Goal: Complete application form

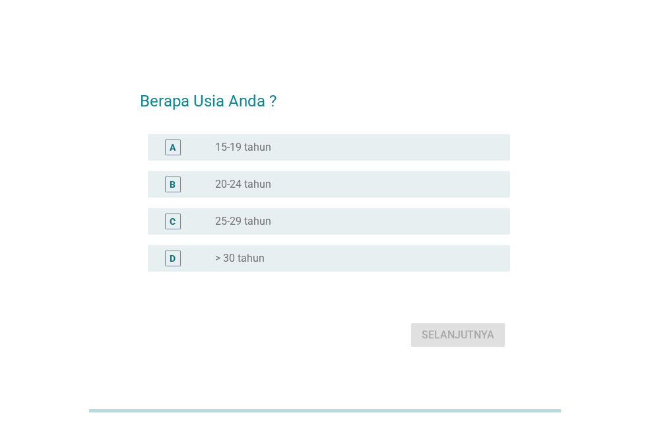
click at [236, 261] on label "> 30 tahun" at bounding box center [240, 258] width 50 height 13
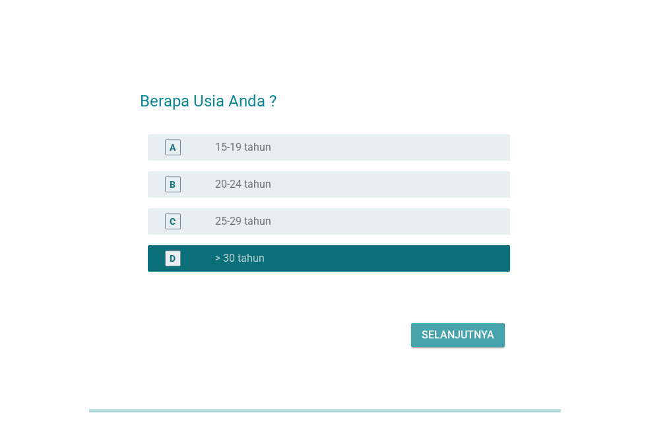
click at [448, 335] on div "Selanjutnya" at bounding box center [458, 335] width 73 height 16
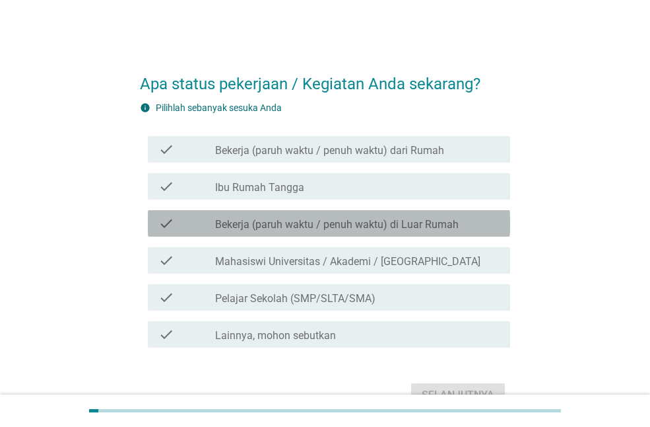
click at [388, 222] on label "Bekerja (paruh waktu / penuh waktu) di Luar Rumah" at bounding box center [337, 224] width 244 height 13
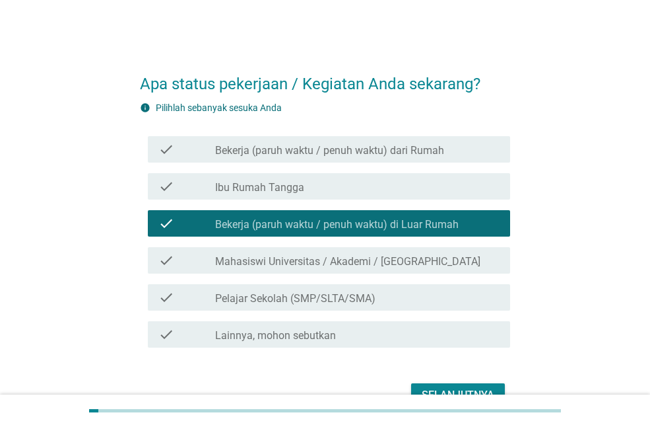
click at [445, 381] on div "Selanjutnya" at bounding box center [325, 395] width 370 height 32
click at [442, 390] on div "Selanjutnya" at bounding box center [458, 395] width 73 height 16
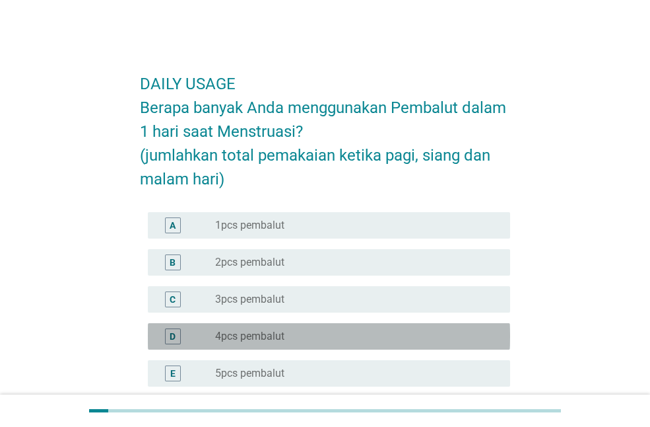
click at [244, 335] on label "4pcs pembalut" at bounding box center [249, 336] width 69 height 13
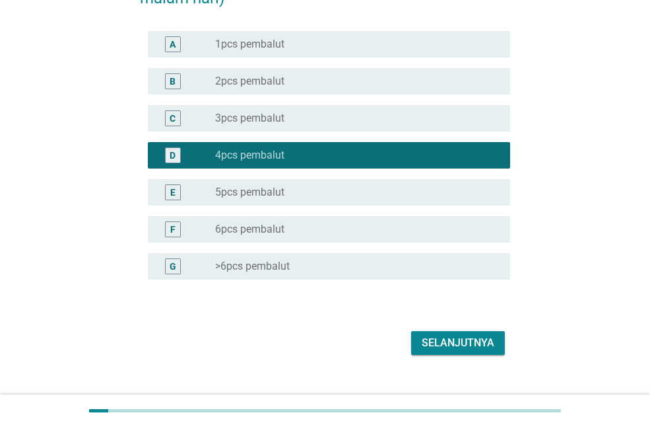
scroll to position [203, 0]
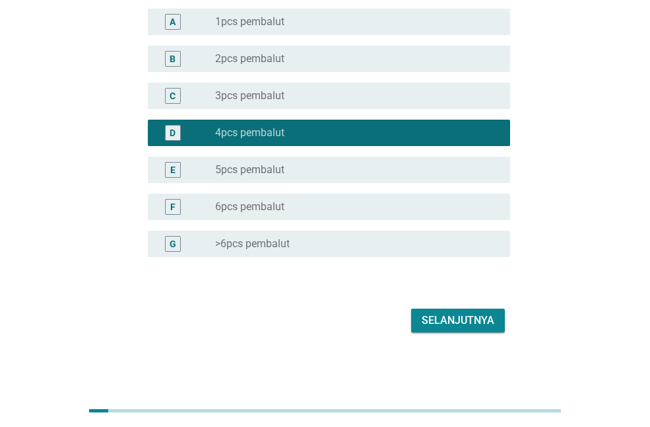
click at [467, 315] on div "Selanjutnya" at bounding box center [458, 320] width 73 height 16
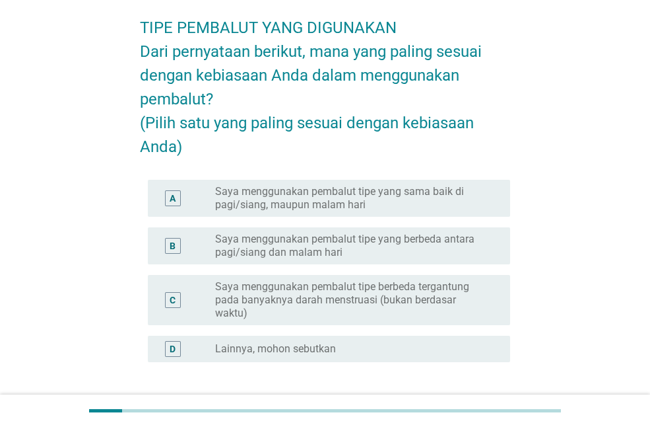
scroll to position [57, 0]
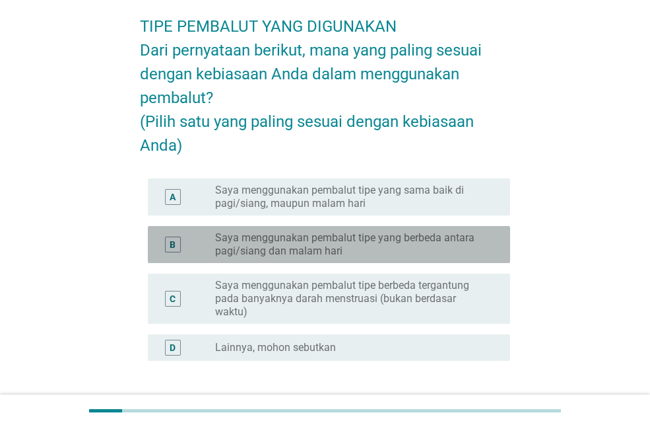
click at [364, 258] on label "Saya menggunakan pembalut tipe yang berbeda antara pagi/siang dan malam hari" at bounding box center [352, 244] width 274 height 26
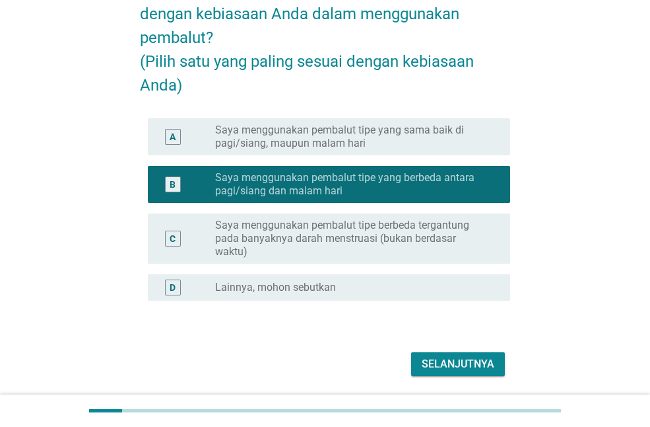
scroll to position [139, 0]
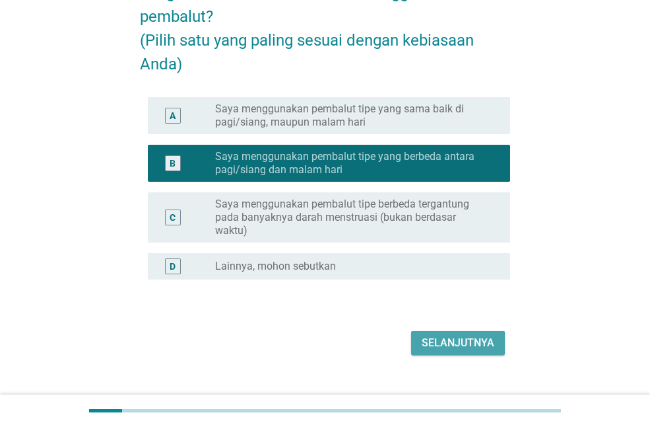
click at [470, 351] on div "Selanjutnya" at bounding box center [458, 343] width 73 height 16
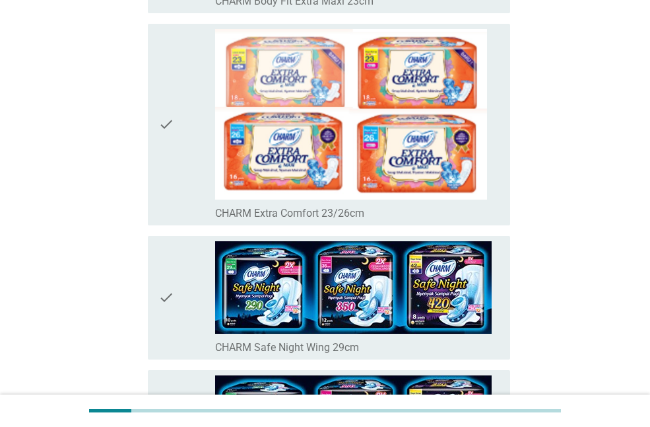
scroll to position [273, 0]
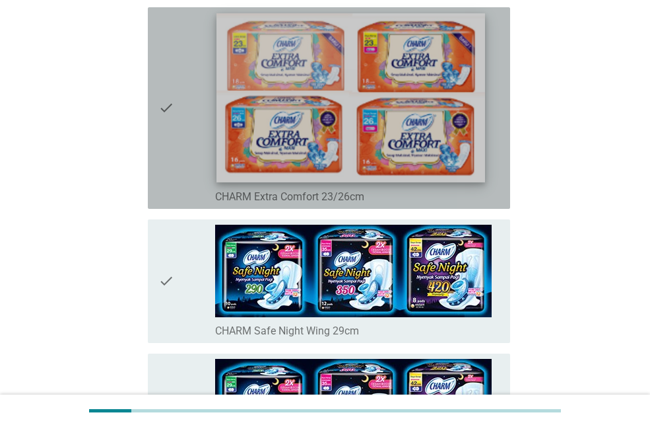
click at [300, 86] on img at bounding box center [351, 97] width 269 height 169
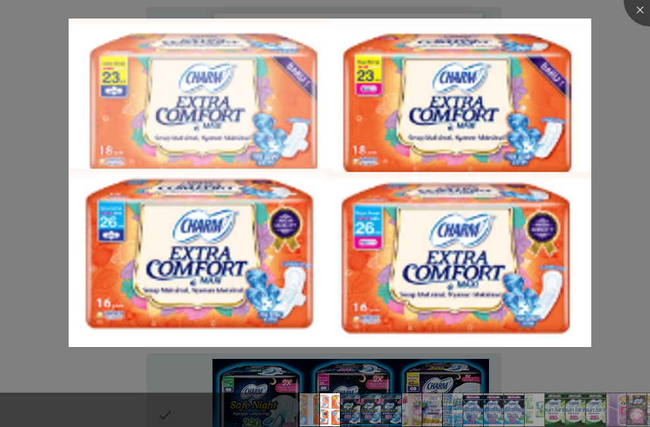
click at [300, 86] on img at bounding box center [330, 182] width 523 height 329
click at [645, 11] on div at bounding box center [650, 0] width 53 height 53
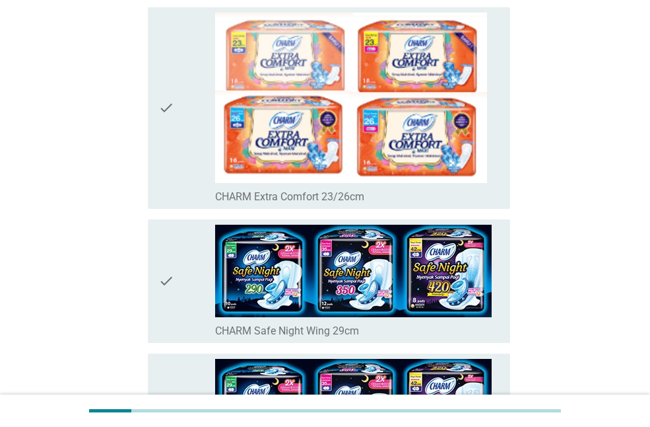
click at [163, 111] on icon "check" at bounding box center [166, 108] width 16 height 191
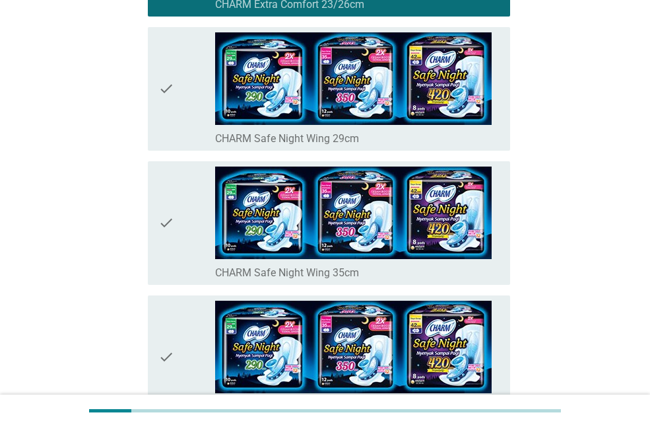
scroll to position [514, 0]
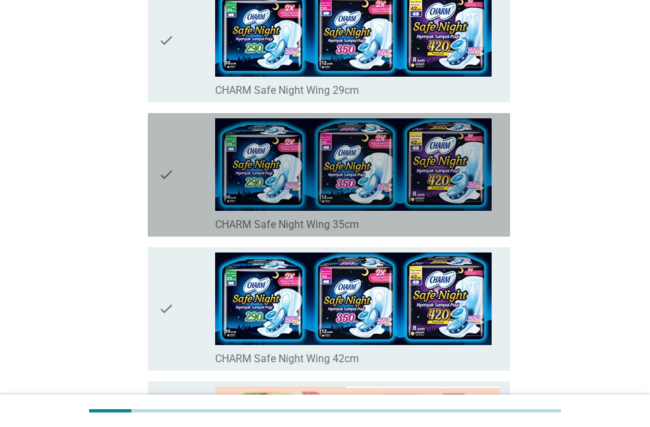
click at [166, 172] on icon "check" at bounding box center [166, 174] width 16 height 113
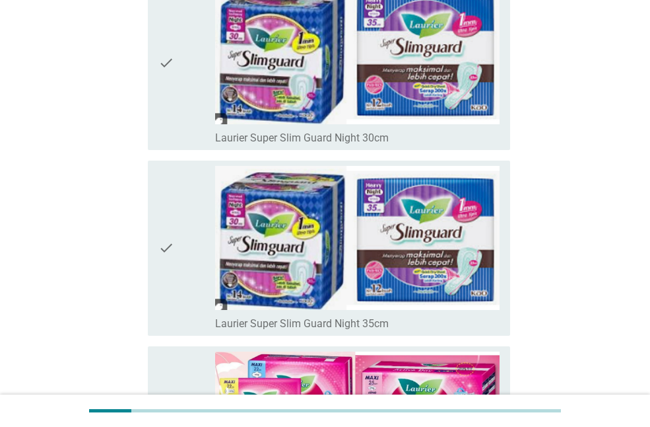
scroll to position [2795, 0]
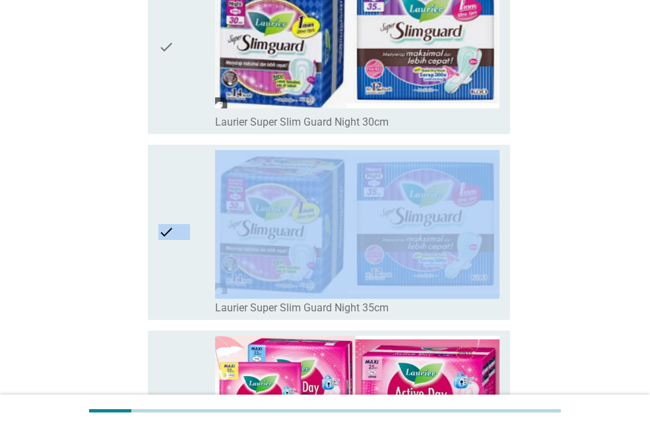
drag, startPoint x: 646, startPoint y: 132, endPoint x: 640, endPoint y: 164, distance: 32.9
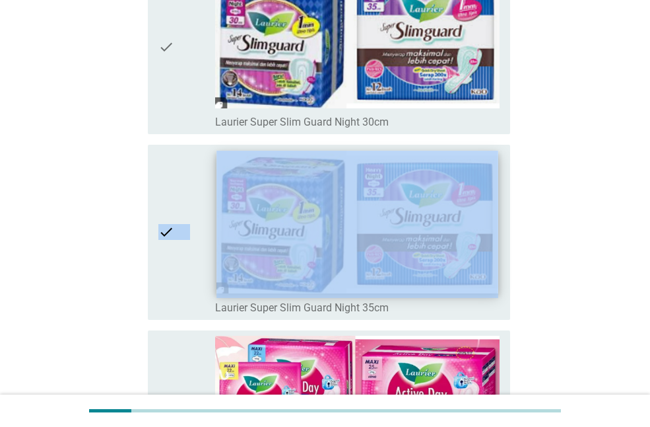
click at [388, 226] on img at bounding box center [357, 222] width 281 height 142
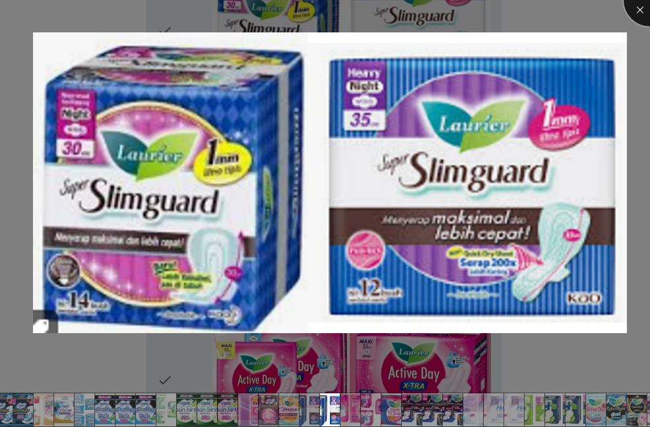
click at [639, 9] on div at bounding box center [650, 0] width 53 height 53
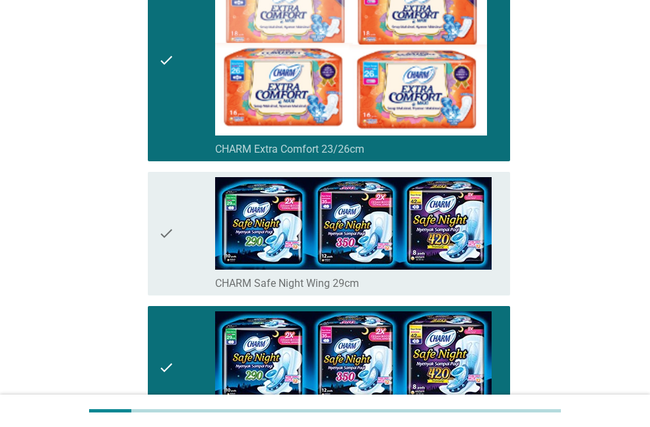
scroll to position [353, 0]
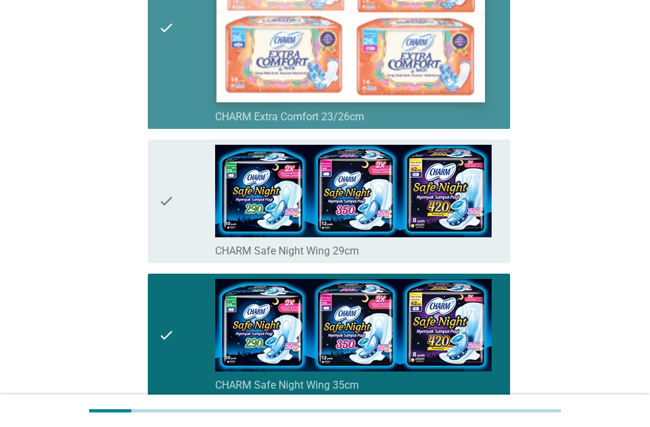
click at [415, 77] on img at bounding box center [351, 17] width 269 height 169
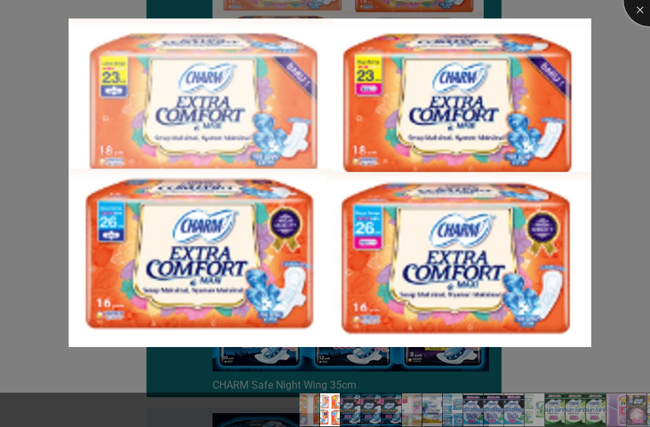
click at [639, 9] on div at bounding box center [650, 0] width 53 height 53
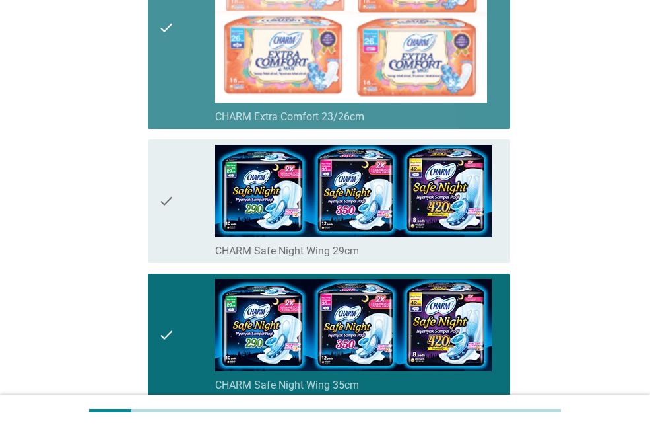
click at [166, 30] on icon "check" at bounding box center [166, 28] width 16 height 191
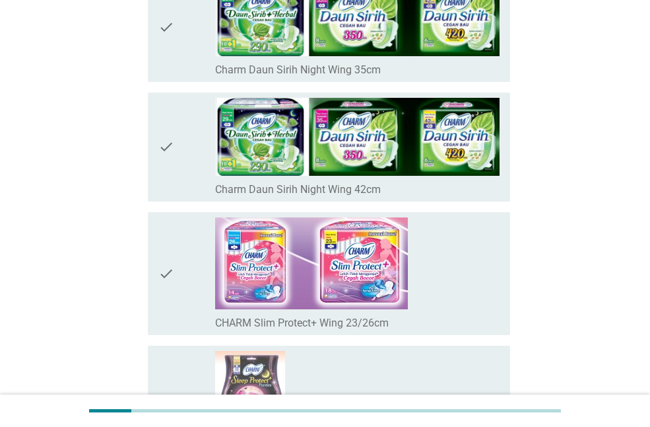
scroll to position [2169, 0]
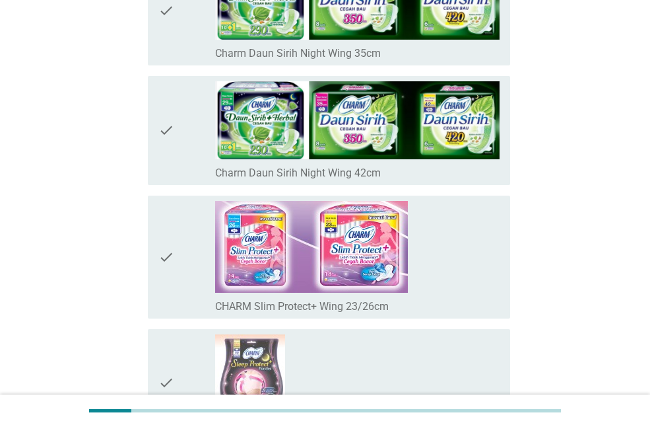
drag, startPoint x: 647, startPoint y: 110, endPoint x: 645, endPoint y: 123, distance: 12.8
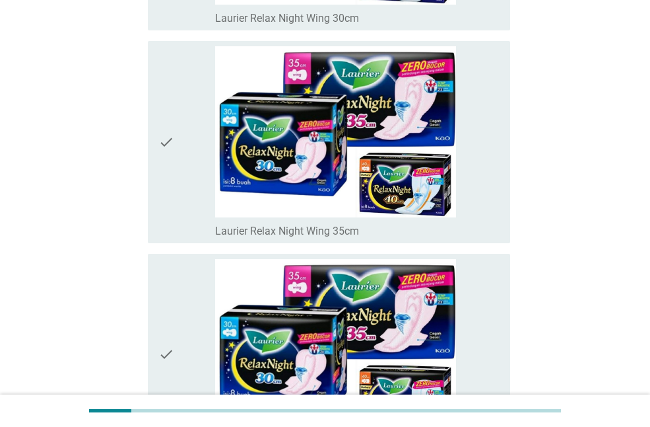
scroll to position [3791, 0]
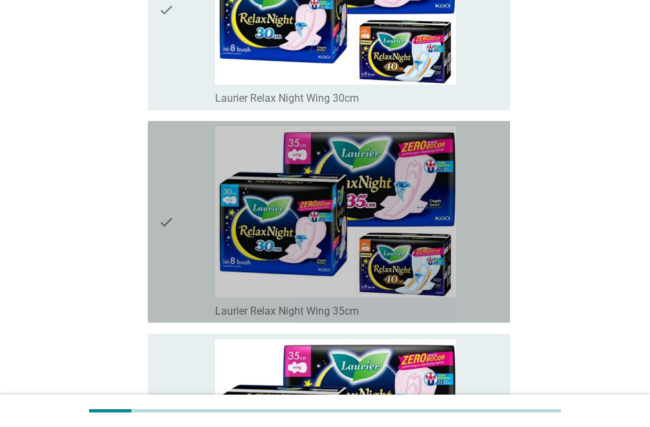
click at [163, 225] on icon "check" at bounding box center [166, 221] width 16 height 191
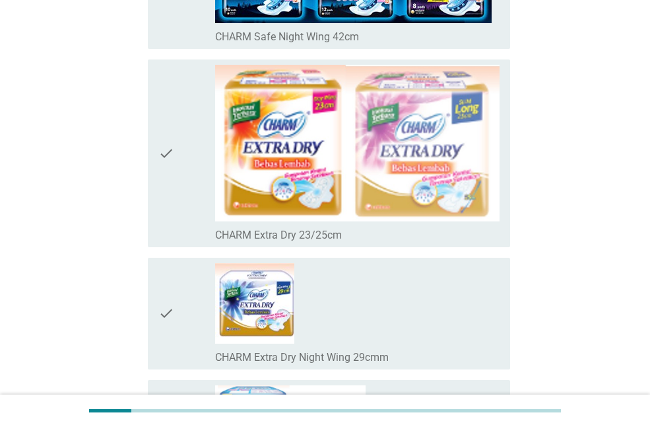
scroll to position [610, 0]
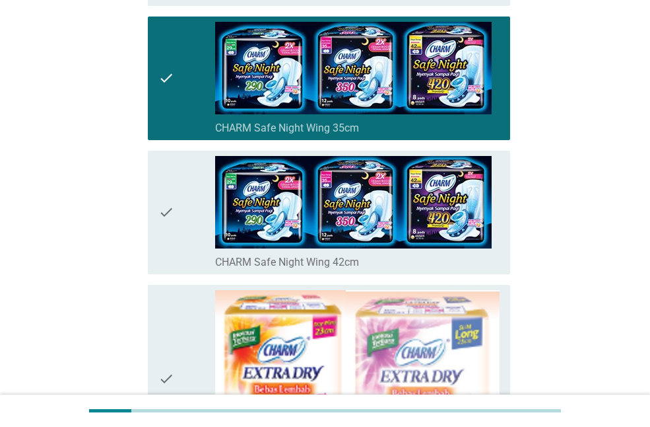
drag, startPoint x: 622, startPoint y: 46, endPoint x: 629, endPoint y: 87, distance: 41.6
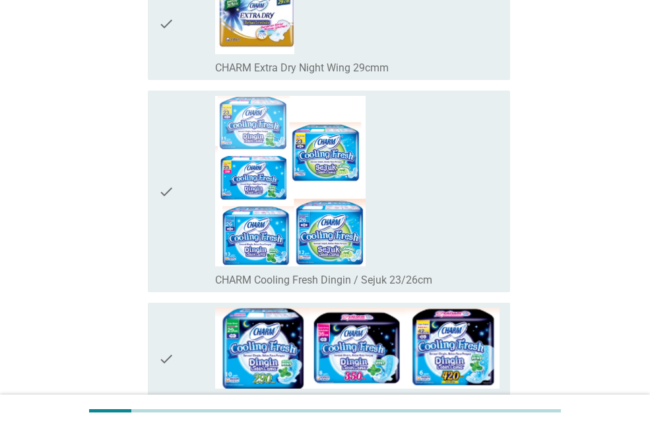
scroll to position [1140, 0]
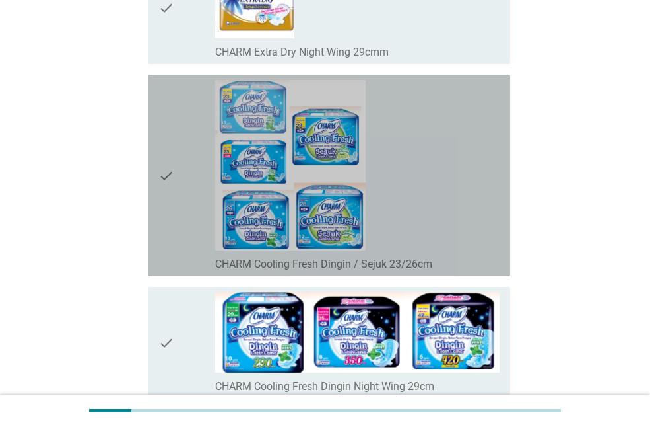
click at [166, 175] on icon "check" at bounding box center [166, 175] width 16 height 191
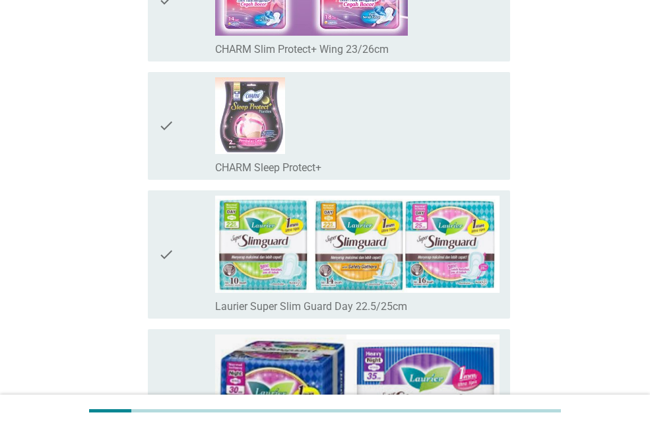
scroll to position [2441, 0]
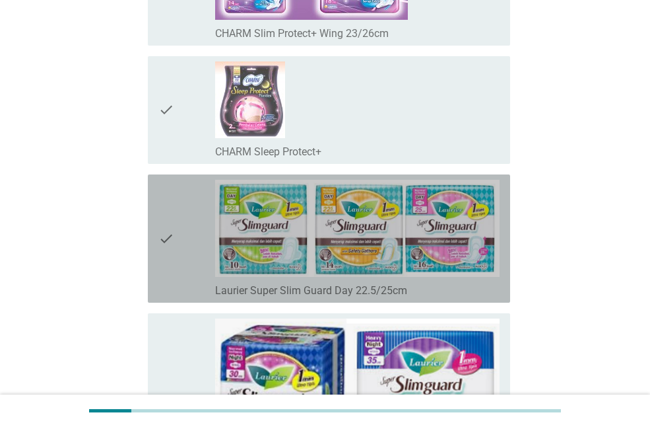
click at [163, 241] on icon "check" at bounding box center [166, 239] width 16 height 118
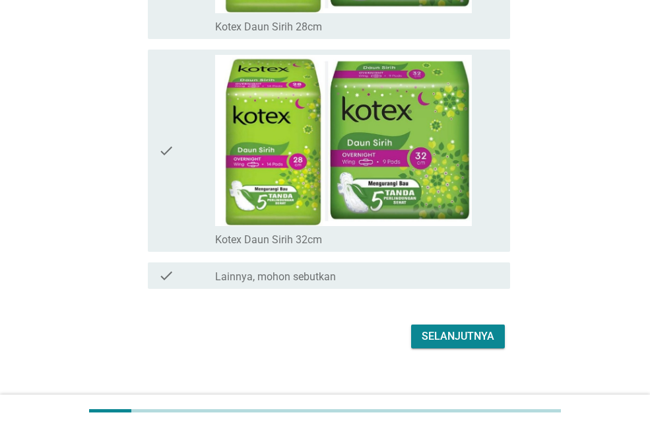
scroll to position [9364, 0]
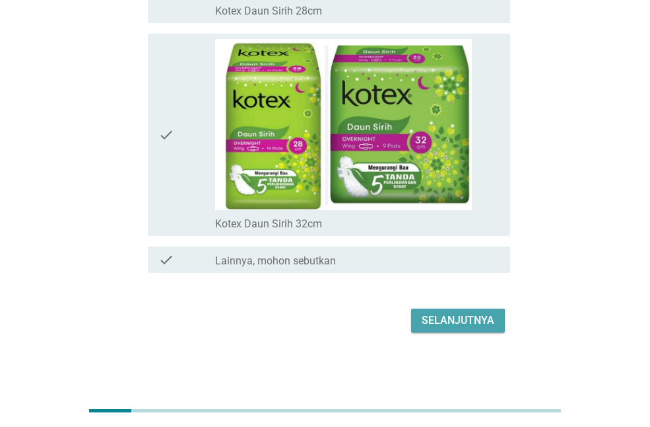
click at [488, 322] on div "Selanjutnya" at bounding box center [458, 320] width 73 height 16
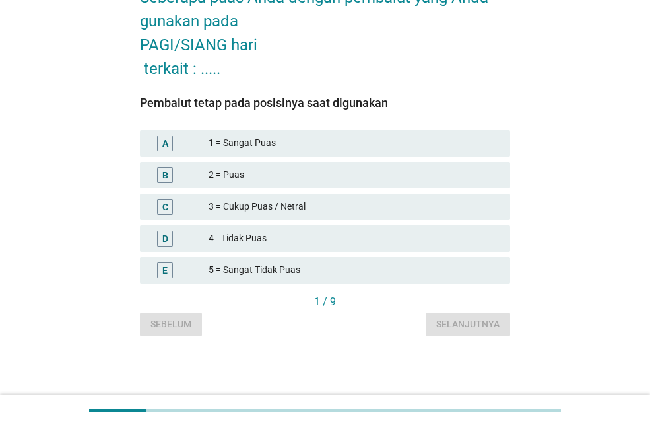
scroll to position [0, 0]
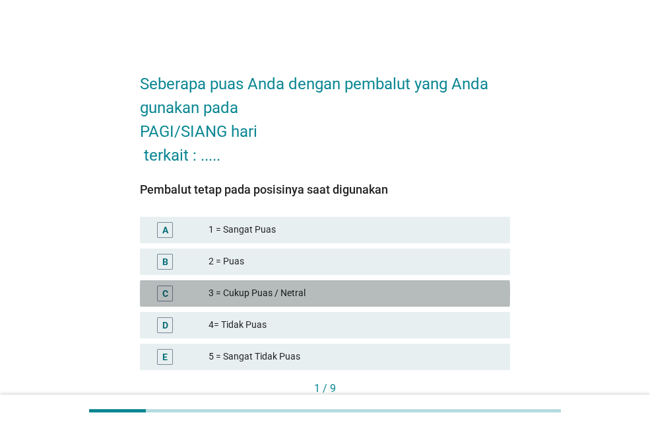
click at [190, 299] on div "C" at bounding box center [180, 293] width 58 height 16
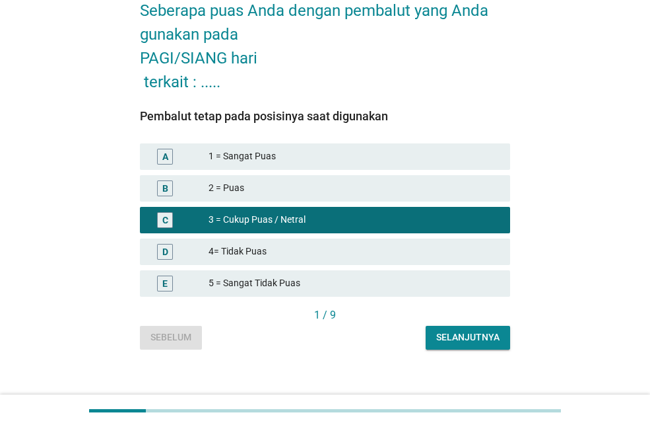
scroll to position [87, 0]
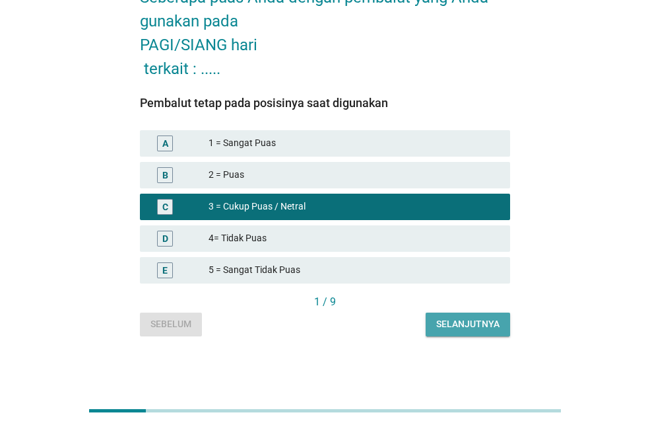
click at [467, 328] on div "Selanjutnya" at bounding box center [467, 324] width 63 height 14
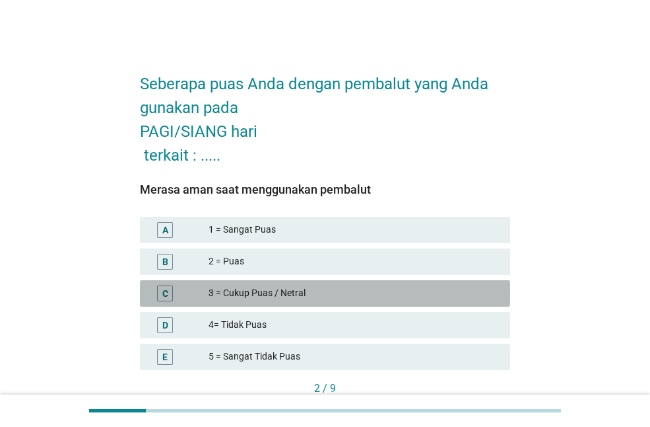
click at [276, 293] on div "3 = Cukup Puas / Netral" at bounding box center [354, 293] width 291 height 16
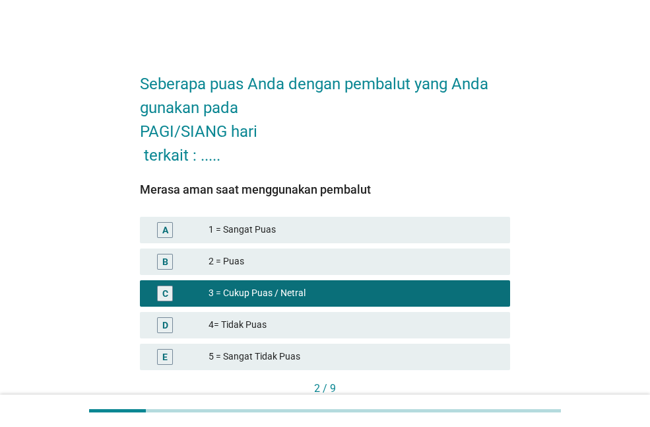
scroll to position [57, 0]
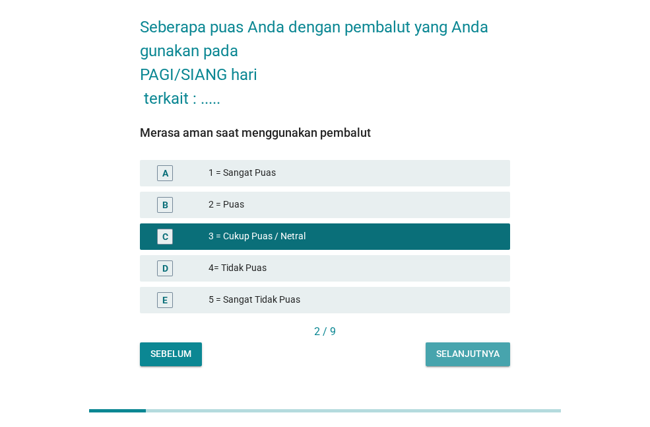
click at [447, 347] on div "Selanjutnya" at bounding box center [467, 354] width 63 height 14
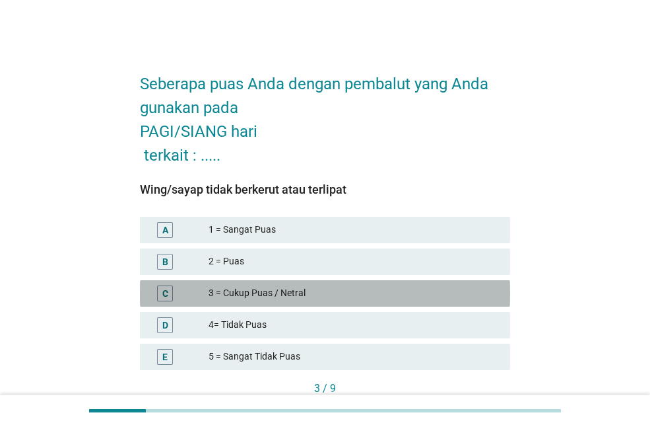
click at [300, 288] on div "3 = Cukup Puas / Netral" at bounding box center [354, 293] width 291 height 16
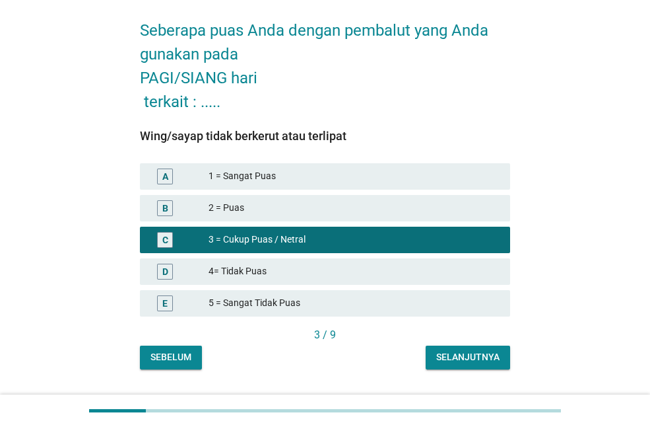
scroll to position [57, 0]
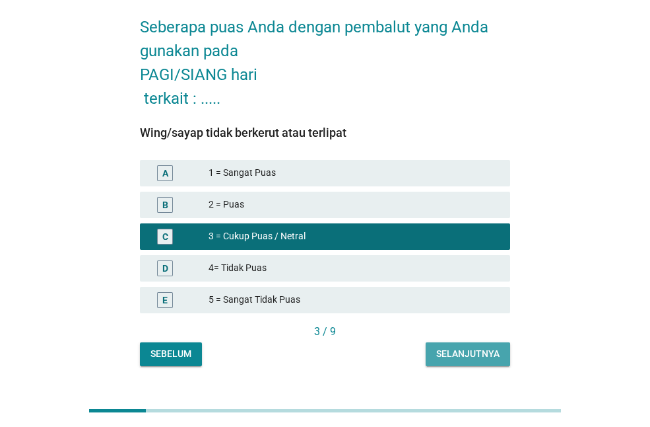
click at [442, 357] on div "Selanjutnya" at bounding box center [467, 354] width 63 height 14
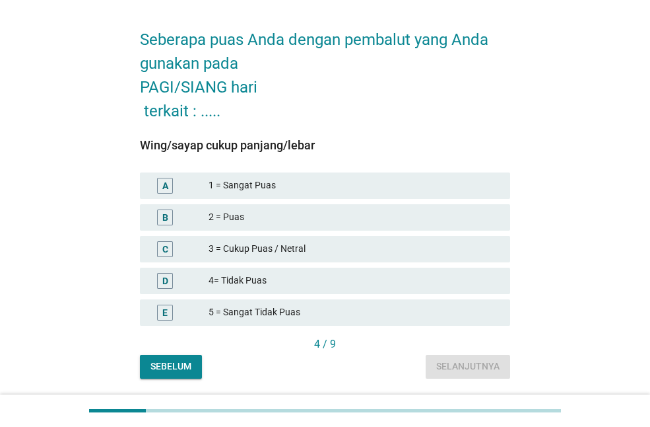
scroll to position [46, 0]
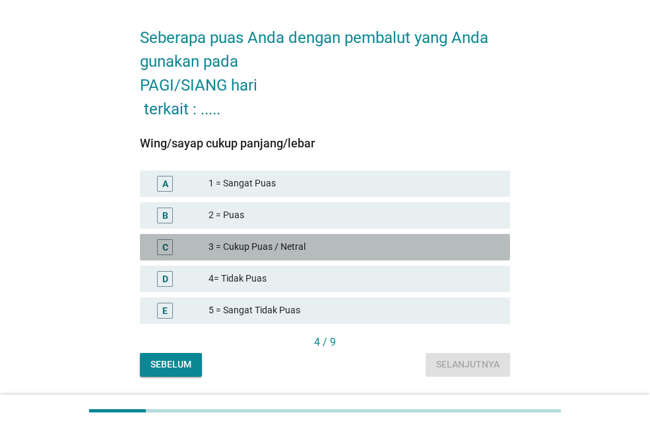
click at [219, 248] on div "3 = Cukup Puas / Netral" at bounding box center [354, 247] width 291 height 16
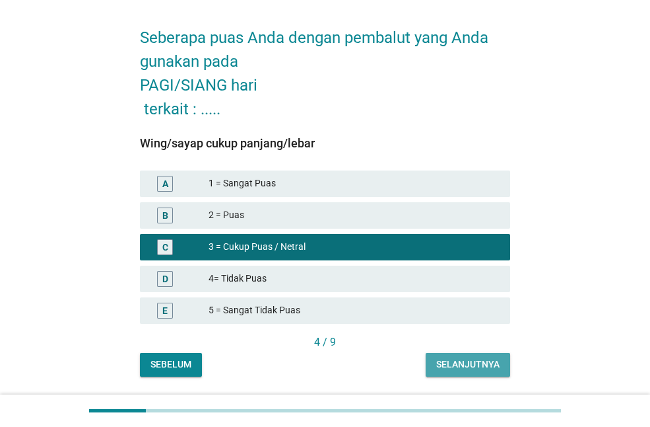
click at [466, 361] on div "Selanjutnya" at bounding box center [467, 364] width 63 height 14
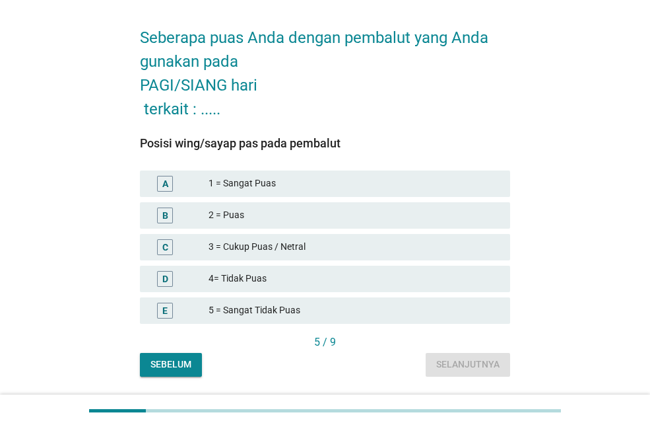
scroll to position [0, 0]
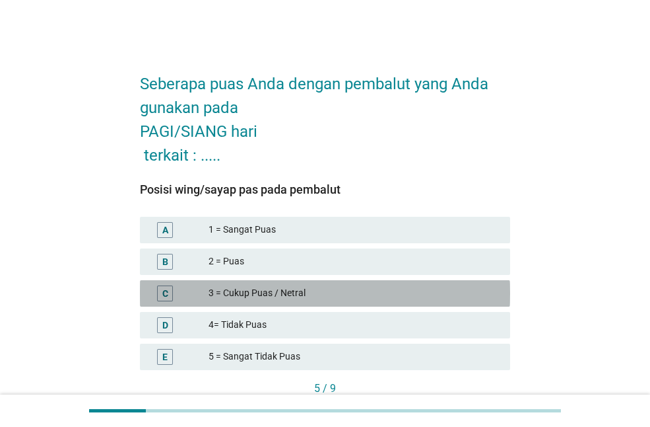
click at [282, 300] on div "3 = Cukup Puas / Netral" at bounding box center [354, 293] width 291 height 16
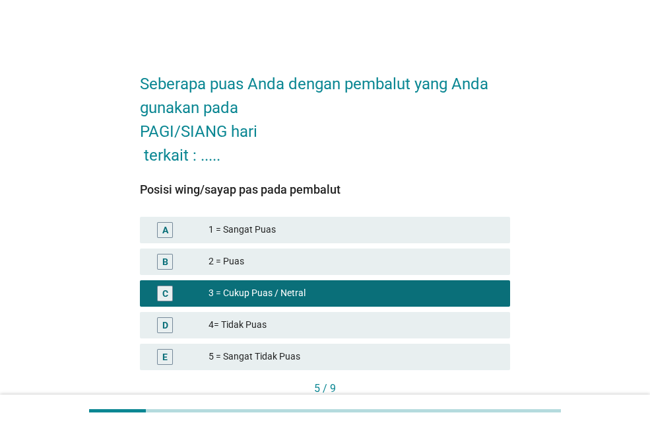
scroll to position [46, 0]
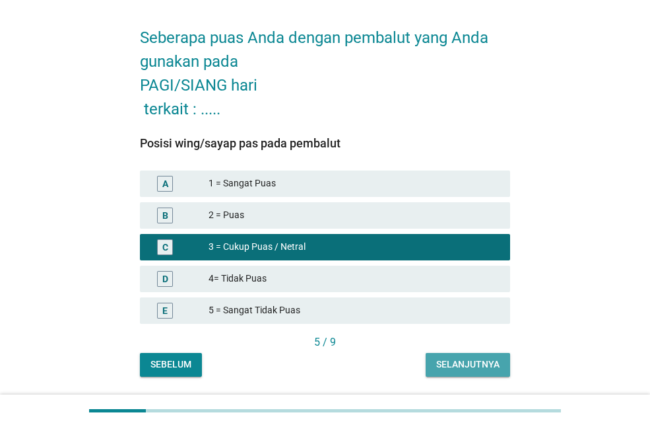
click at [487, 373] on button "Selanjutnya" at bounding box center [468, 365] width 85 height 24
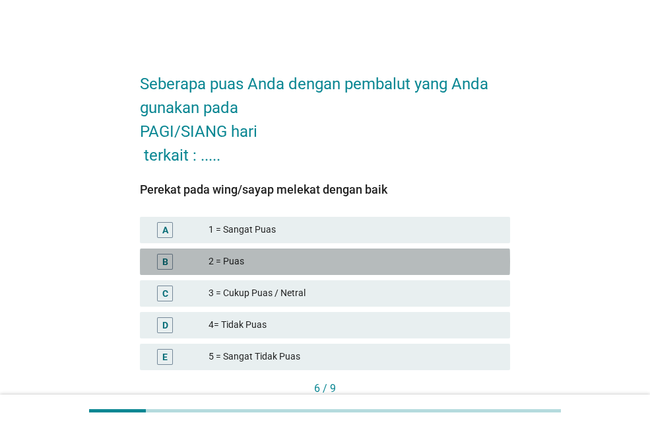
click at [282, 259] on div "2 = Puas" at bounding box center [354, 262] width 291 height 16
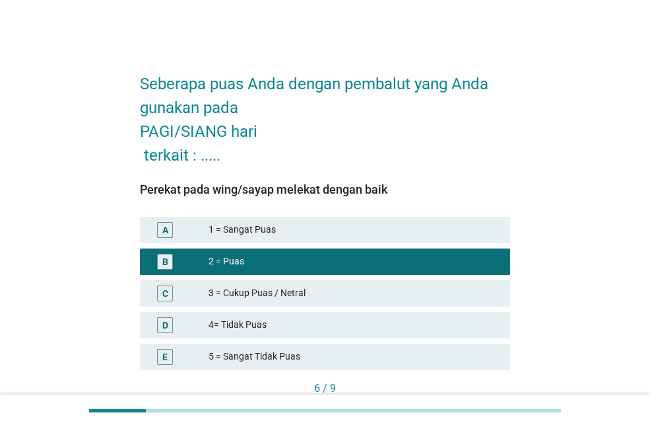
scroll to position [87, 0]
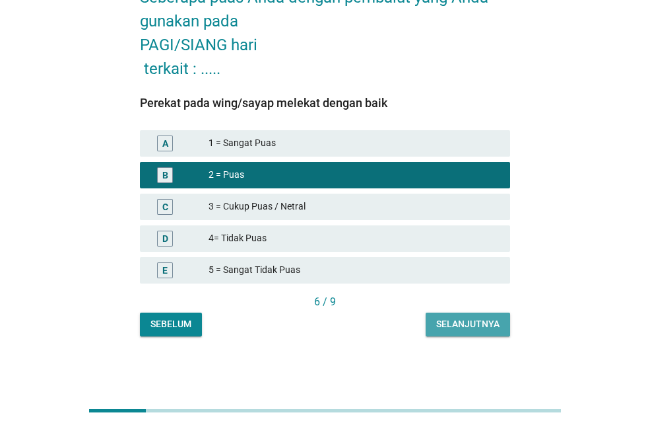
click at [455, 320] on div "Selanjutnya" at bounding box center [467, 324] width 63 height 14
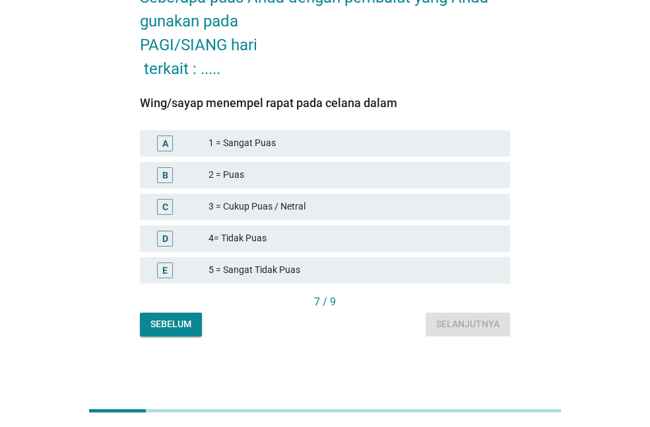
scroll to position [0, 0]
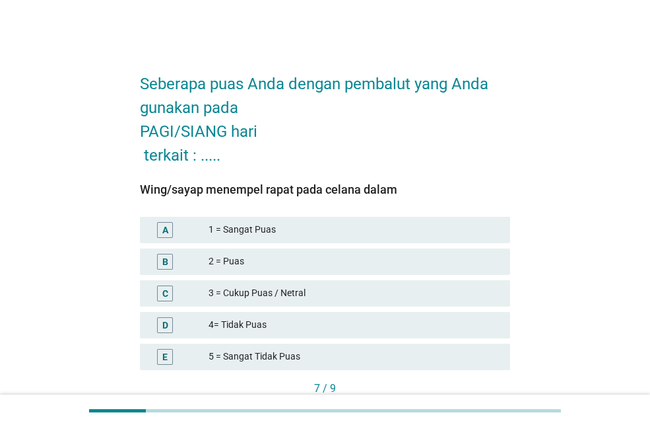
click at [269, 291] on div "3 = Cukup Puas / Netral" at bounding box center [354, 293] width 291 height 16
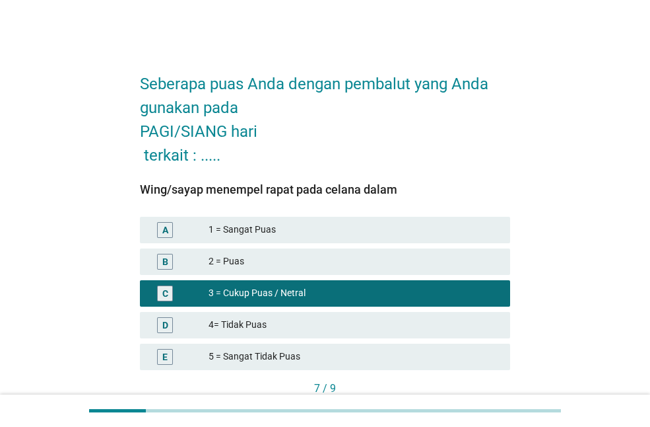
scroll to position [68, 0]
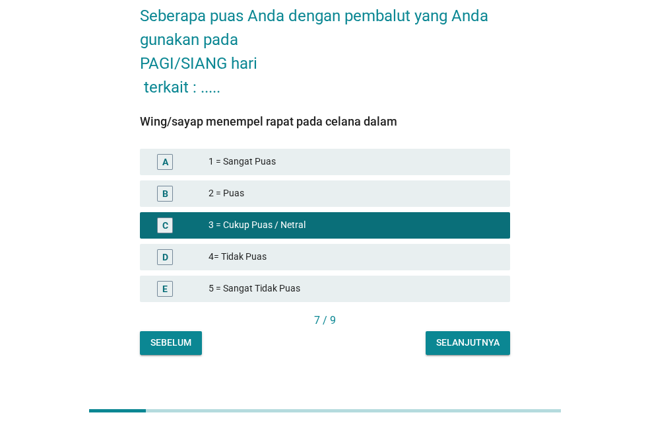
click at [436, 353] on button "Selanjutnya" at bounding box center [468, 343] width 85 height 24
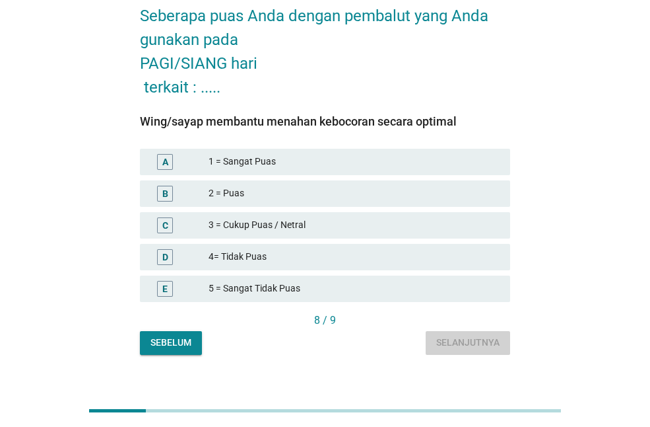
scroll to position [0, 0]
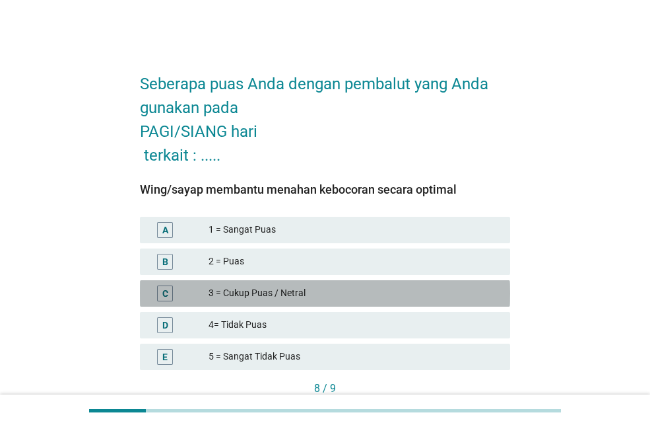
click at [255, 287] on div "3 = Cukup Puas / Netral" at bounding box center [354, 293] width 291 height 16
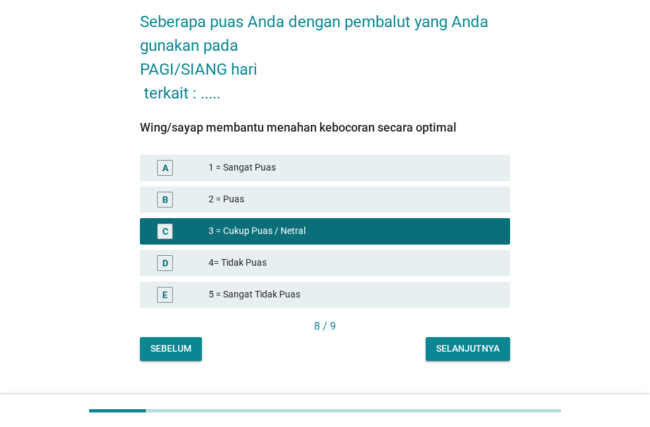
scroll to position [67, 0]
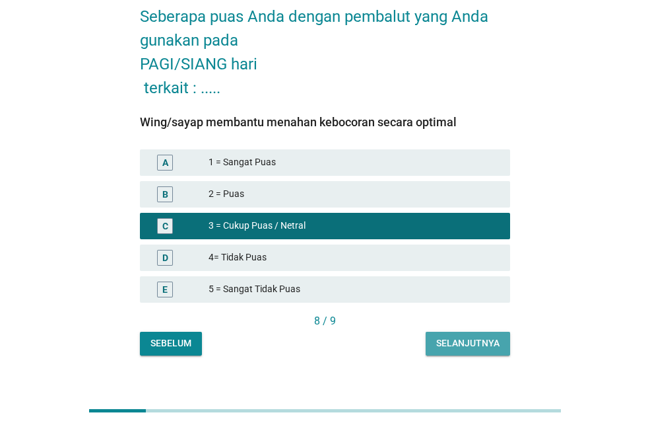
click at [436, 336] on button "Selanjutnya" at bounding box center [468, 343] width 85 height 24
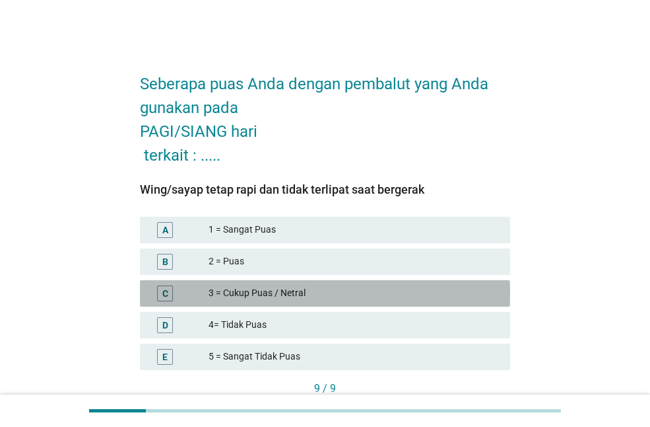
click at [268, 287] on div "3 = Cukup Puas / Netral" at bounding box center [354, 293] width 291 height 16
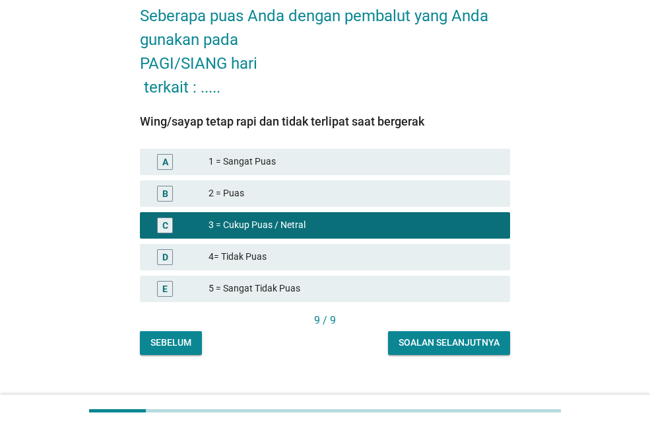
scroll to position [69, 0]
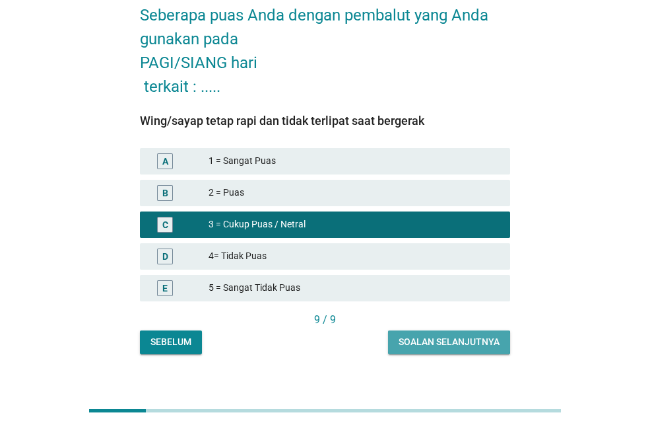
click at [474, 337] on div "Soalan selanjutnya" at bounding box center [449, 342] width 101 height 14
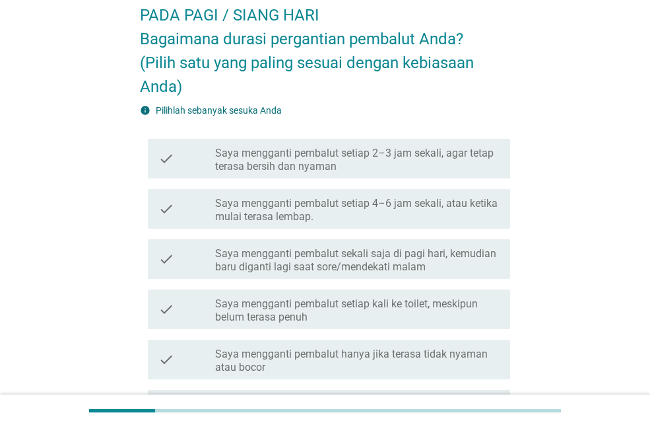
scroll to position [0, 0]
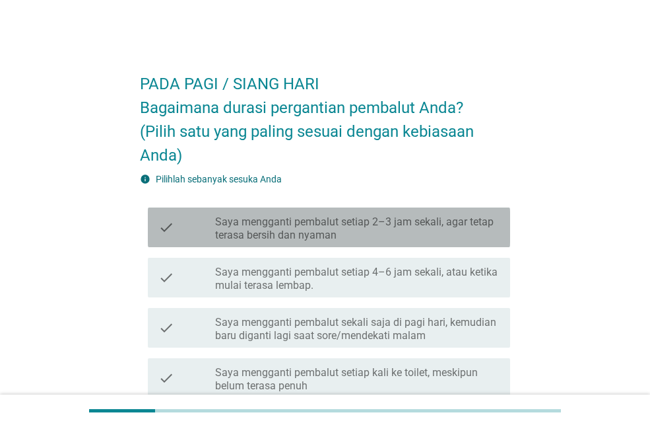
click at [433, 233] on label "Saya mengganti pembalut setiap 2–3 jam sekali, agar tetap terasa bersih dan nya…" at bounding box center [357, 228] width 285 height 26
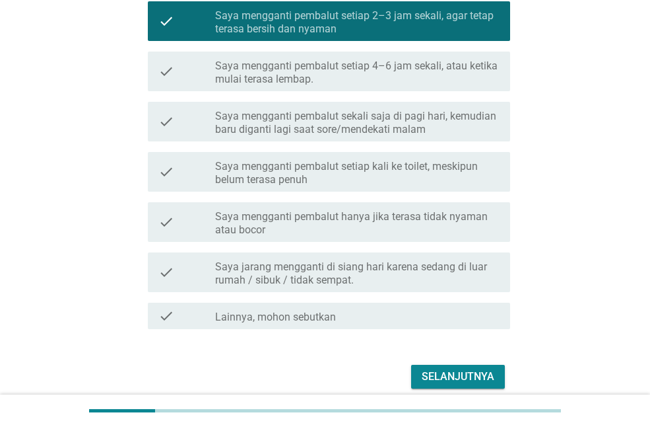
scroll to position [208, 0]
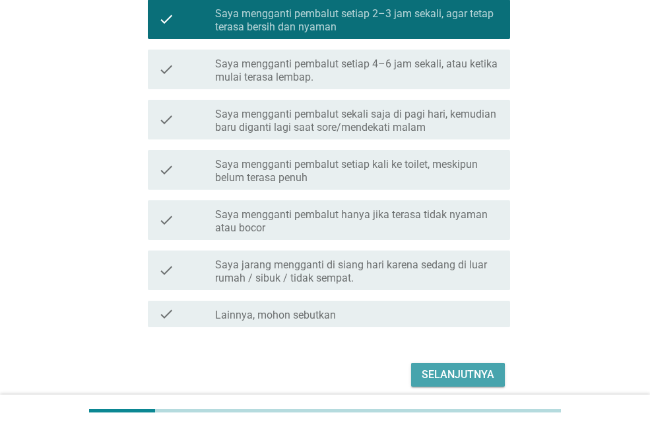
click at [482, 378] on div "Selanjutnya" at bounding box center [458, 374] width 73 height 16
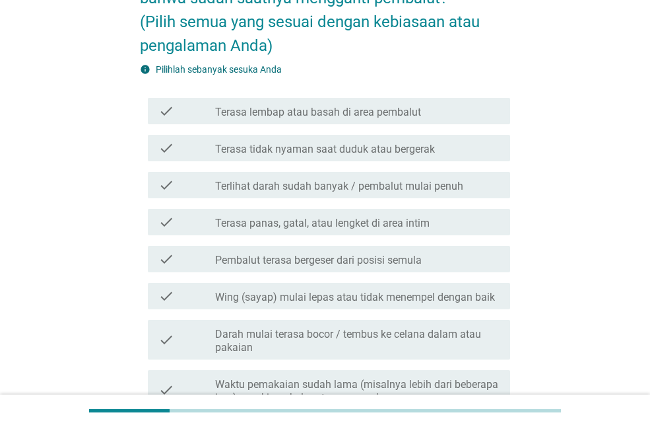
scroll to position [159, 0]
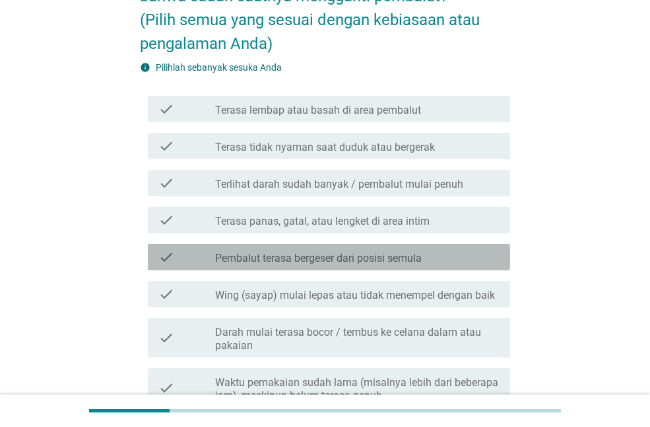
click at [370, 261] on label "Pembalut terasa bergeser dari posisi semula" at bounding box center [318, 258] width 207 height 13
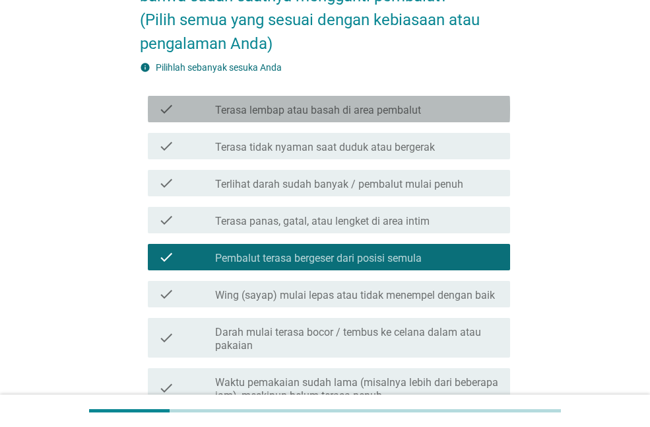
click at [377, 101] on div "check_box_outline_blank Terasa lembap atau basah di area pembalut" at bounding box center [357, 109] width 285 height 16
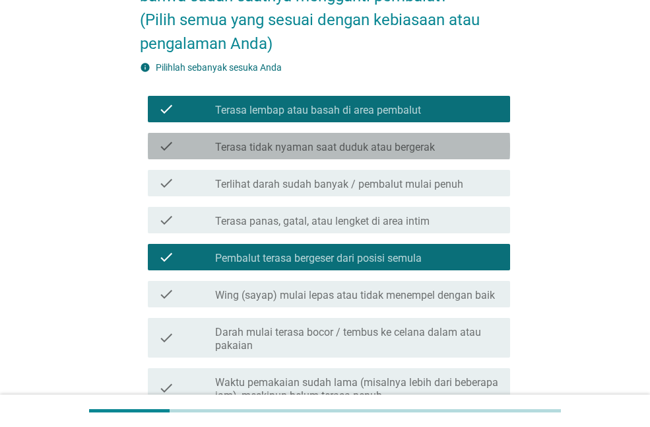
click at [392, 143] on label "Terasa tidak nyaman saat duduk atau bergerak" at bounding box center [325, 147] width 220 height 13
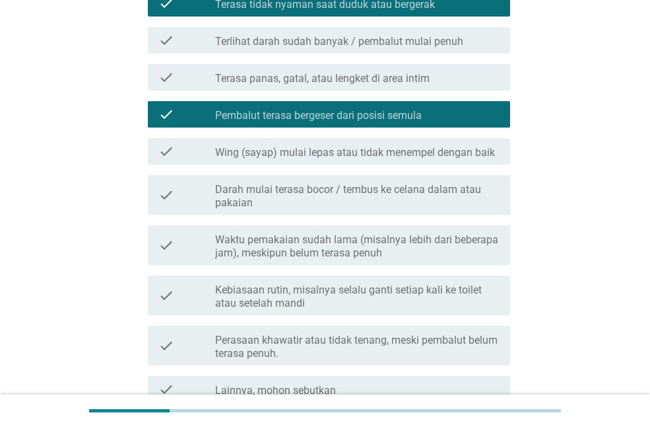
scroll to position [295, 0]
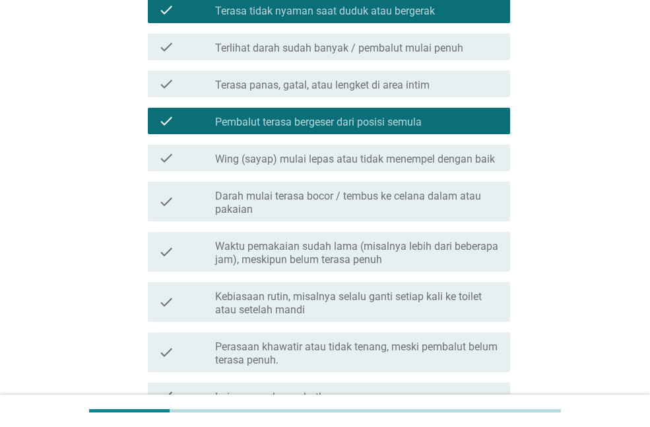
click at [335, 265] on label "Waktu pemakaian sudah lama (misalnya lebih dari beberapa jam), meskipun belum t…" at bounding box center [357, 253] width 285 height 26
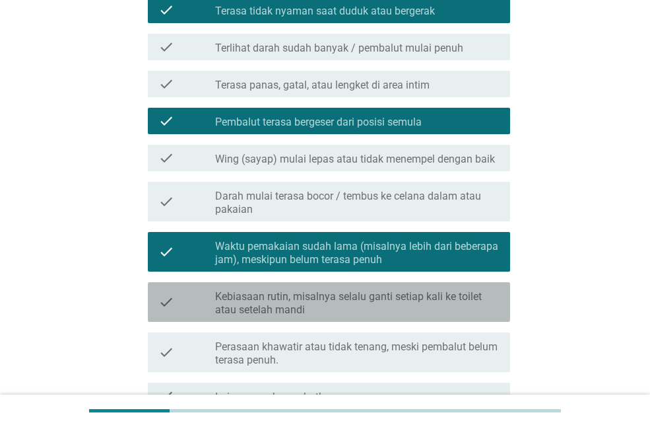
click at [316, 320] on div "check check_box_outline_blank Kebiasaan rutin, misalnya selalu ganti setiap kal…" at bounding box center [329, 302] width 363 height 40
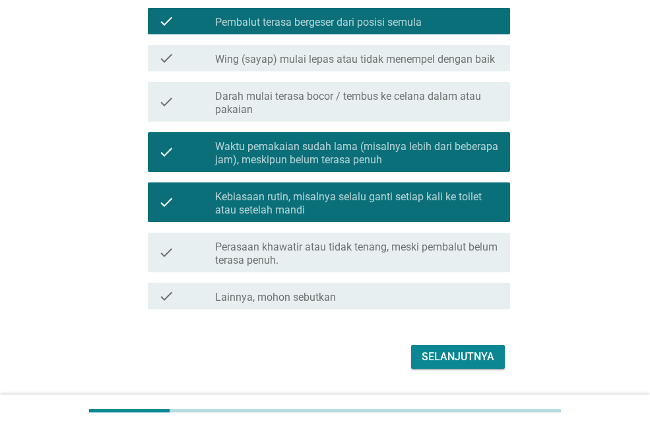
scroll to position [406, 0]
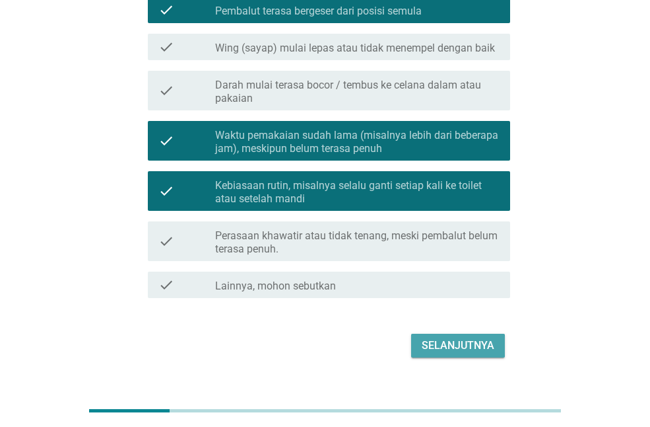
click at [452, 347] on div "Selanjutnya" at bounding box center [458, 345] width 73 height 16
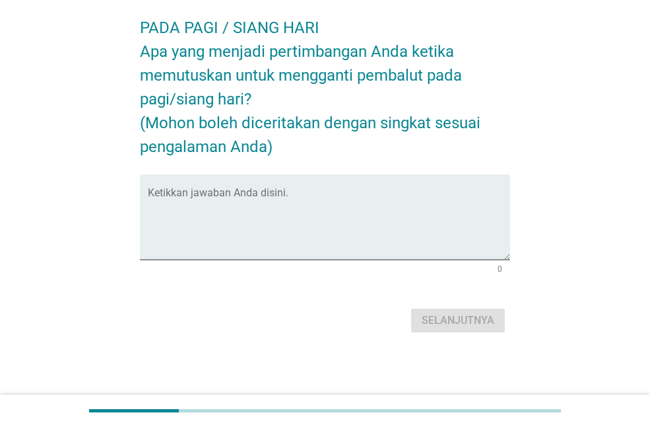
scroll to position [0, 0]
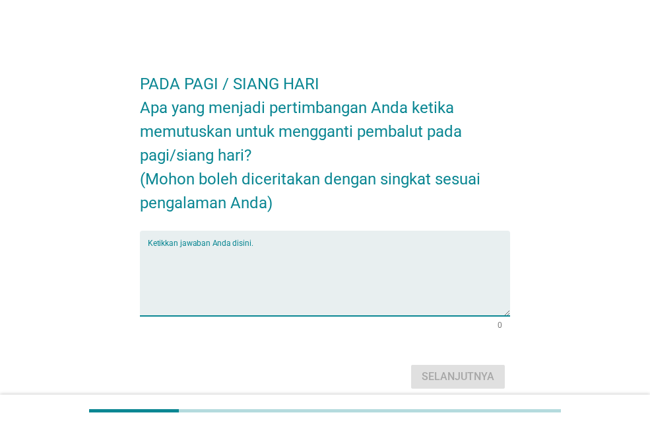
click at [333, 271] on textarea "Ketikkan jawaban Anda disini." at bounding box center [329, 280] width 363 height 69
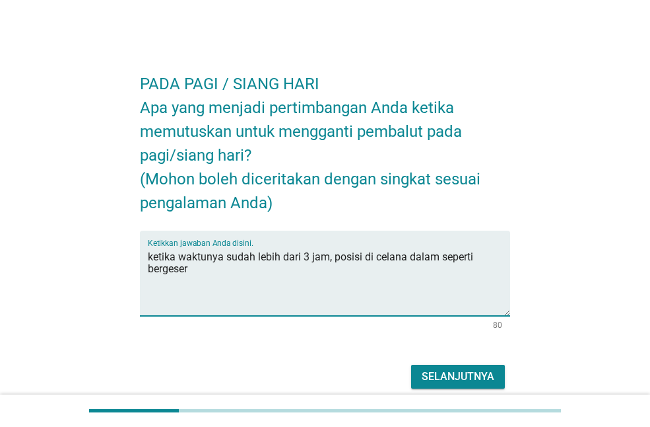
type textarea "ketika waktunya sudah lebih dari 3 jam, posisi di celana dalam seperti bergeser"
click at [464, 379] on div "Selanjutnya" at bounding box center [458, 376] width 73 height 16
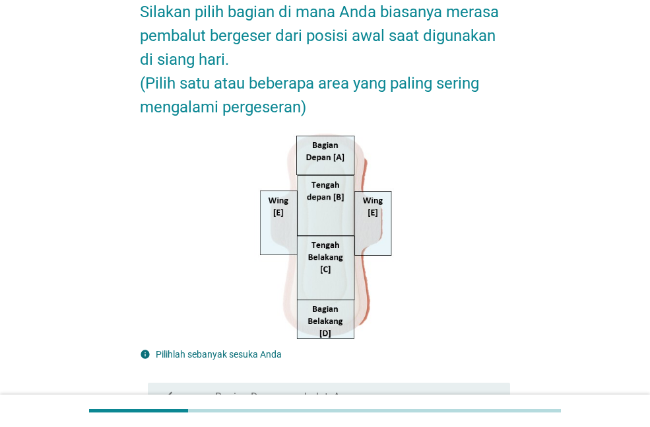
scroll to position [125, 0]
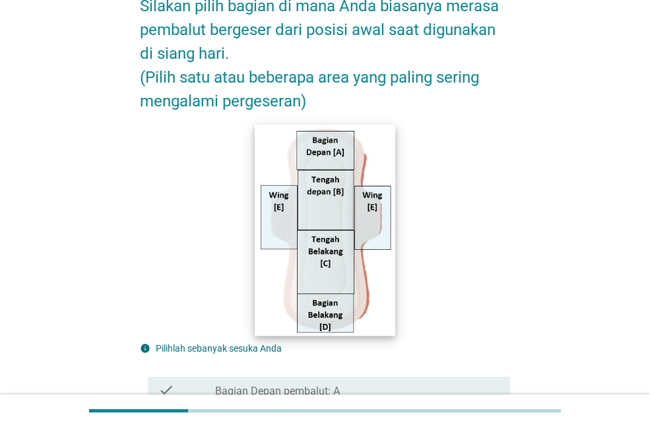
click at [331, 157] on img at bounding box center [325, 229] width 141 height 211
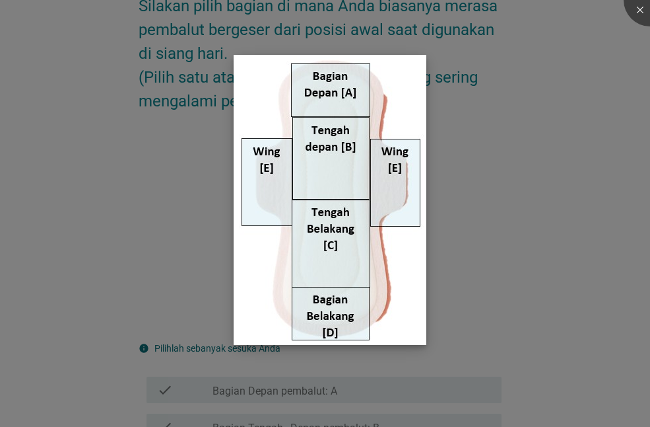
click at [331, 104] on img at bounding box center [330, 200] width 193 height 290
click at [640, 16] on div at bounding box center [650, 0] width 53 height 53
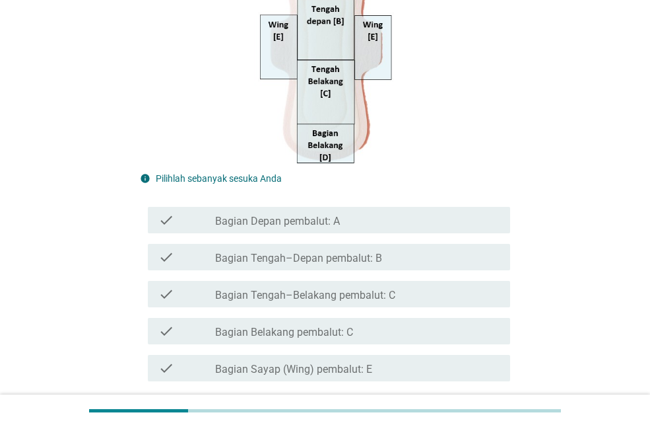
scroll to position [322, 0]
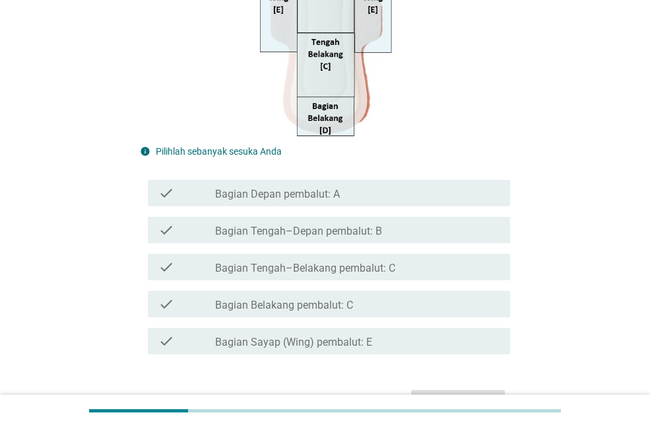
click at [271, 188] on label "Bagian Depan pembalut: A" at bounding box center [277, 194] width 125 height 13
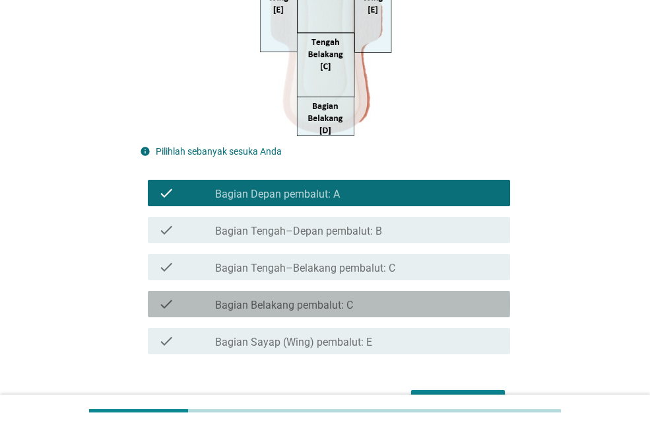
click at [265, 302] on label "Bagian Belakang pembalut: C" at bounding box center [284, 304] width 138 height 13
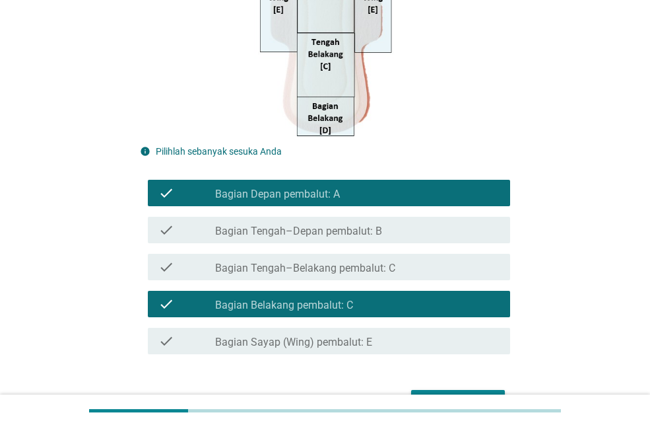
scroll to position [404, 0]
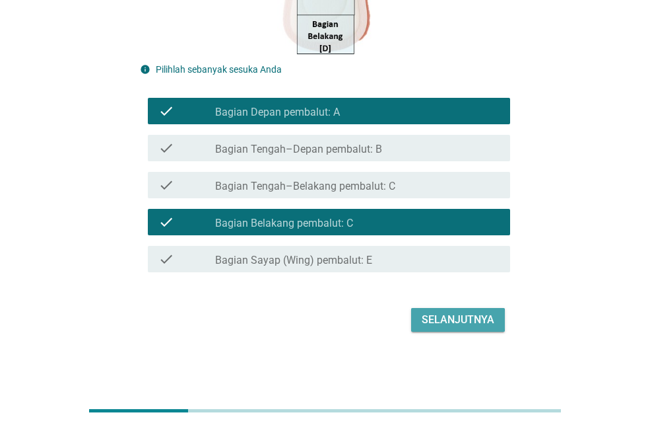
click at [468, 316] on div "Selanjutnya" at bounding box center [458, 320] width 73 height 16
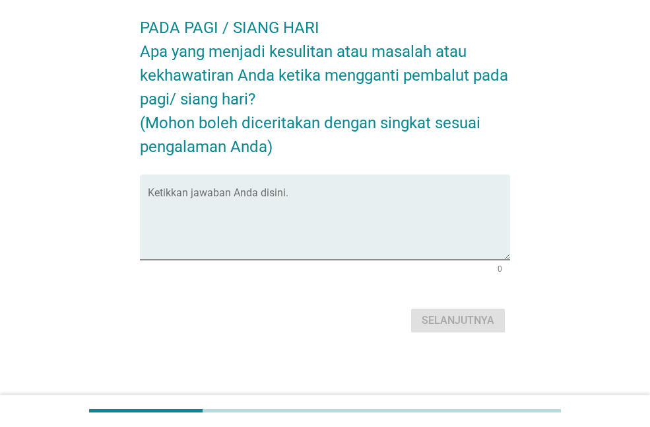
scroll to position [0, 0]
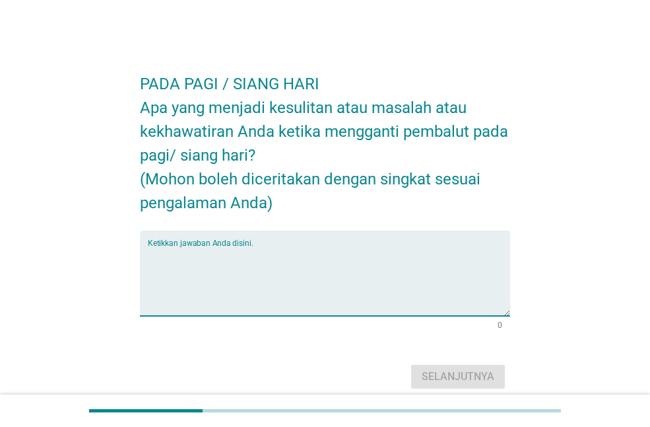
click at [199, 273] on textarea "Ketikkan jawaban Anda disini." at bounding box center [329, 280] width 363 height 69
type textarea "k"
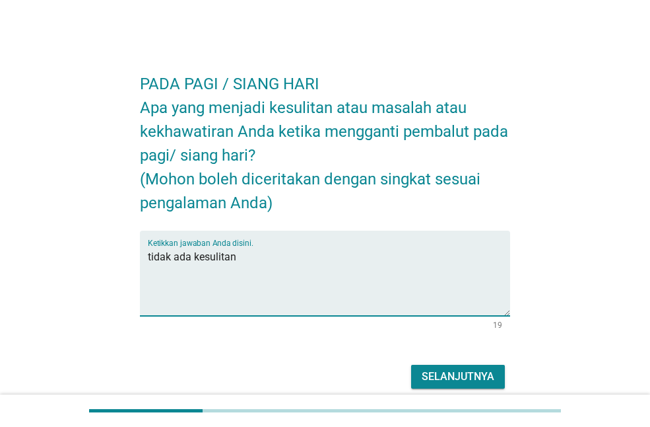
type textarea "tidak ada kesulitan"
click at [465, 378] on div "Selanjutnya" at bounding box center [458, 376] width 73 height 16
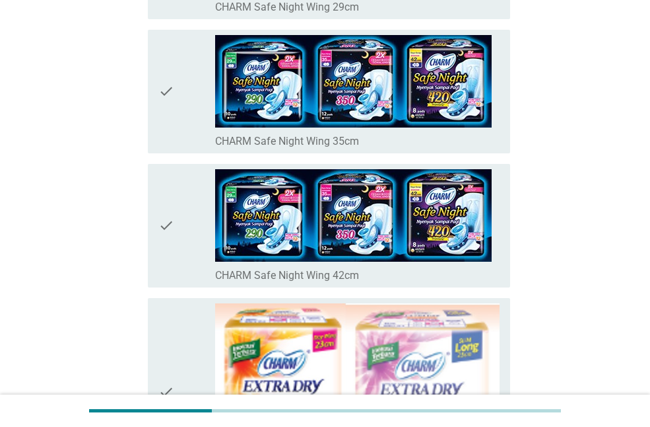
scroll to position [608, 0]
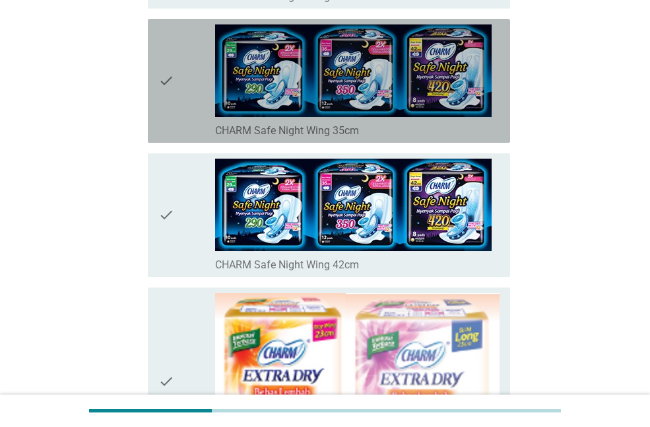
click at [171, 80] on icon "check" at bounding box center [166, 80] width 16 height 113
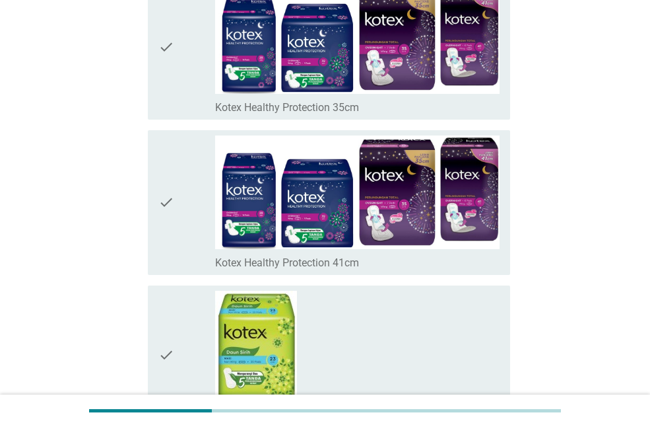
scroll to position [9364, 0]
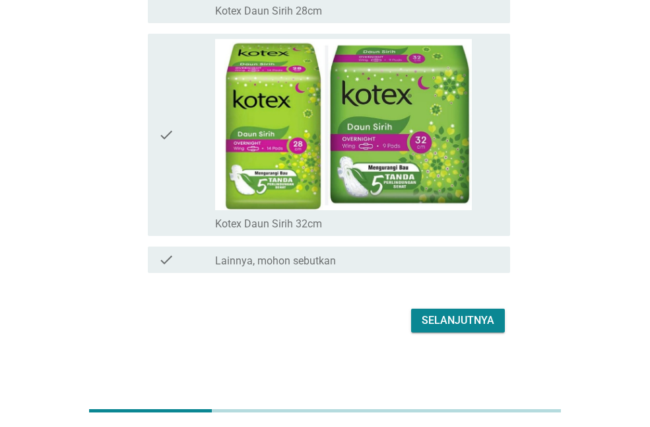
click at [480, 324] on div "Selanjutnya" at bounding box center [458, 320] width 73 height 16
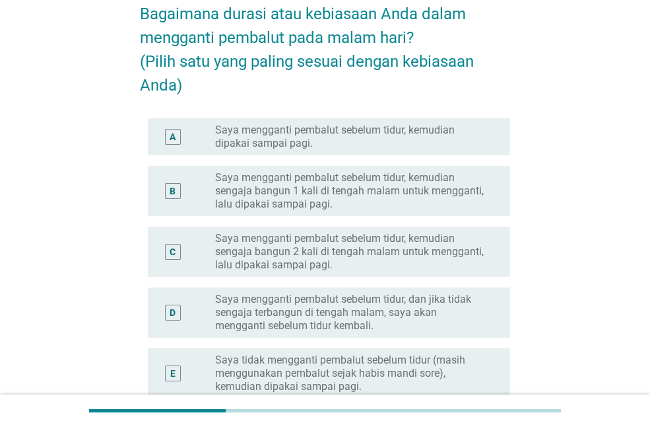
scroll to position [98, 0]
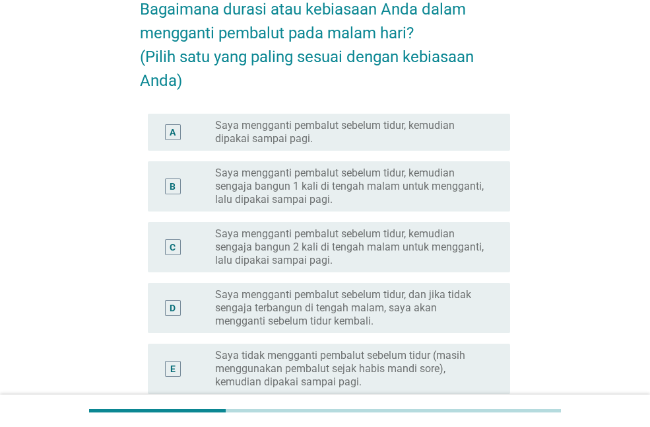
click at [350, 140] on label "Saya mengganti pembalut sebelum tidur, kemudian dipakai sampai pagi." at bounding box center [352, 132] width 274 height 26
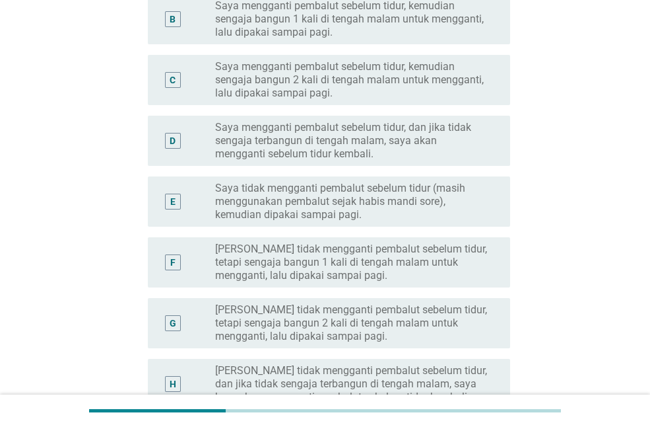
scroll to position [292, 0]
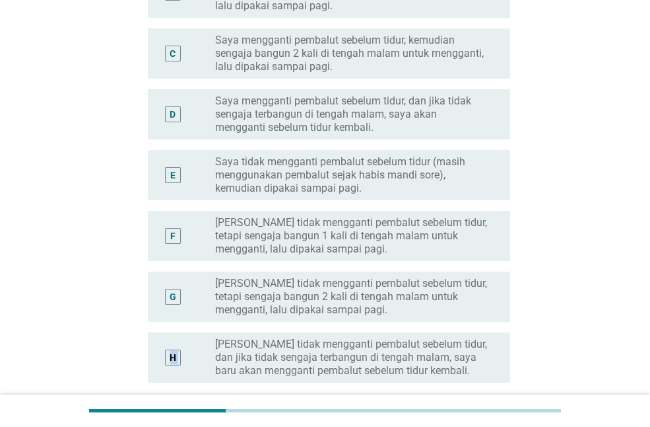
drag, startPoint x: 648, startPoint y: 285, endPoint x: 654, endPoint y: 354, distance: 69.6
click at [650, 354] on html "PADA MALAM HARI Bagaimana durasi atau kebiasaan Anda dalam mengganti pembalut p…" at bounding box center [325, 114] width 650 height 812
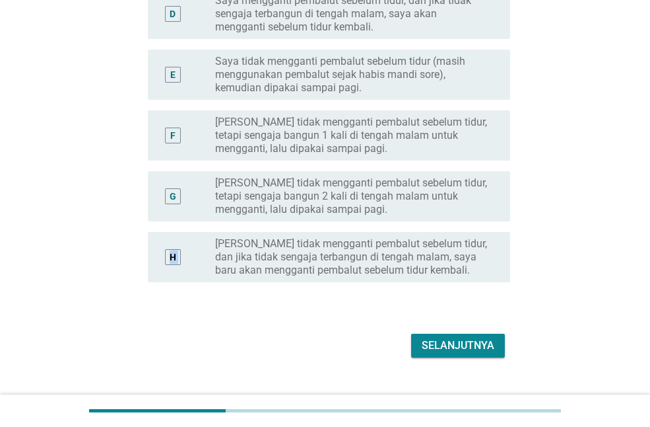
scroll to position [407, 0]
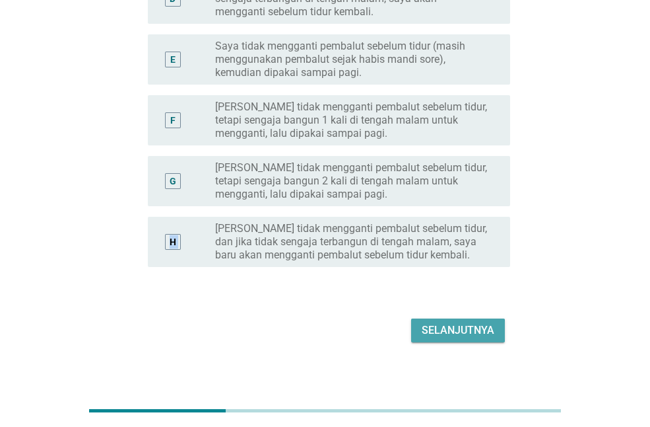
click at [481, 340] on button "Selanjutnya" at bounding box center [458, 330] width 94 height 24
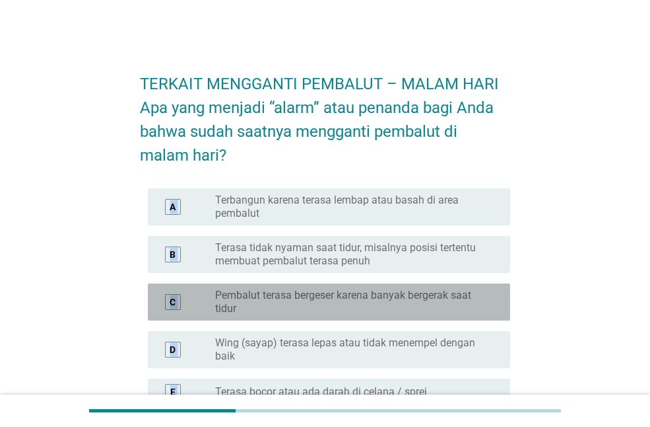
click at [330, 298] on label "Pembalut terasa bergeser karena banyak bergerak saat tidur" at bounding box center [352, 302] width 274 height 26
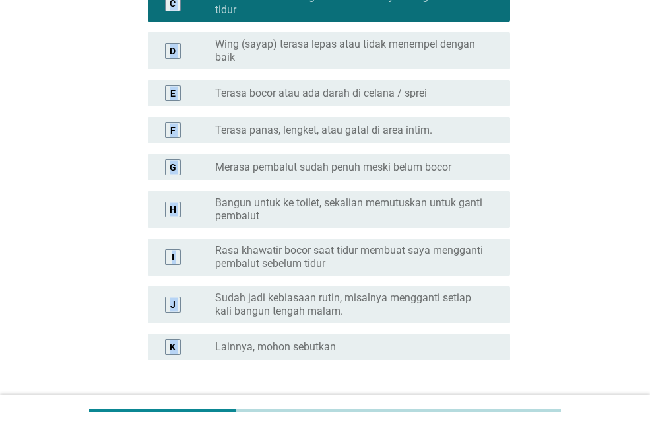
scroll to position [391, 0]
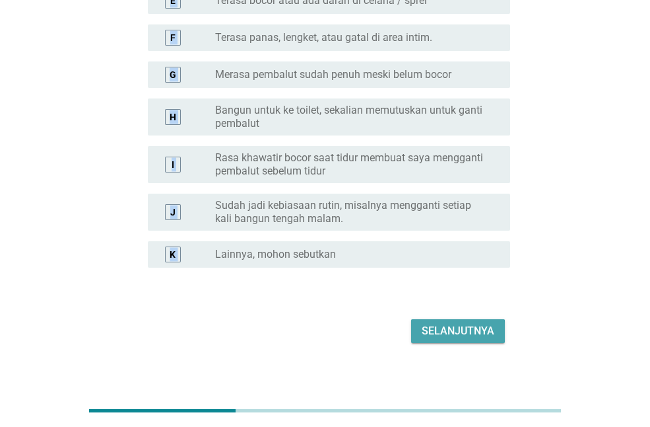
click at [495, 332] on button "Selanjutnya" at bounding box center [458, 331] width 94 height 24
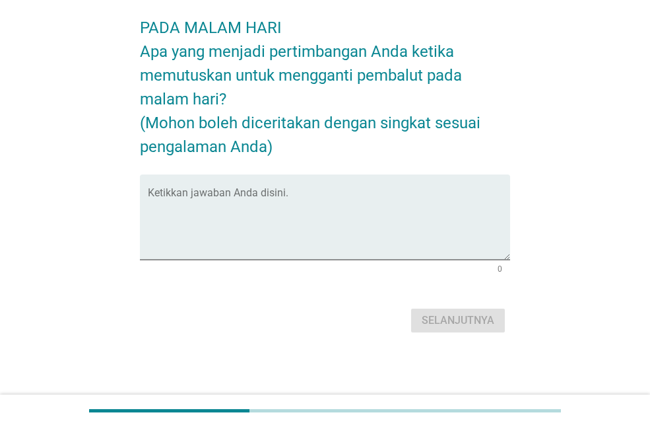
scroll to position [0, 0]
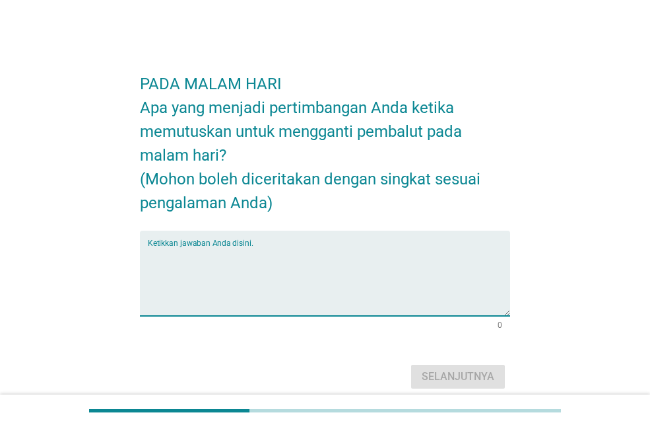
click at [295, 256] on textarea "Ketikkan jawaban Anda disini." at bounding box center [329, 280] width 363 height 69
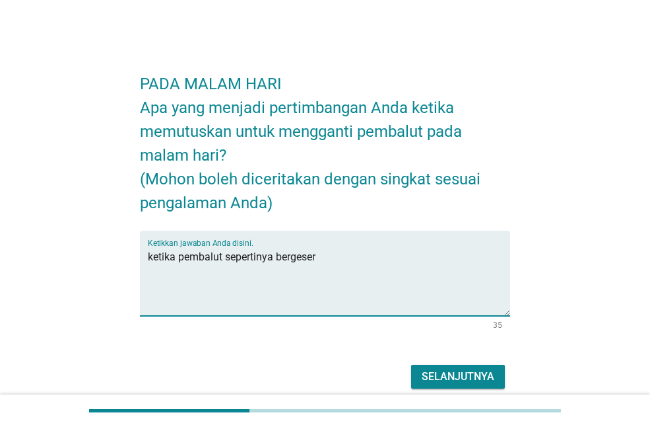
type textarea "ketika pembalut sepertinya bergeser"
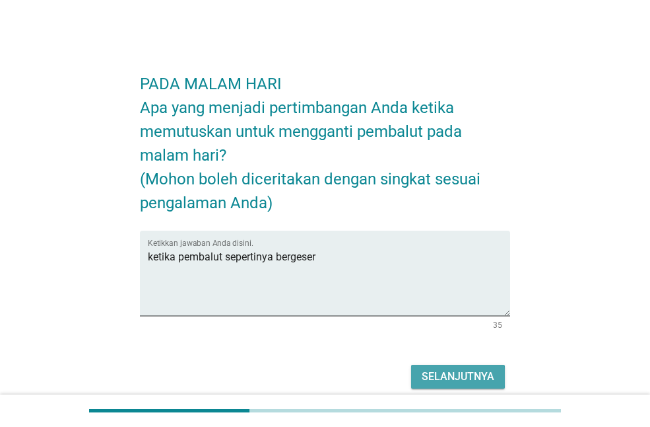
click at [444, 370] on div "Selanjutnya" at bounding box center [458, 376] width 73 height 16
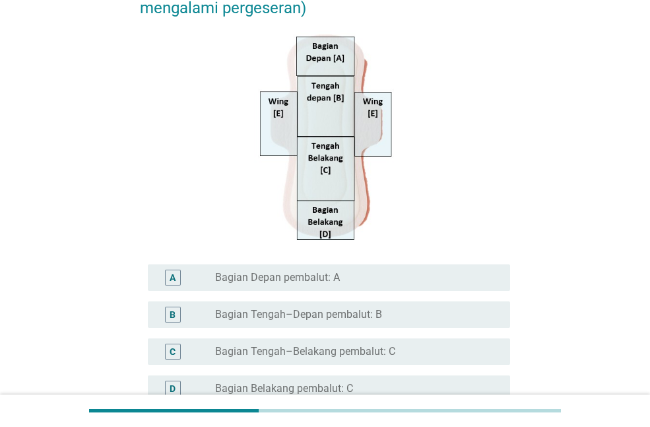
scroll to position [196, 0]
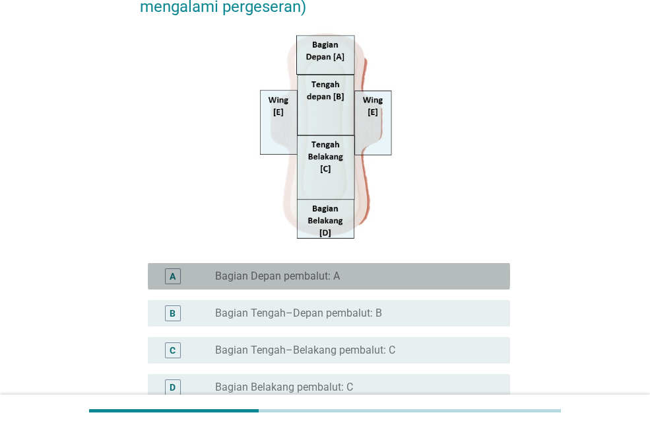
click at [252, 274] on label "Bagian Depan pembalut: A" at bounding box center [277, 275] width 125 height 13
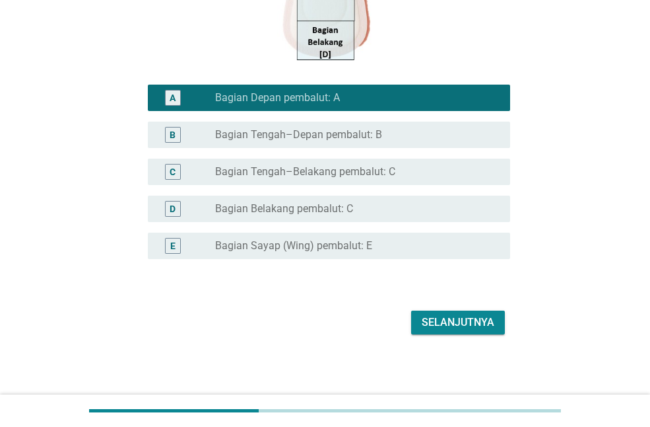
scroll to position [377, 0]
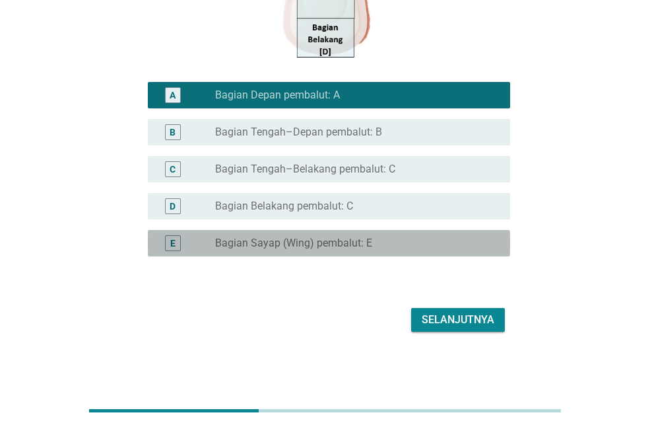
click at [374, 244] on div "radio_button_unchecked Bagian Sayap (Wing) pembalut: E" at bounding box center [352, 242] width 274 height 13
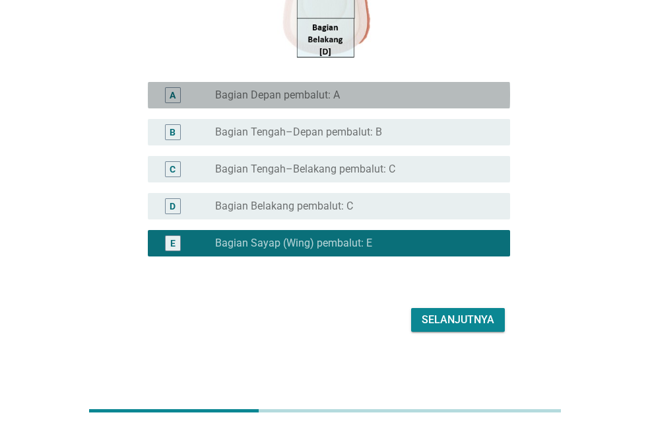
click at [367, 98] on div "radio_button_unchecked Bagian Depan pembalut: A" at bounding box center [352, 94] width 274 height 13
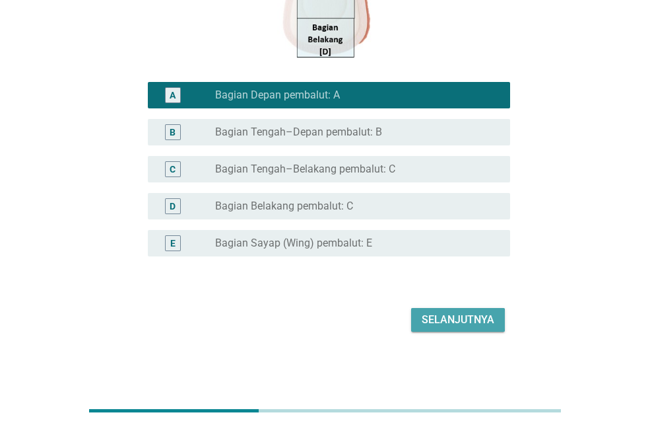
click at [462, 317] on div "Selanjutnya" at bounding box center [458, 320] width 73 height 16
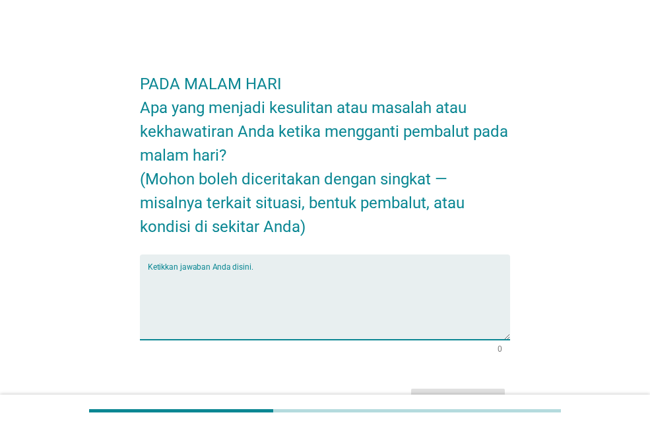
click at [337, 288] on textarea "Ketikkan jawaban Anda disini." at bounding box center [329, 304] width 363 height 69
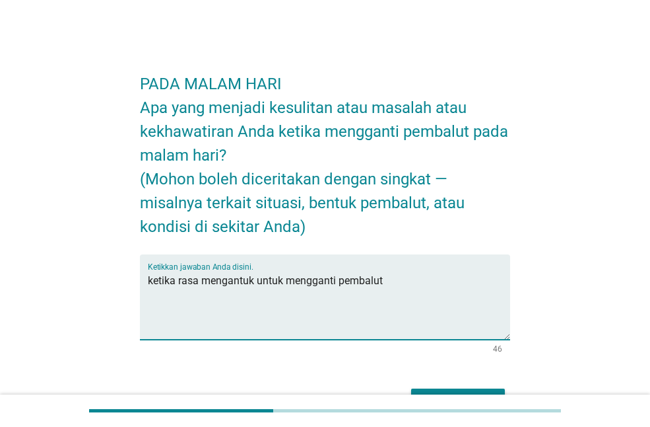
scroll to position [31, 0]
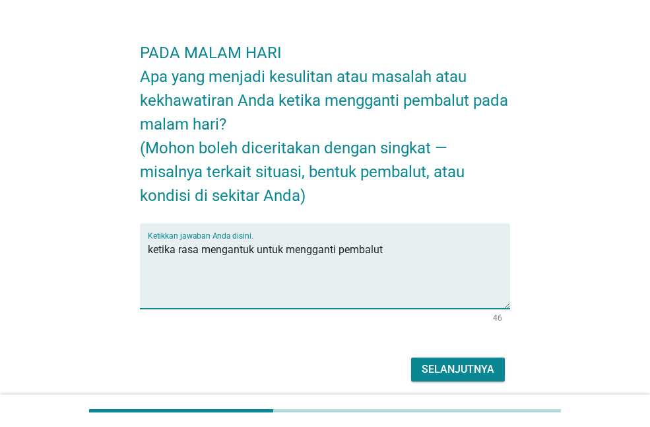
type textarea "ketika rasa mengantuk untuk mengganti pembalut"
click at [448, 361] on div "Selanjutnya" at bounding box center [458, 369] width 73 height 16
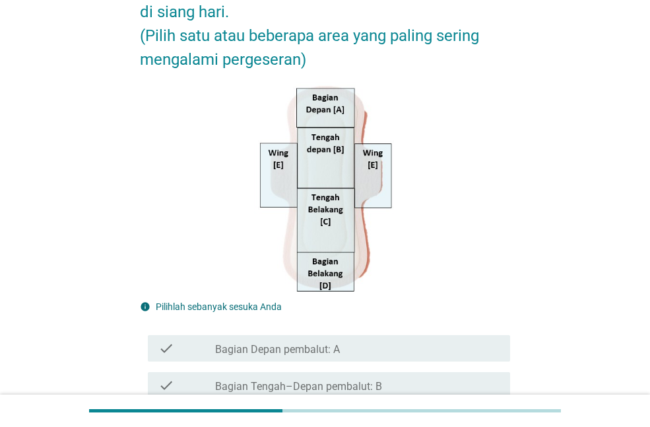
scroll to position [227, 0]
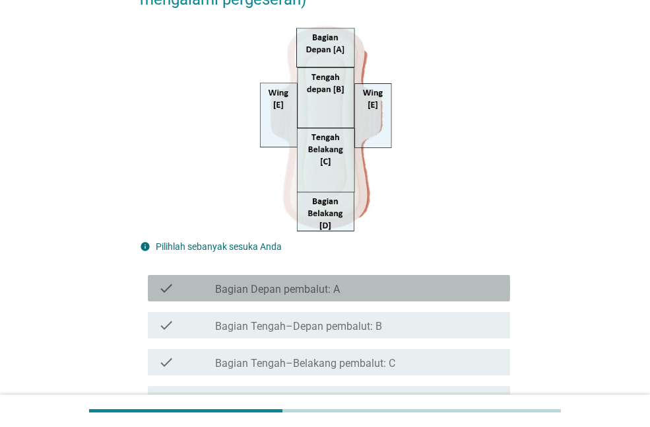
click at [325, 293] on label "Bagian Depan pembalut: A" at bounding box center [277, 289] width 125 height 13
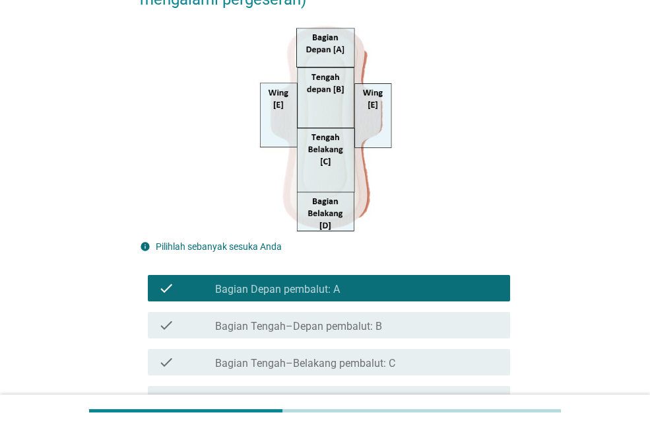
scroll to position [404, 0]
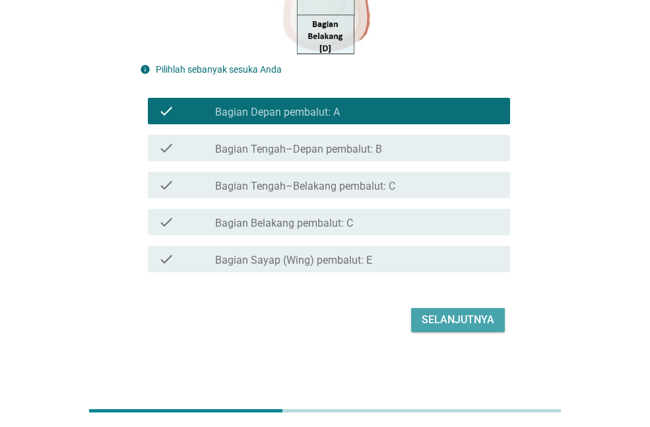
click at [460, 312] on div "Selanjutnya" at bounding box center [458, 320] width 73 height 16
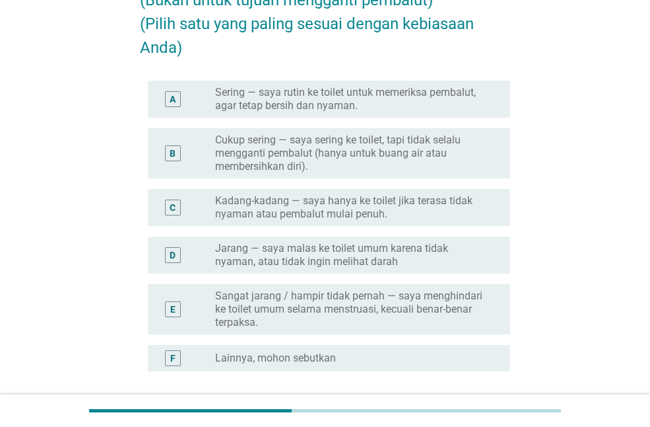
scroll to position [183, 0]
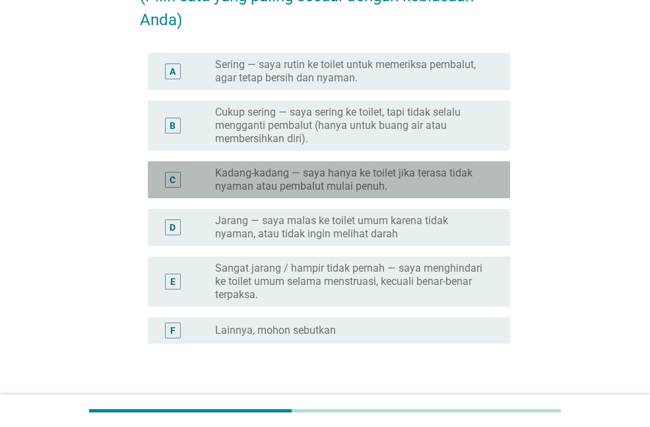
click at [299, 180] on label "Kadang-kadang — saya hanya ke toilet jika terasa tidak nyaman atau pembalut mul…" at bounding box center [352, 179] width 274 height 26
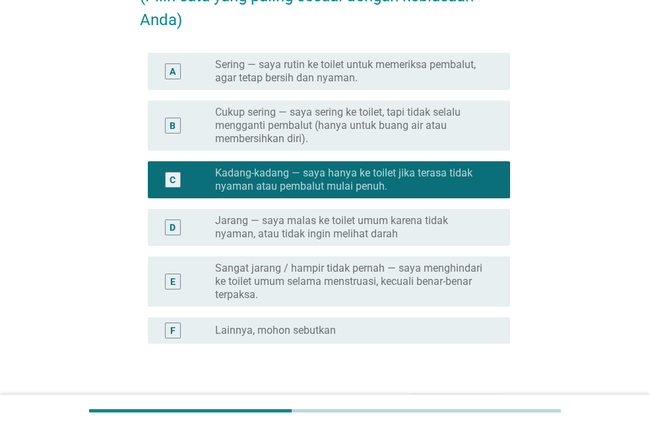
scroll to position [269, 0]
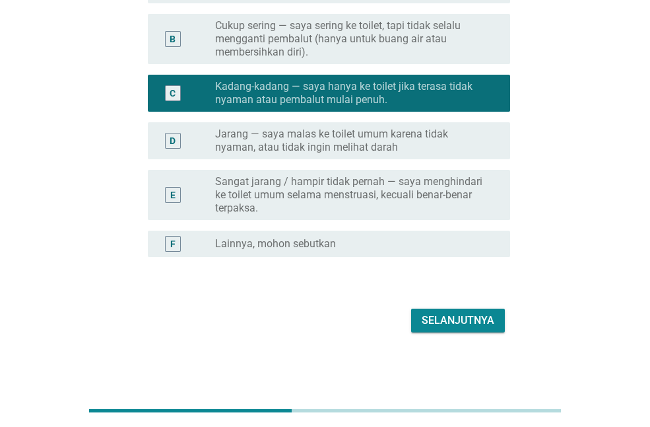
click at [433, 308] on button "Selanjutnya" at bounding box center [458, 320] width 94 height 24
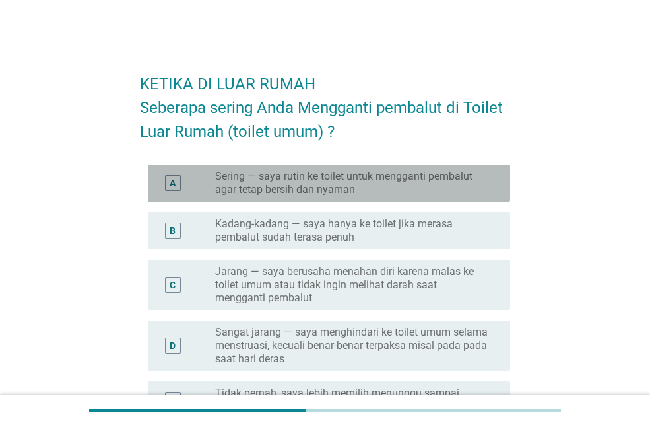
click at [343, 195] on label "Sering — saya rutin ke toilet untuk mengganti pembalut agar tetap bersih dan ny…" at bounding box center [352, 183] width 274 height 26
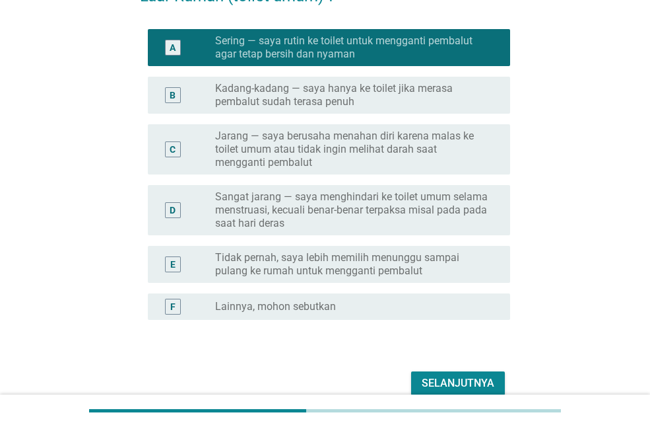
scroll to position [198, 0]
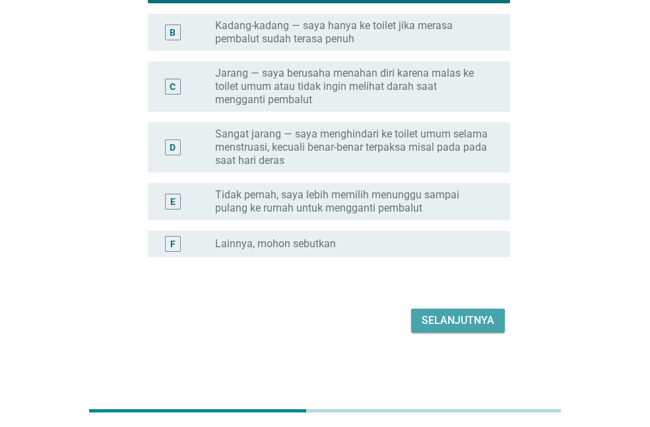
click at [457, 313] on div "Selanjutnya" at bounding box center [458, 320] width 73 height 16
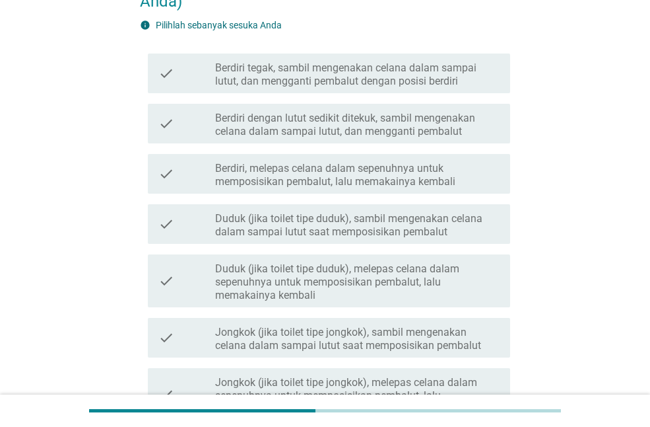
scroll to position [184, 0]
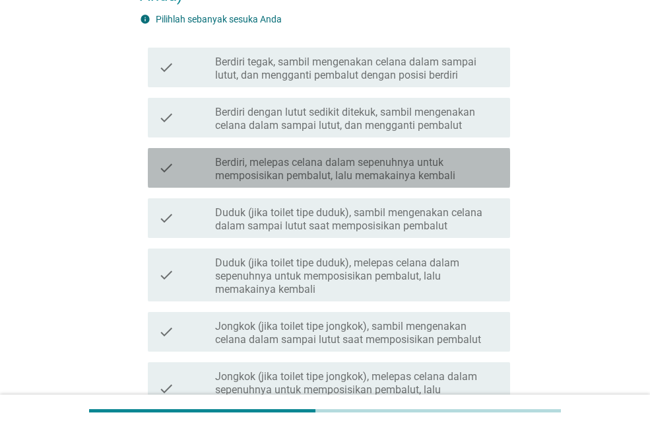
click at [295, 177] on label "Berdiri, melepas celana dalam sepenuhnya untuk memposisikan pembalut, lalu mema…" at bounding box center [357, 169] width 285 height 26
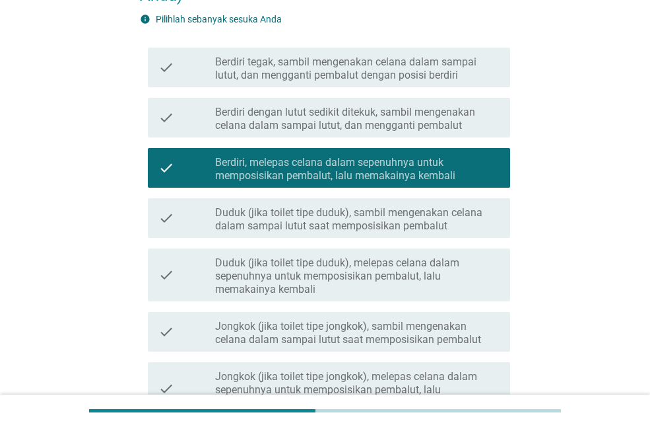
scroll to position [363, 0]
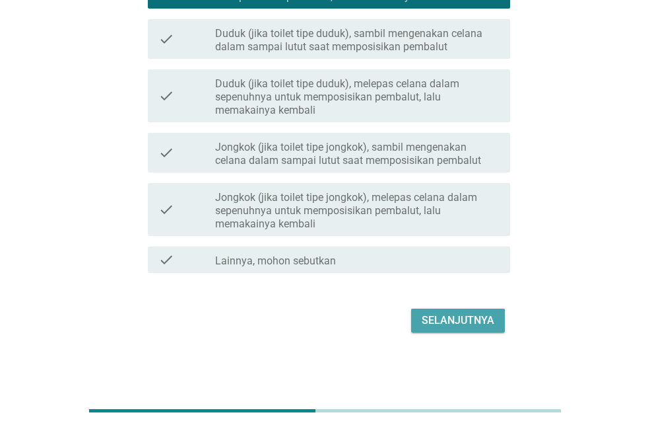
click at [452, 320] on div "Selanjutnya" at bounding box center [458, 320] width 73 height 16
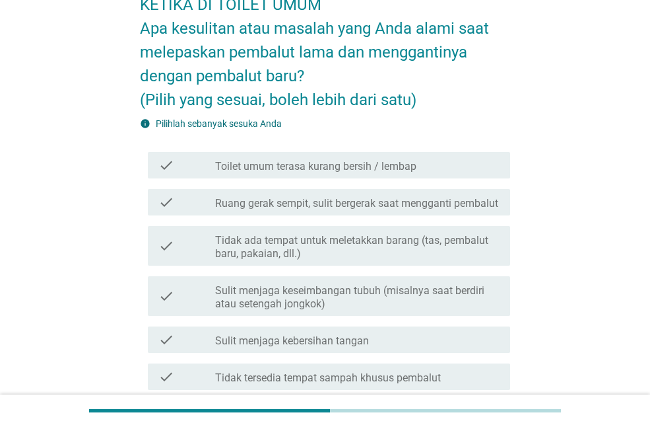
scroll to position [53, 0]
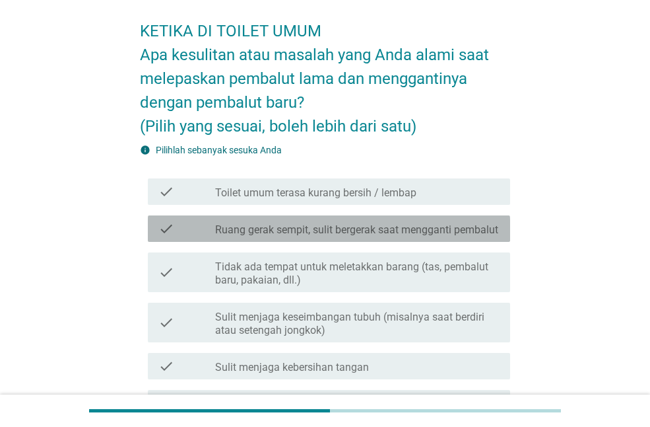
click at [390, 242] on div "check check_box_outline_blank Ruang gerak sempit, sulit bergerak saat mengganti…" at bounding box center [329, 228] width 363 height 26
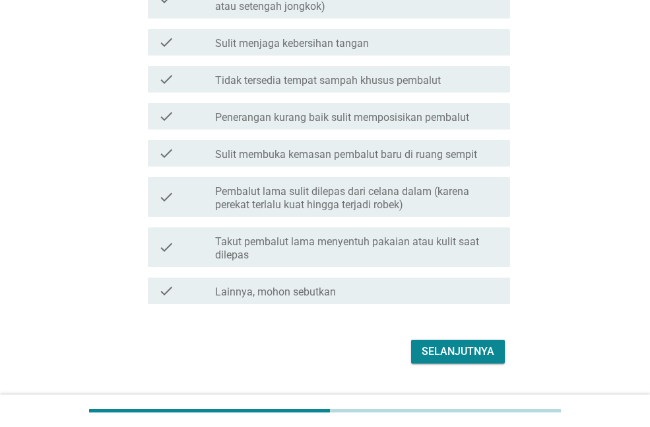
scroll to position [421, 0]
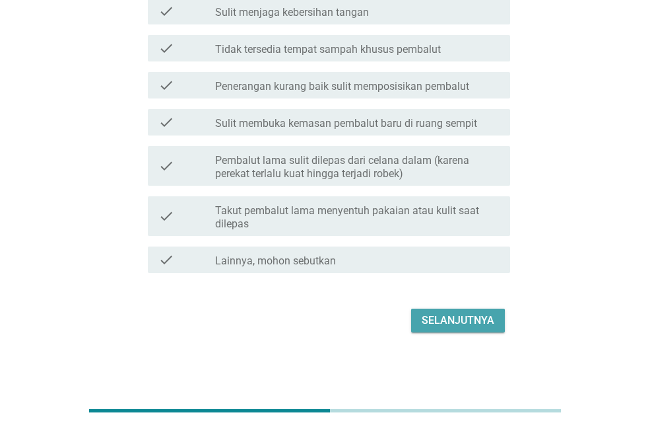
click at [473, 329] on button "Selanjutnya" at bounding box center [458, 320] width 94 height 24
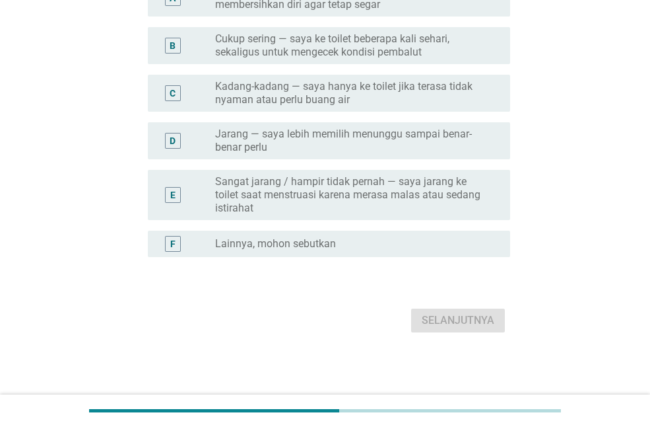
scroll to position [0, 0]
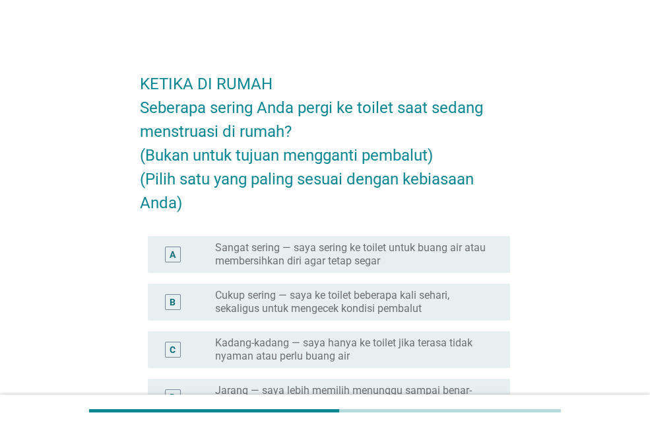
click at [580, 106] on div "KETIKA DI RUMAH Seberapa sering Anda pergi ke toilet saat sedang menstruasi di …" at bounding box center [325, 325] width 587 height 555
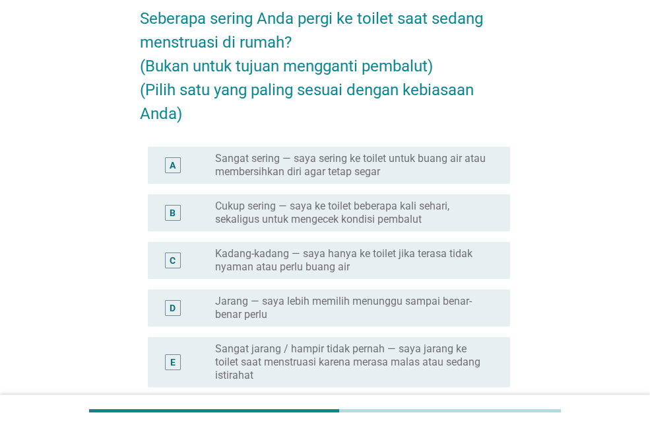
scroll to position [106, 0]
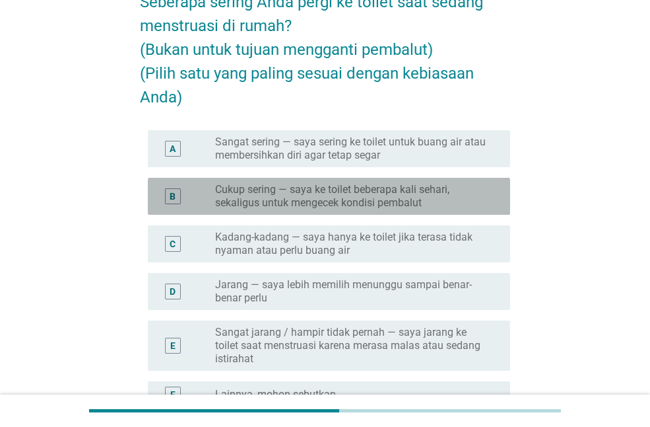
click at [352, 195] on label "Cukup sering — saya ke toilet beberapa kali sehari, sekaligus untuk mengecek ko…" at bounding box center [352, 196] width 274 height 26
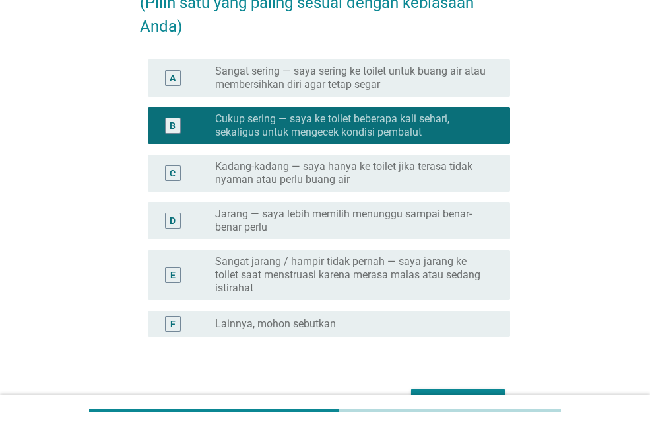
scroll to position [256, 0]
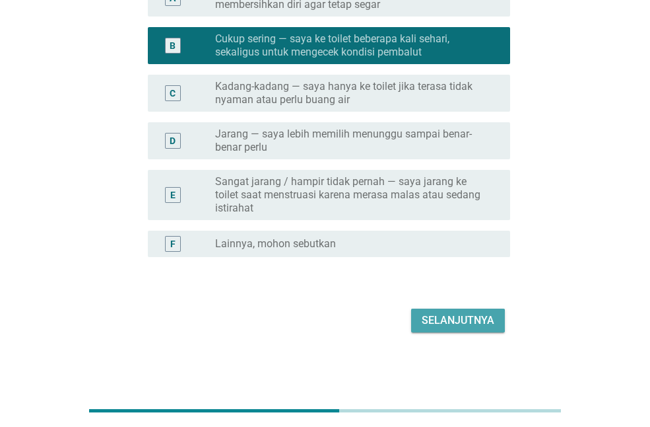
click at [466, 331] on button "Selanjutnya" at bounding box center [458, 320] width 94 height 24
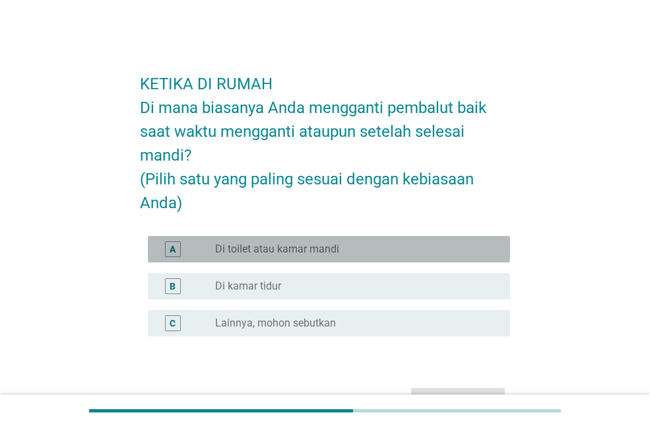
click at [344, 243] on div "radio_button_unchecked Di toilet atau kamar mandi" at bounding box center [352, 248] width 274 height 13
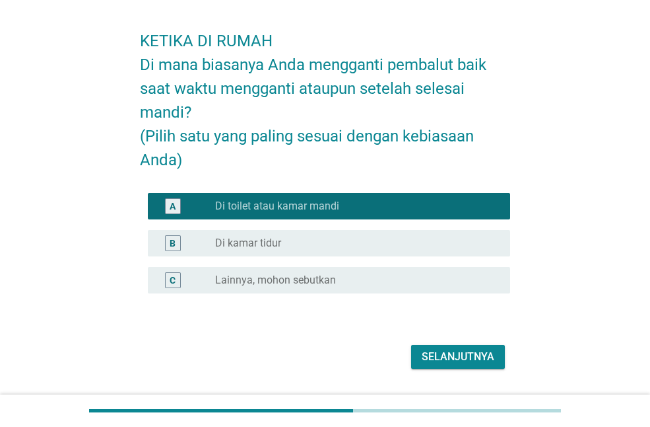
scroll to position [45, 0]
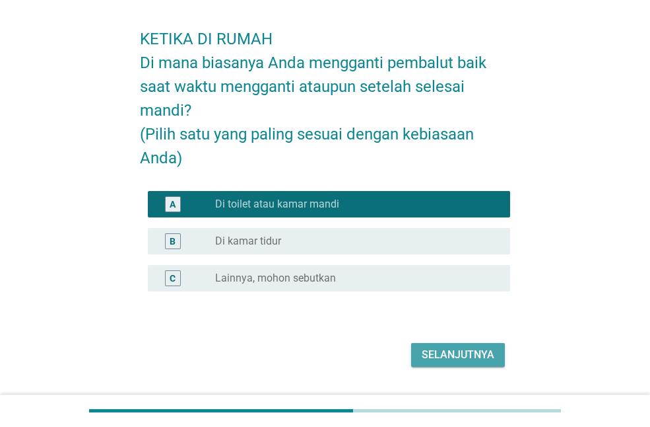
click at [438, 345] on button "Selanjutnya" at bounding box center [458, 355] width 94 height 24
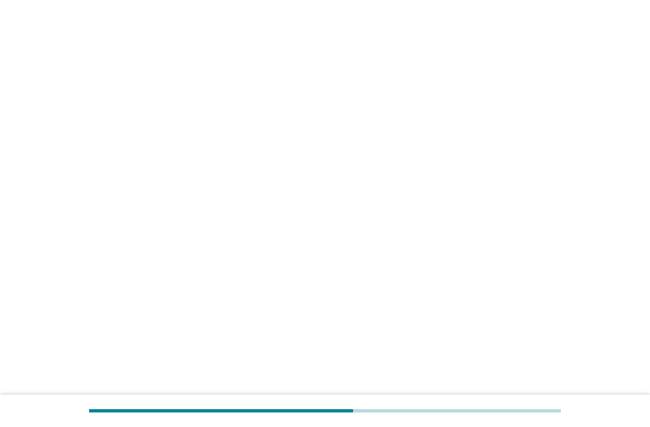
scroll to position [0, 0]
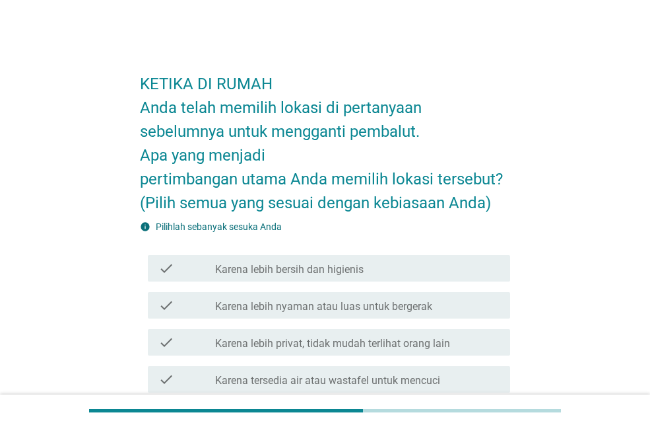
click at [574, 105] on div "KETIKA DI RUMAH Anda telah memilih lokasi di pertanyaan sebelumnya untuk mengga…" at bounding box center [325, 413] width 587 height 730
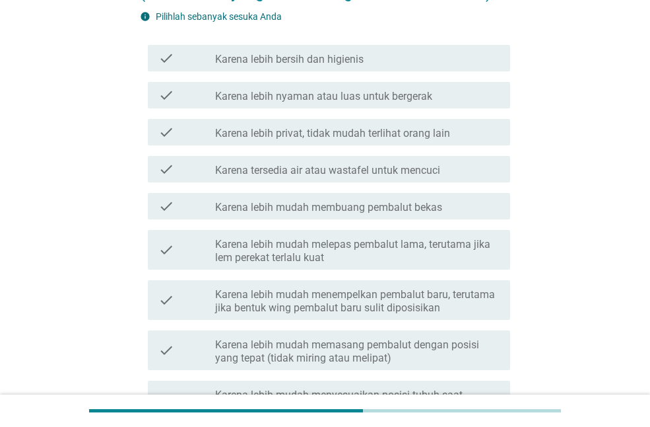
scroll to position [211, 0]
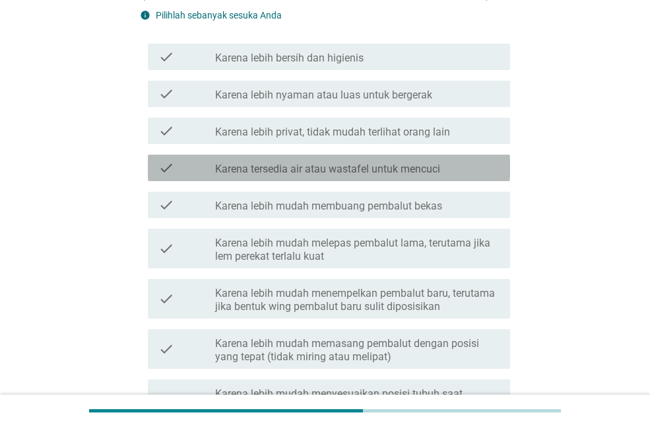
click at [366, 168] on label "Karena tersedia air atau wastafel untuk mencuci" at bounding box center [327, 168] width 225 height 13
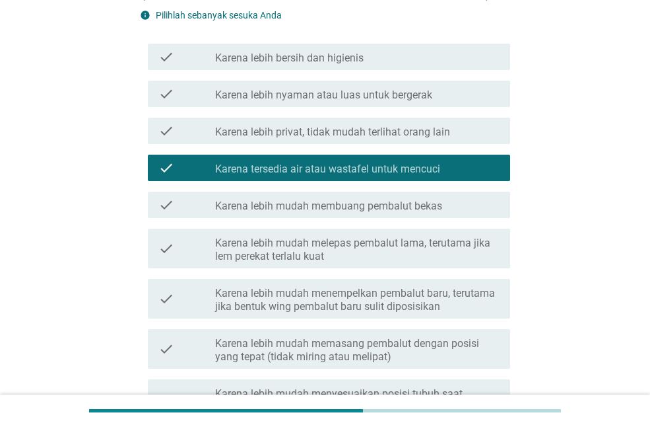
scroll to position [431, 0]
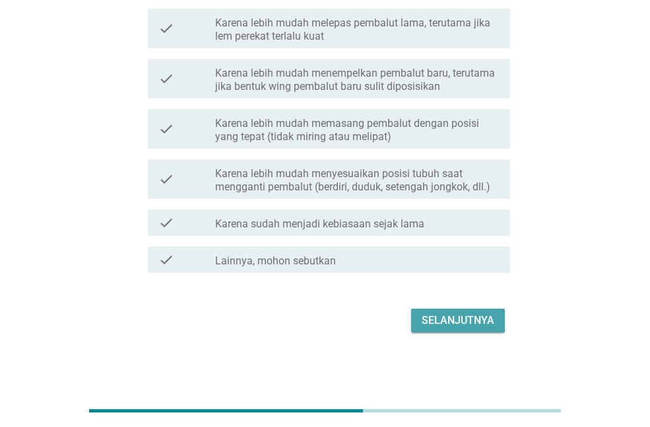
click at [456, 319] on div "Selanjutnya" at bounding box center [458, 320] width 73 height 16
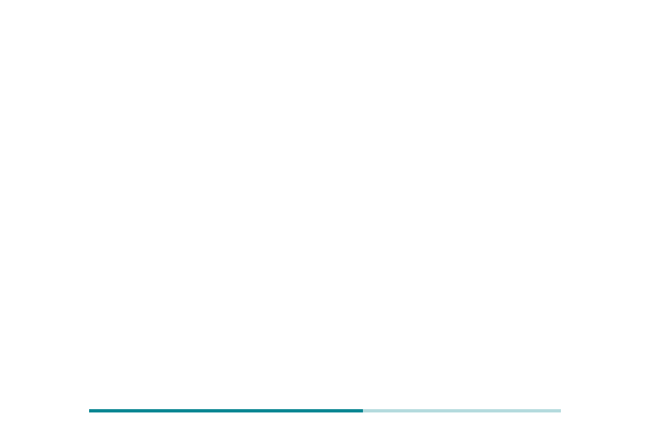
scroll to position [0, 0]
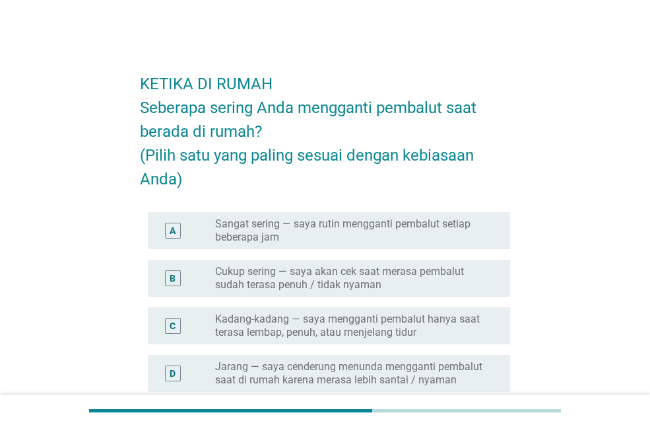
click at [378, 242] on label "Sangat sering — saya rutin mengganti pembalut setiap beberapa jam" at bounding box center [352, 230] width 274 height 26
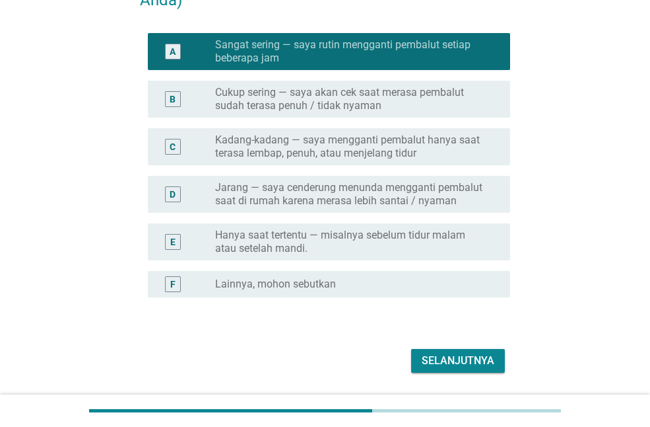
scroll to position [205, 0]
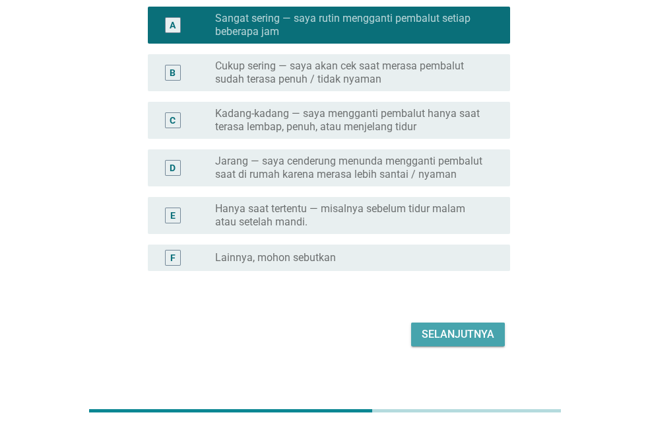
click at [463, 337] on div "Selanjutnya" at bounding box center [458, 334] width 73 height 16
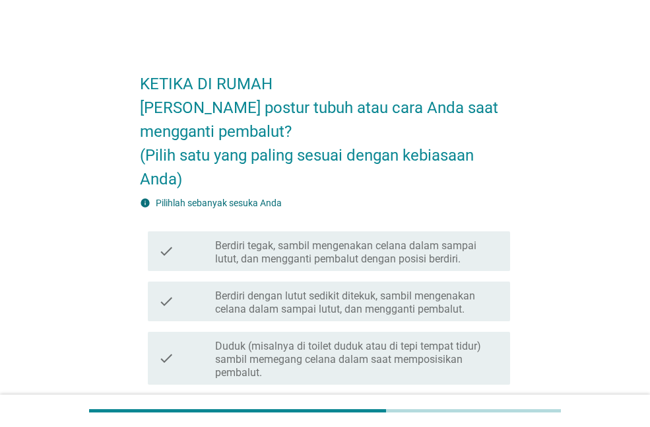
click at [590, 87] on div "KETIKA DI RUMAH Bagaimana postur tubuh atau cara Anda saat mengganti pembalut? …" at bounding box center [325, 422] width 587 height 748
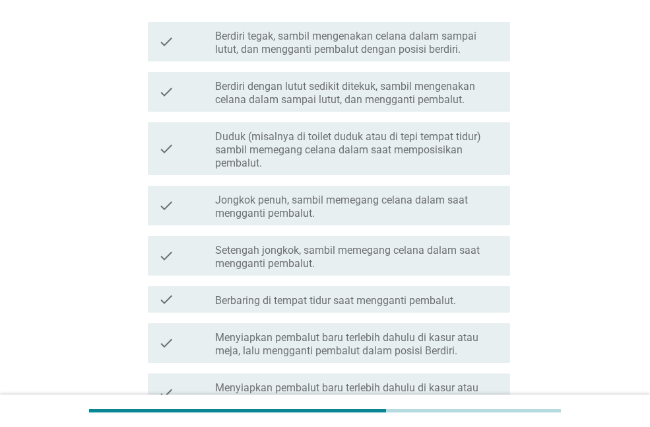
scroll to position [211, 0]
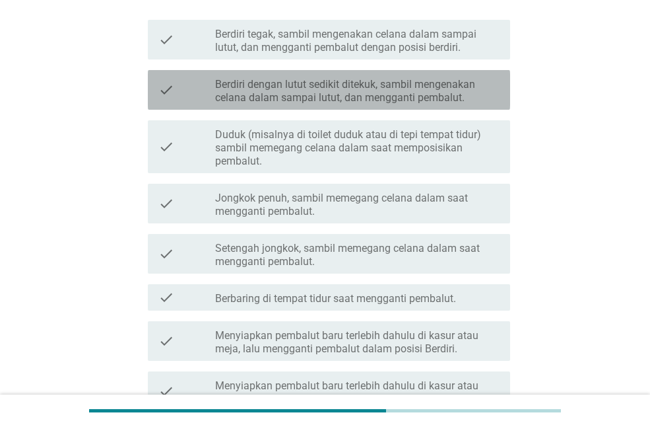
click at [287, 106] on div "check check_box_outline_blank Berdiri dengan lutut sedikit ditekuk, sambil meng…" at bounding box center [329, 90] width 363 height 40
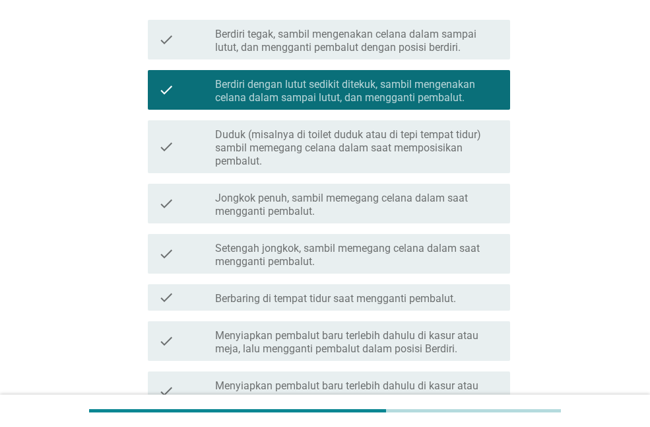
click at [567, 110] on div "KETIKA DI RUMAH Bagaimana postur tubuh atau cara Anda saat mengganti pembalut? …" at bounding box center [325, 211] width 587 height 748
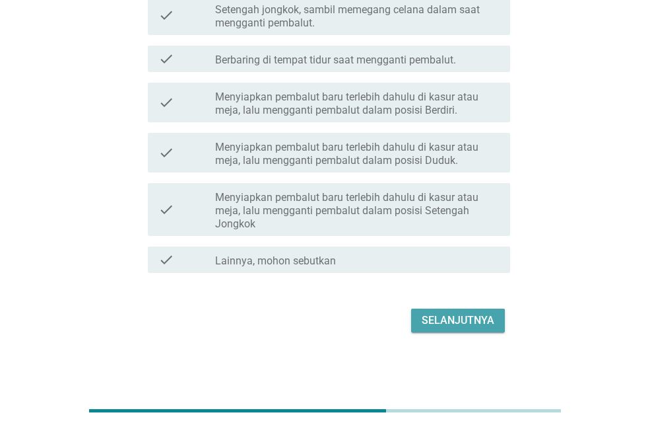
click at [480, 331] on button "Selanjutnya" at bounding box center [458, 320] width 94 height 24
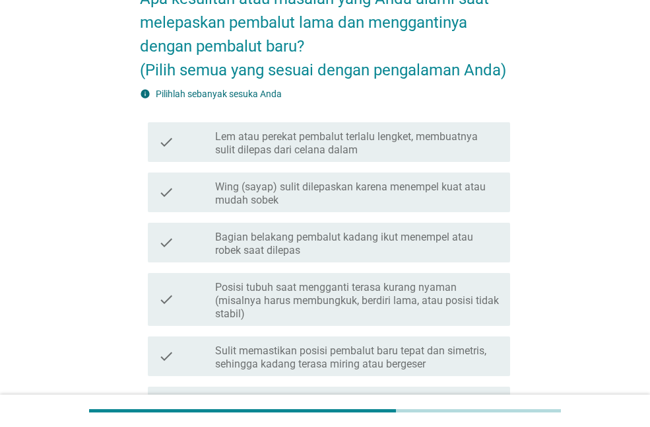
scroll to position [118, 0]
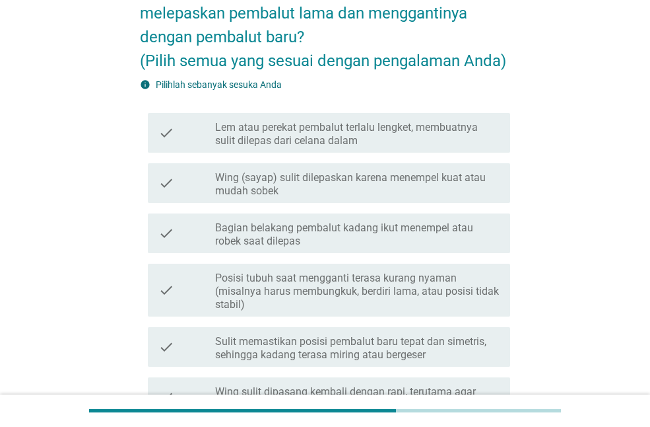
drag, startPoint x: 648, startPoint y: 189, endPoint x: 648, endPoint y: 197, distance: 8.6
click at [648, 197] on div "KETIKA DI RUMAH Apa kesulitan atau masalah yang Anda alami saat melepaskan pemb…" at bounding box center [325, 347] width 650 height 931
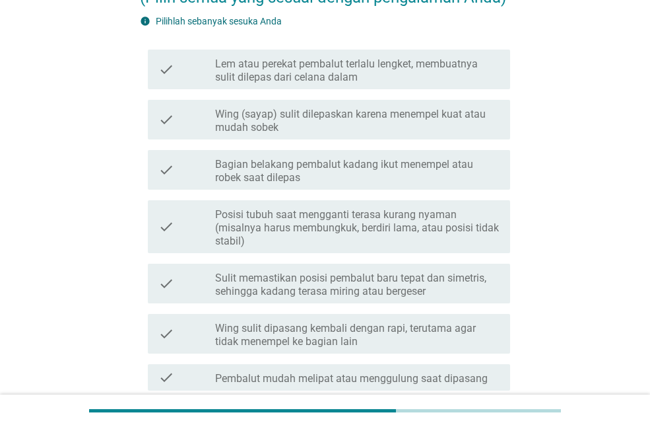
scroll to position [180, 0]
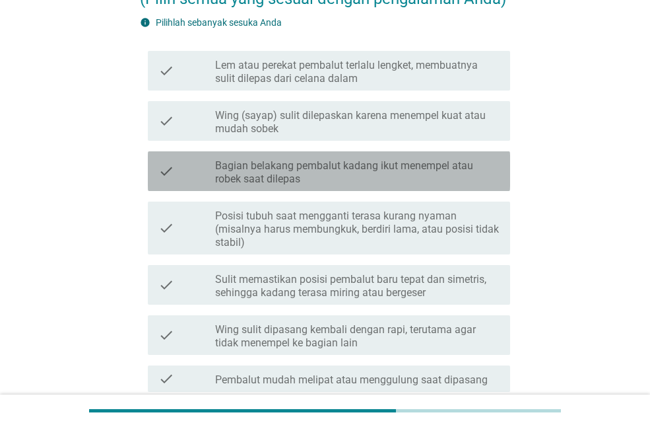
click at [387, 164] on label "Bagian belakang pembalut kadang ikut menempel atau robek saat dilepas" at bounding box center [357, 172] width 285 height 26
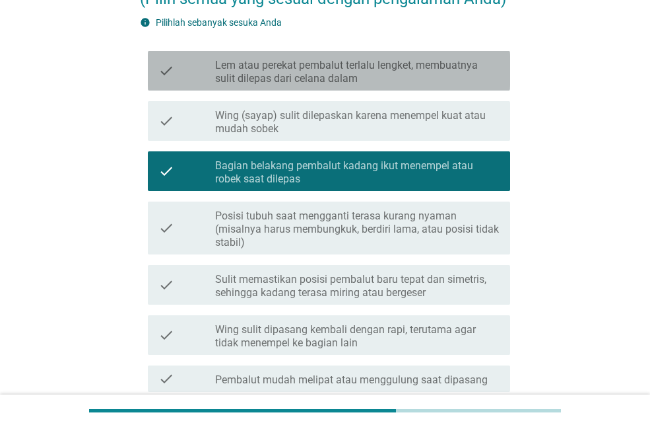
click at [365, 84] on label "Lem atau perekat pembalut terlalu lengket, membuatnya sulit dilepas dari celana…" at bounding box center [357, 72] width 285 height 26
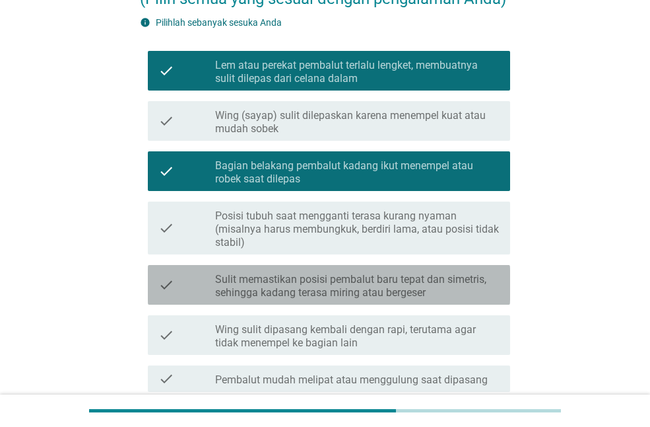
click at [343, 288] on label "Sulit memastikan posisi pembalut baru tepat dan simetris, sehingga kadang teras…" at bounding box center [357, 286] width 285 height 26
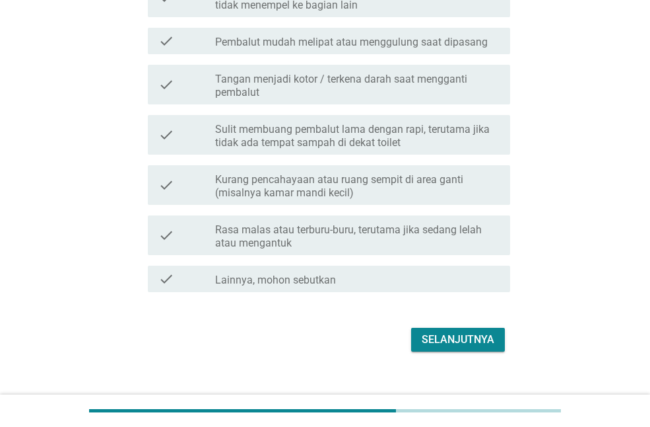
scroll to position [524, 0]
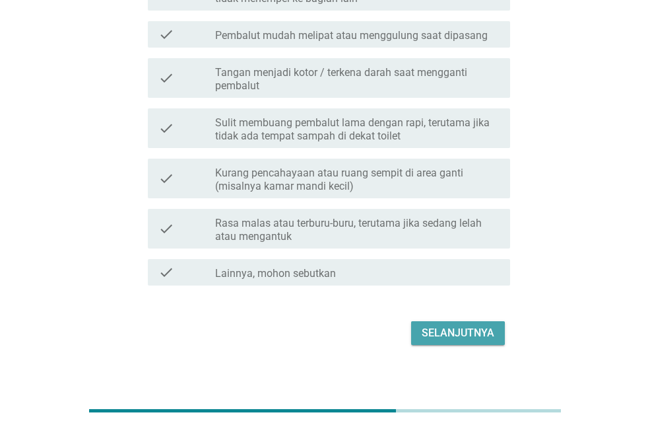
click at [483, 329] on div "Selanjutnya" at bounding box center [458, 333] width 73 height 16
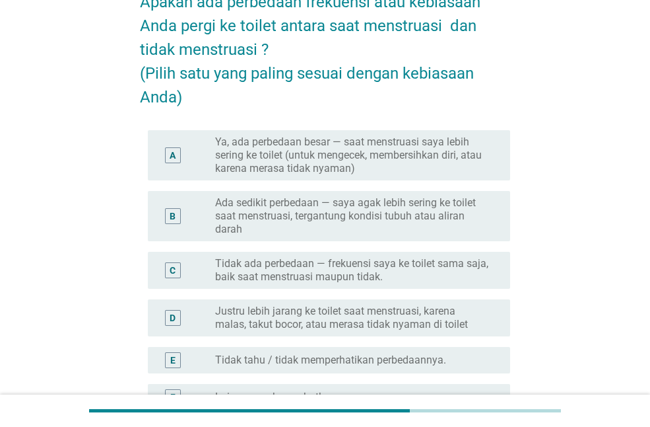
scroll to position [112, 0]
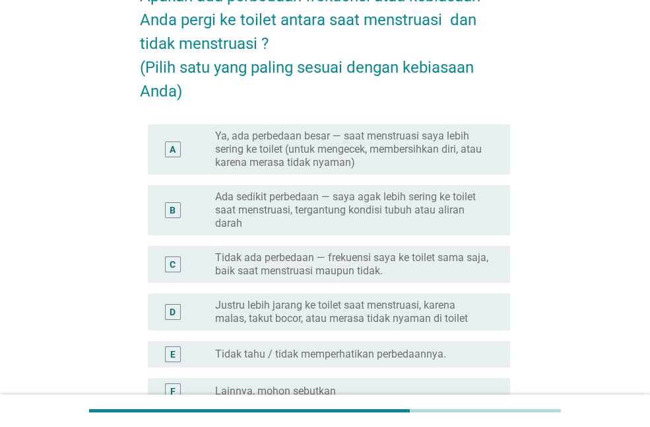
click at [370, 219] on label "Ada sedikit perbedaan — saya agak lebih sering ke toilet saat menstruasi, terga…" at bounding box center [352, 210] width 274 height 40
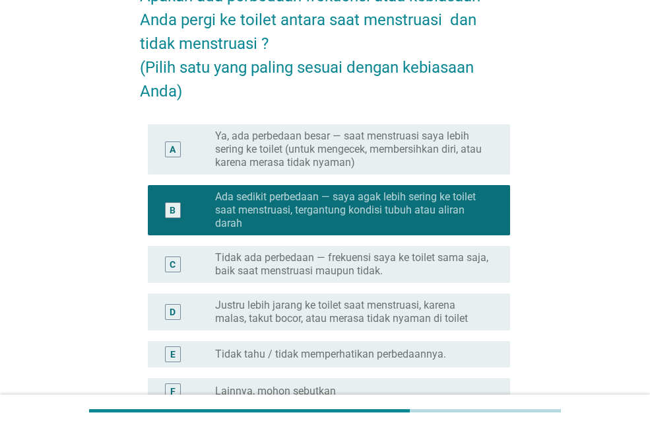
scroll to position [259, 0]
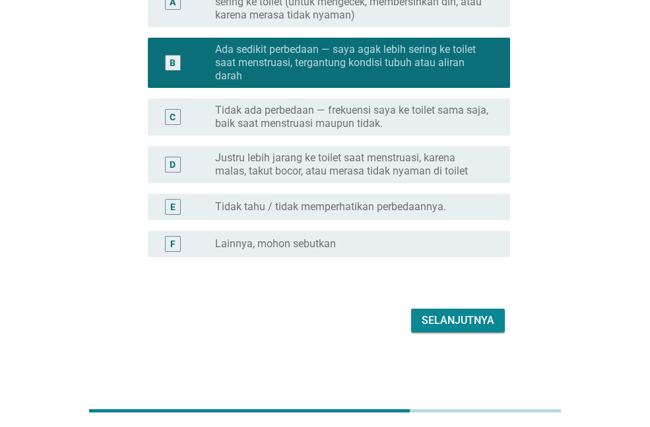
click at [448, 322] on div "Selanjutnya" at bounding box center [458, 320] width 73 height 16
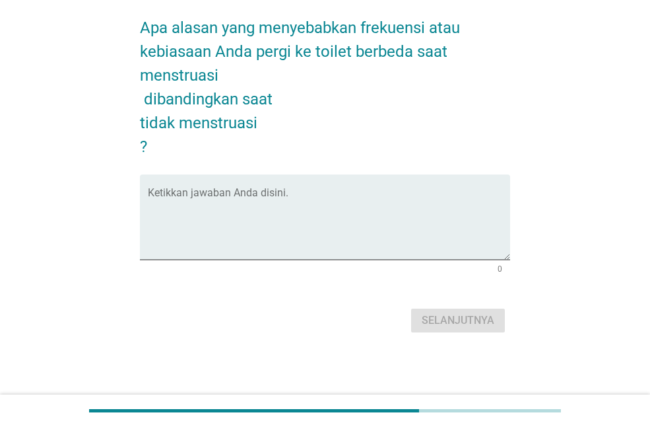
scroll to position [0, 0]
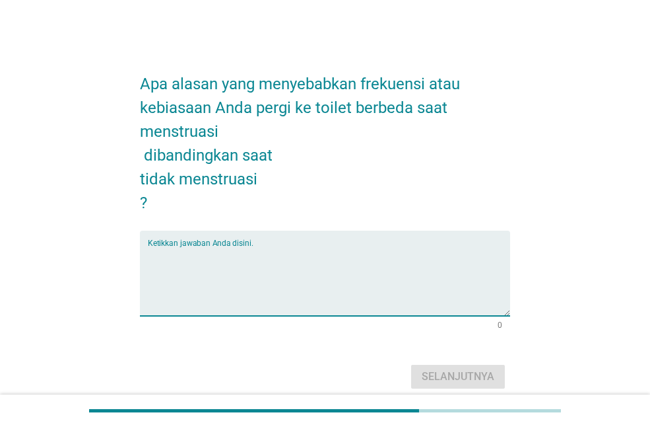
click at [234, 256] on textarea "Ketikkan jawaban Anda disini." at bounding box center [329, 280] width 363 height 69
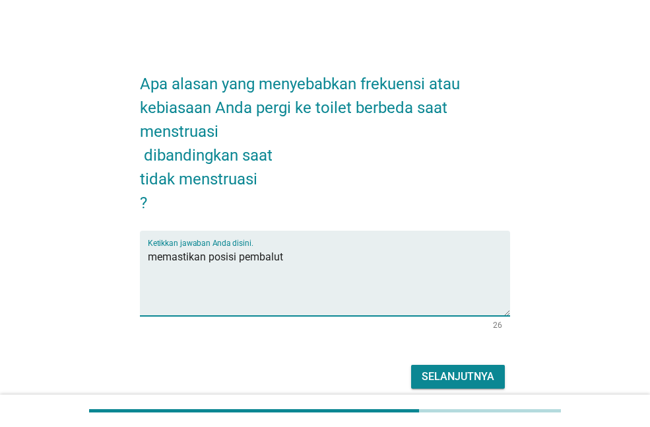
type textarea "memastikan posisi pembalut"
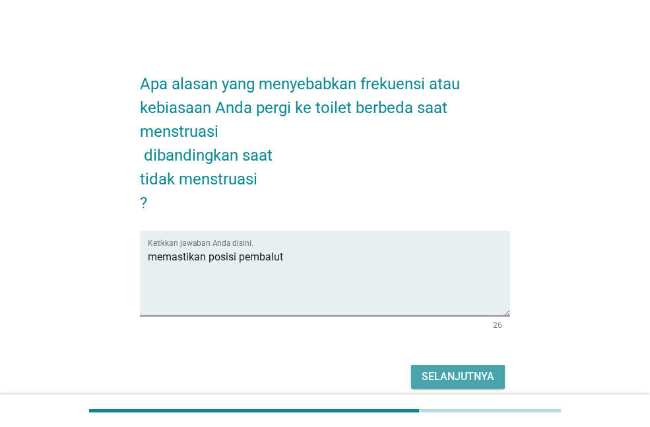
click at [450, 381] on div "Selanjutnya" at bounding box center [458, 376] width 73 height 16
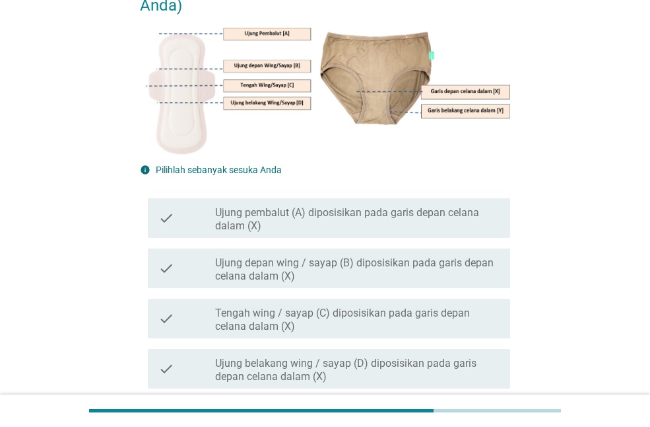
scroll to position [238, 0]
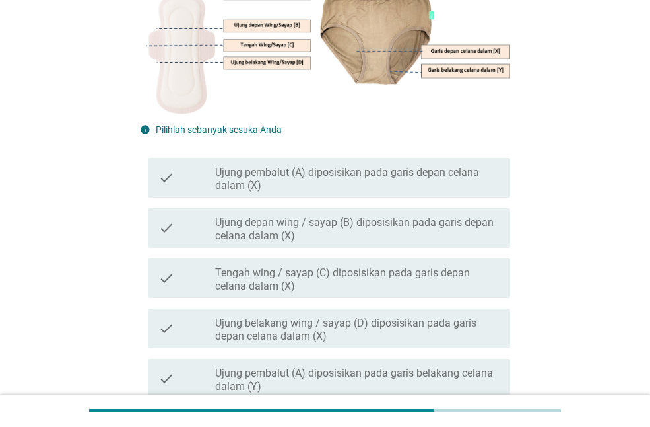
click at [83, 180] on div "TERKAIT PEMASANGAN PEMBALUT PADA CELANA DALAM Bagian pembalut mana yang menjadi…" at bounding box center [325, 235] width 587 height 850
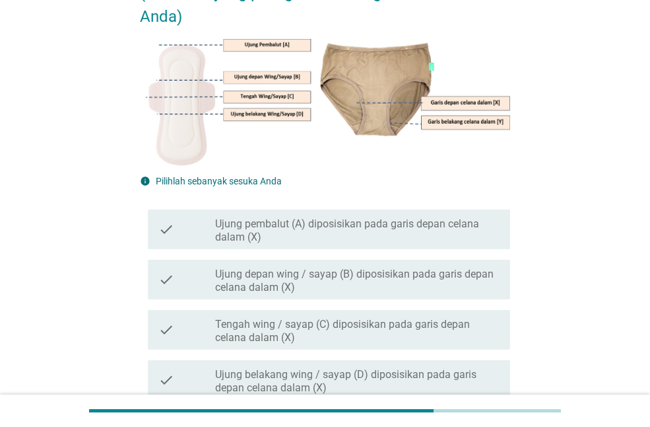
scroll to position [185, 0]
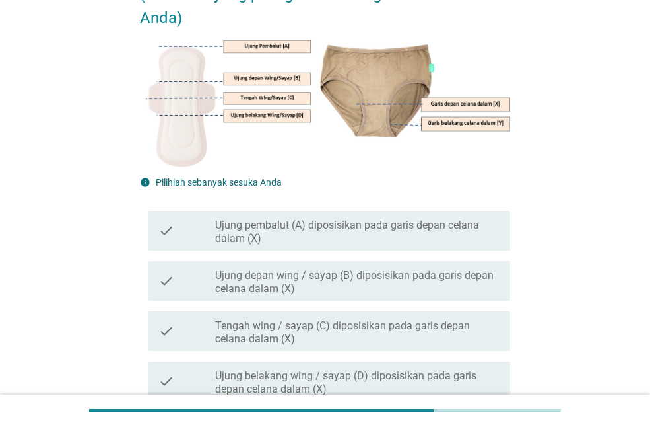
click at [279, 337] on label "Tengah wing / sayap (C) diposisikan pada garis depan celana dalam (X)" at bounding box center [357, 332] width 285 height 26
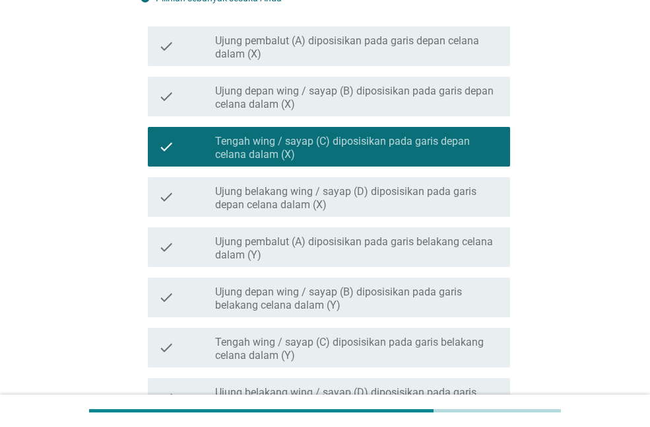
scroll to position [551, 0]
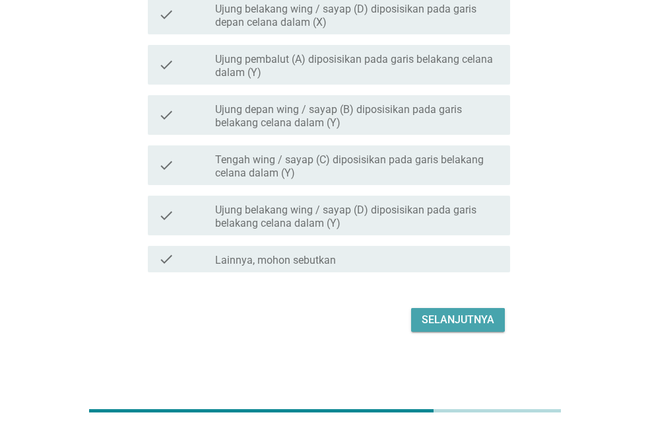
click at [469, 320] on div "Selanjutnya" at bounding box center [458, 320] width 73 height 16
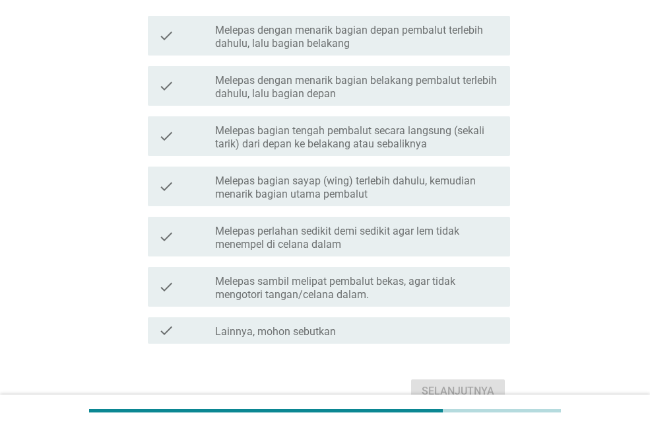
scroll to position [264, 0]
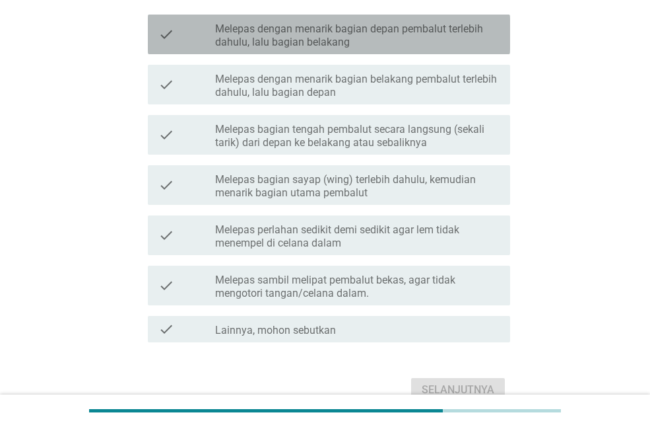
click at [326, 23] on label "Melepas dengan menarik bagian depan pembalut terlebih dahulu, lalu bagian belak…" at bounding box center [357, 35] width 285 height 26
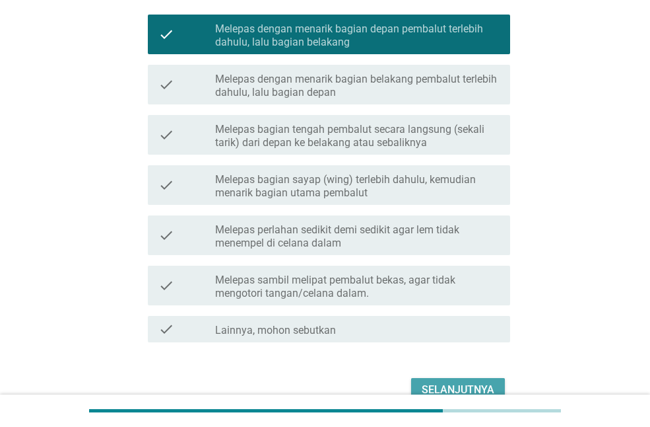
click at [454, 378] on button "Selanjutnya" at bounding box center [458, 390] width 94 height 24
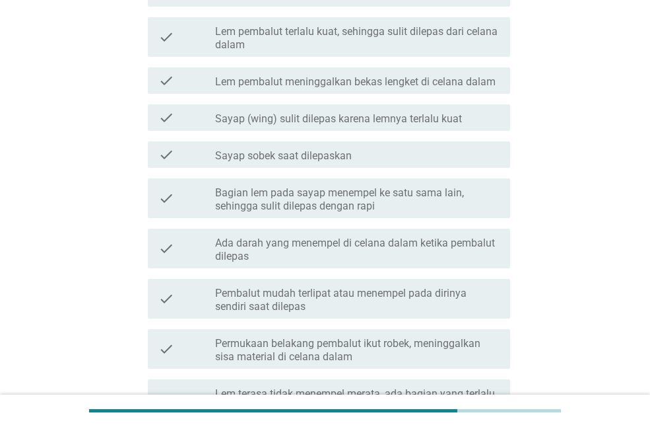
scroll to position [0, 0]
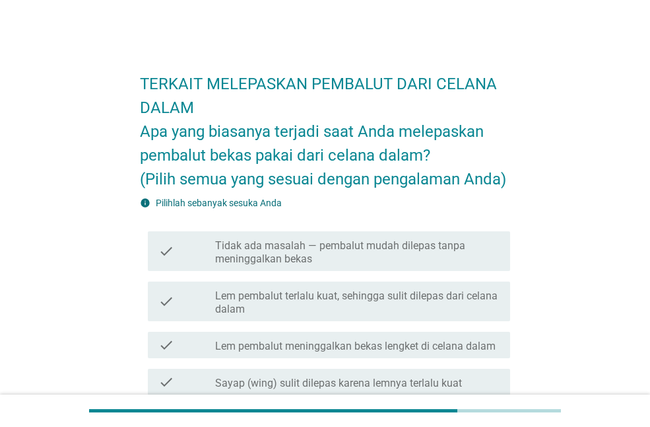
click at [74, 130] on div "TERKAIT MELEPASKAN PEMBALUT DARI CELANA DALAM Apa yang biasanya terjadi saat An…" at bounding box center [325, 421] width 587 height 746
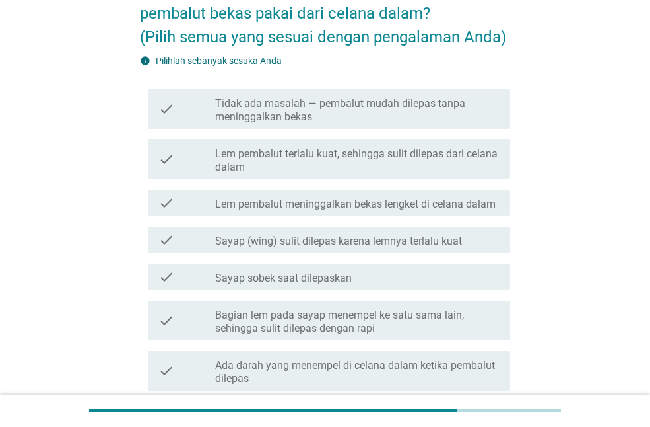
scroll to position [158, 0]
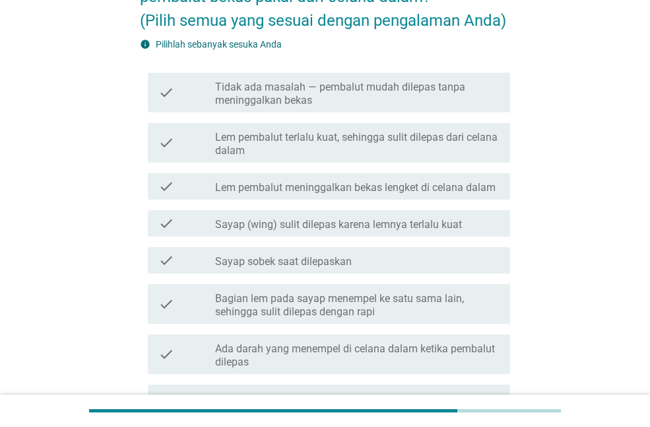
click at [348, 114] on div "check check_box_outline_blank Tidak ada masalah — pembalut mudah dilepas tanpa …" at bounding box center [325, 92] width 370 height 50
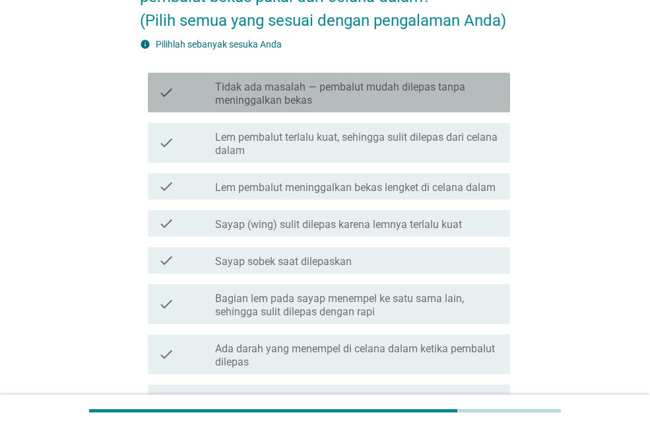
click at [324, 106] on label "Tidak ada masalah — pembalut mudah dilepas tanpa meninggalkan bekas" at bounding box center [357, 94] width 285 height 26
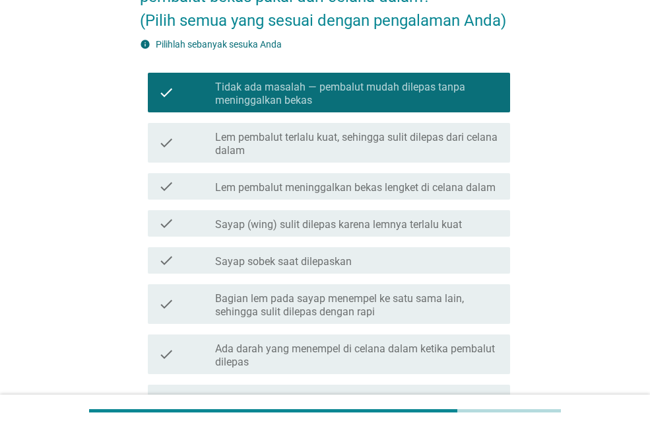
click at [10, 167] on div "TERKAIT MELEPASKAN PEMBALUT DARI CELANA DALAM Apa yang biasanya terjadi saat An…" at bounding box center [325, 262] width 650 height 841
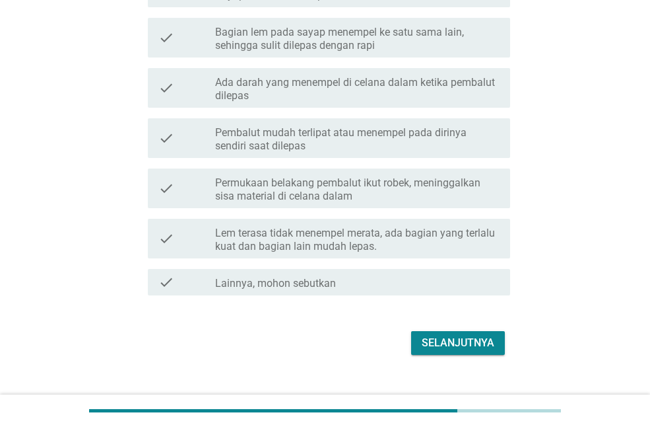
scroll to position [447, 0]
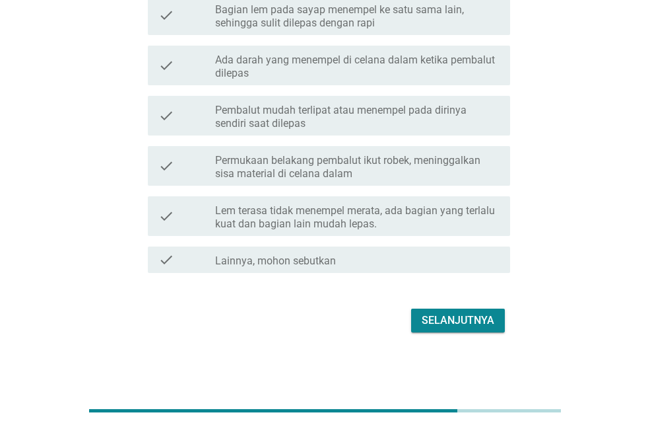
click at [460, 320] on div "Selanjutnya" at bounding box center [458, 320] width 73 height 16
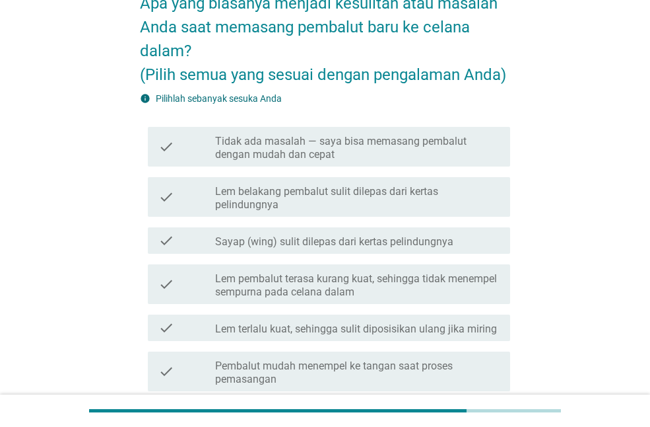
scroll to position [106, 0]
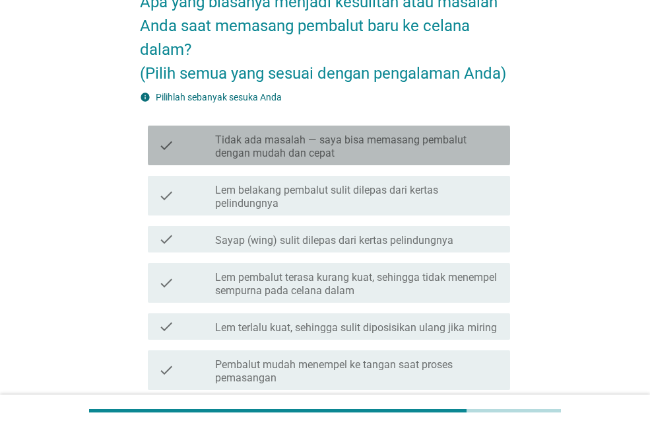
click at [299, 155] on label "Tidak ada masalah — saya bisa memasang pembalut dengan mudah dan cepat" at bounding box center [357, 146] width 285 height 26
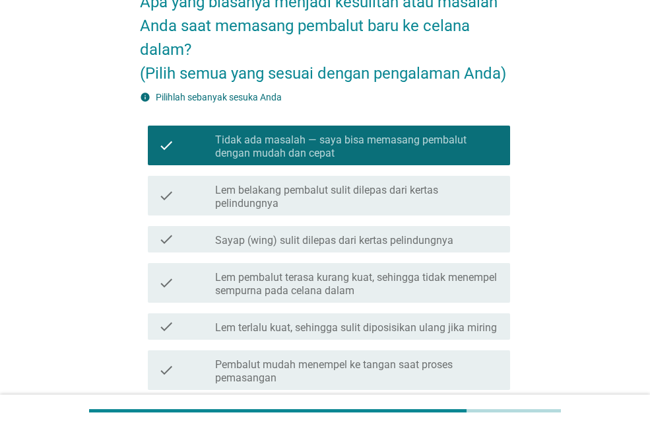
click at [45, 185] on div "TERKAIT MEMASANG PEMBALUT BARU Apa yang biasanya menjadi kesulitan atau masalah…" at bounding box center [325, 397] width 587 height 909
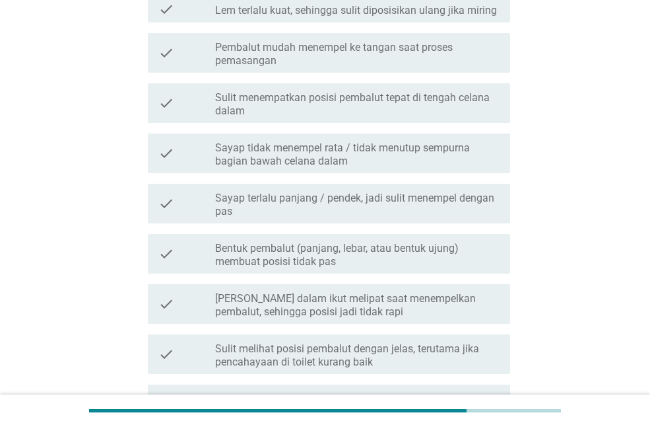
click at [45, 185] on div "TERKAIT MEMASANG PEMBALUT BARU Apa yang biasanya menjadi kesulitan atau masalah…" at bounding box center [325, 80] width 587 height 909
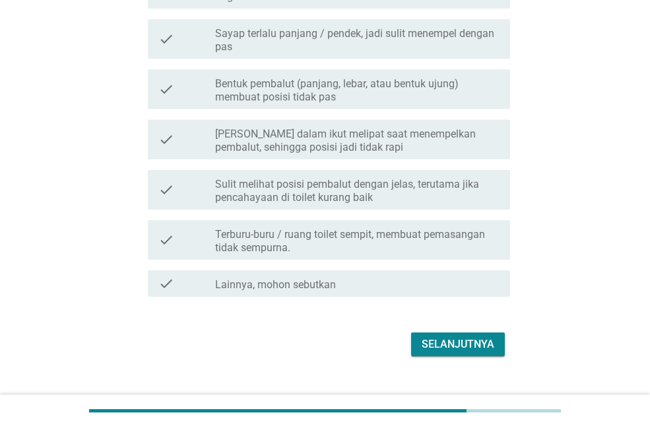
scroll to position [611, 0]
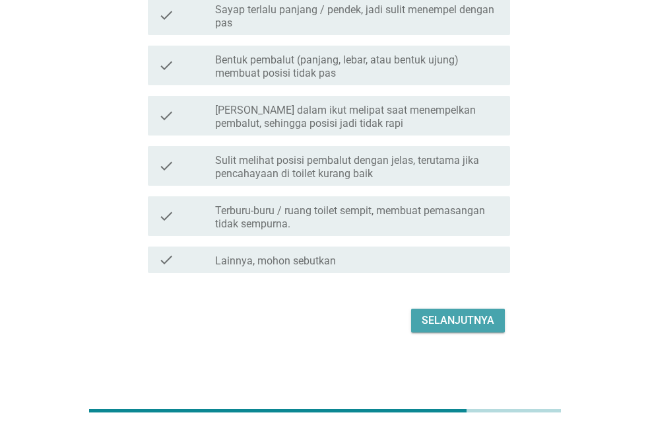
click at [441, 314] on div "Selanjutnya" at bounding box center [458, 320] width 73 height 16
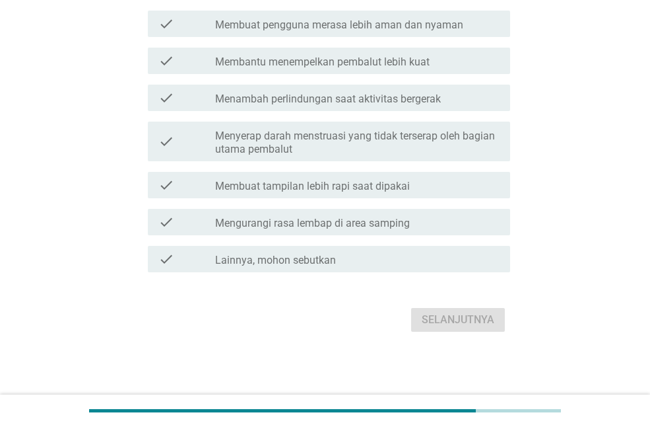
scroll to position [0, 0]
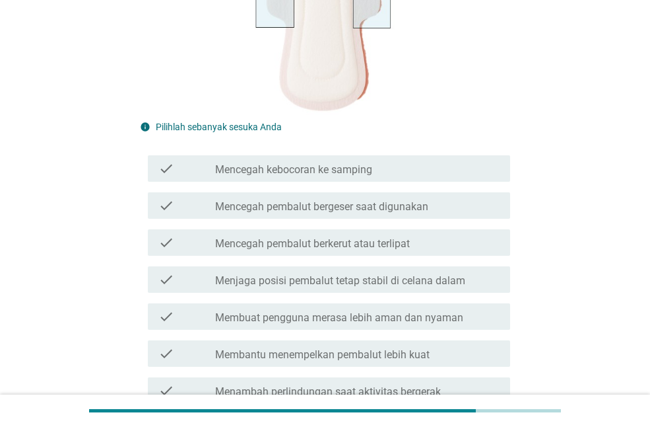
scroll to position [288, 0]
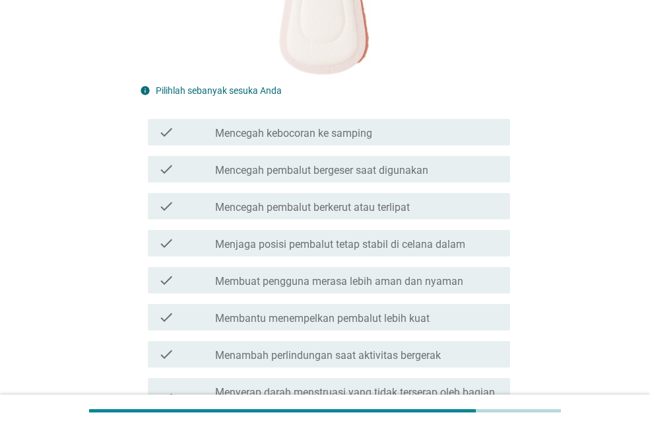
click at [328, 134] on label "Mencegah kebocoran ke samping" at bounding box center [293, 133] width 157 height 13
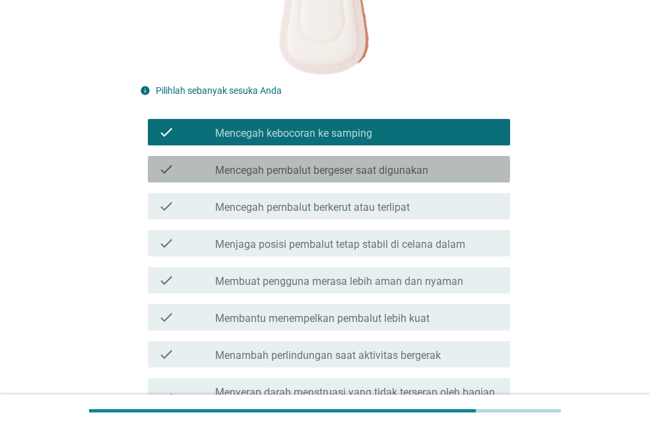
click at [328, 168] on label "Mencegah pembalut bergeser saat digunakan" at bounding box center [321, 170] width 213 height 13
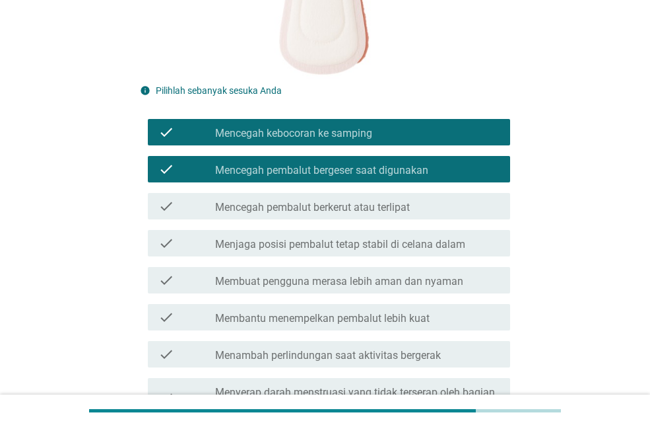
click at [327, 233] on div "check check_box_outline_blank Menjaga posisi pembalut tetap stabil di celana da…" at bounding box center [329, 243] width 363 height 26
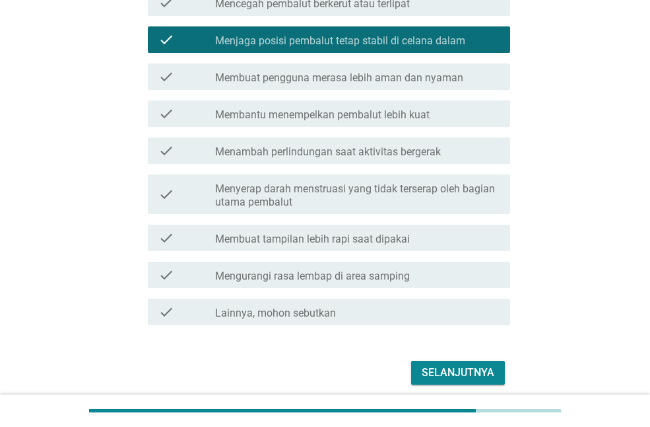
scroll to position [493, 0]
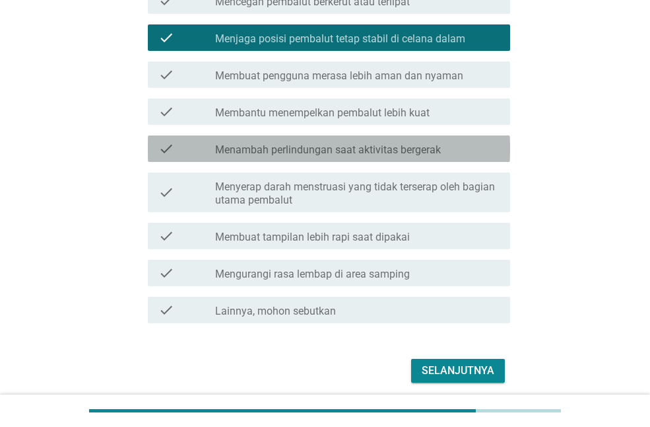
click at [332, 151] on label "Menambah perlindungan saat aktivitas bergerak" at bounding box center [328, 149] width 226 height 13
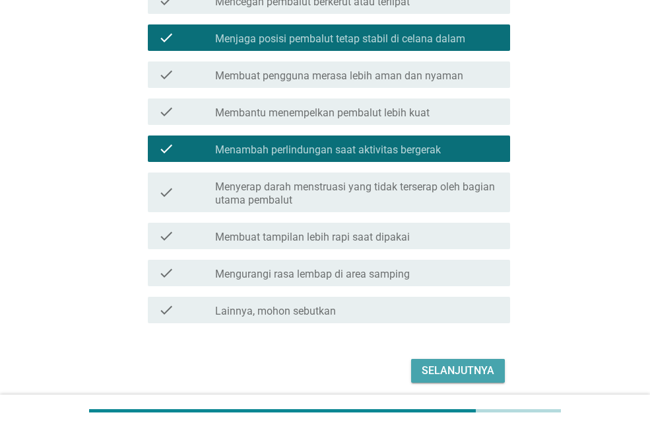
click at [464, 365] on div "Selanjutnya" at bounding box center [458, 371] width 73 height 16
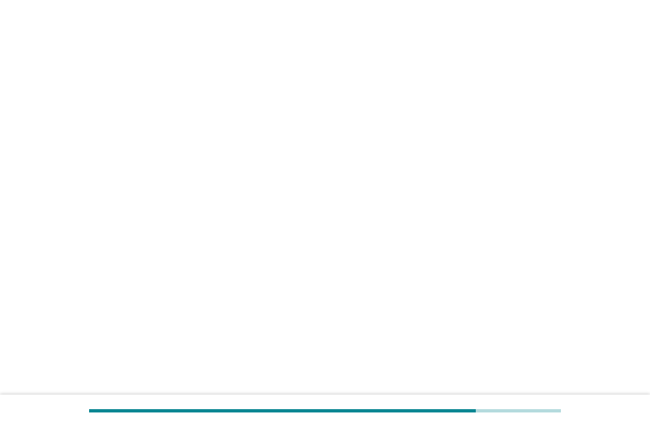
scroll to position [0, 0]
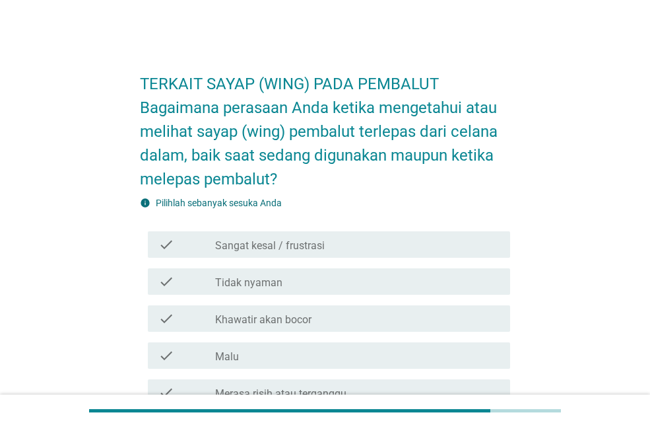
click at [537, 114] on div "TERKAIT SAYAP (WING) PADA PEMBALUT Bagaimana perasaan Anda ketika mengetahui at…" at bounding box center [325, 337] width 587 height 579
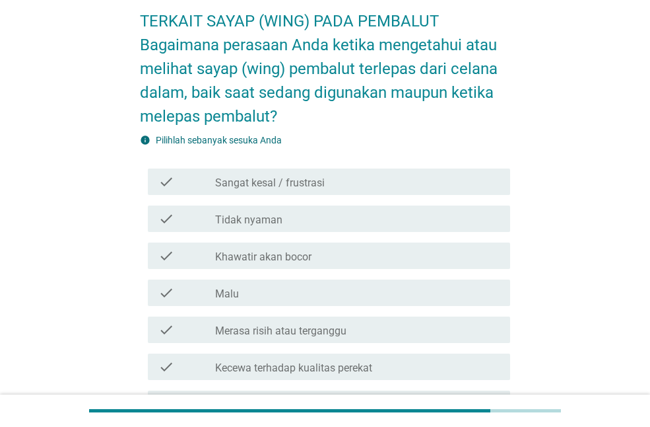
scroll to position [64, 0]
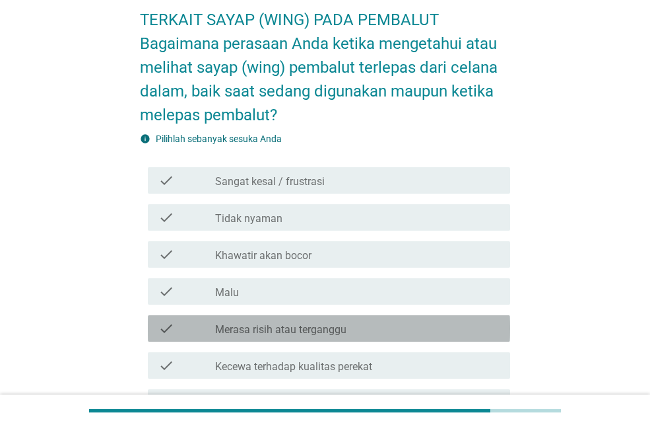
click at [270, 328] on label "Merasa risih atau terganggu" at bounding box center [280, 329] width 131 height 13
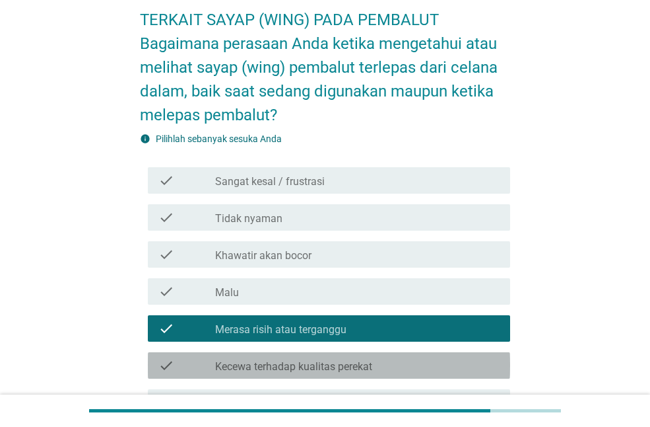
click at [260, 370] on label "Kecewa terhadap kualitas perekat" at bounding box center [293, 366] width 157 height 13
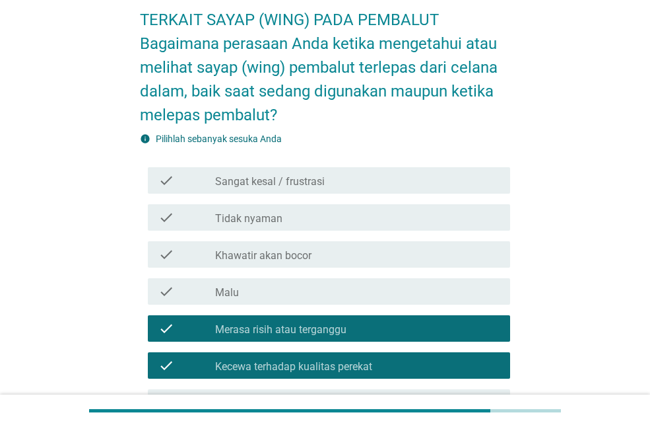
click at [330, 252] on div "check_box_outline_blank Khawatir akan bocor" at bounding box center [357, 254] width 285 height 16
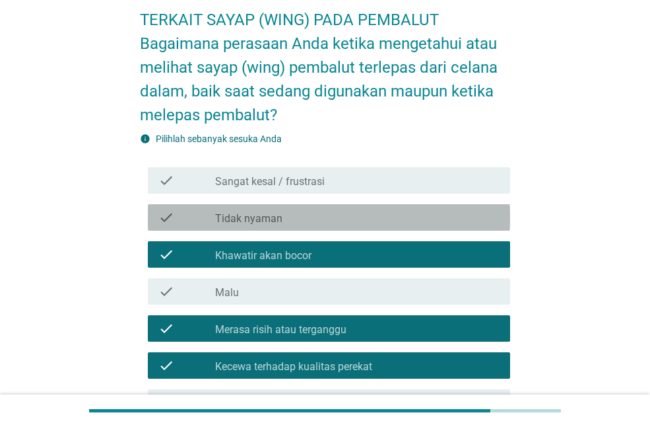
click at [385, 211] on div "check_box_outline_blank Tidak nyaman" at bounding box center [357, 217] width 285 height 16
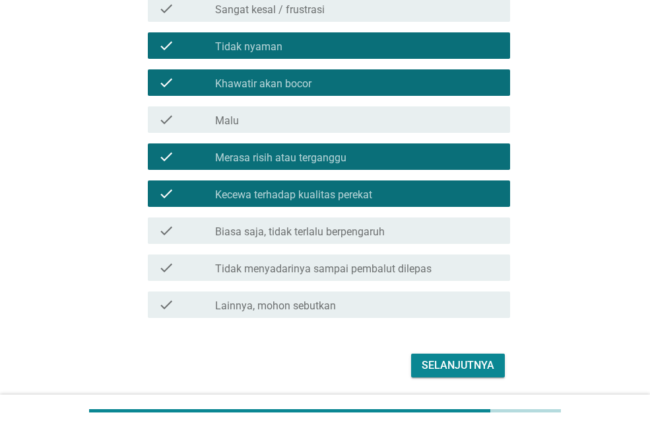
scroll to position [241, 0]
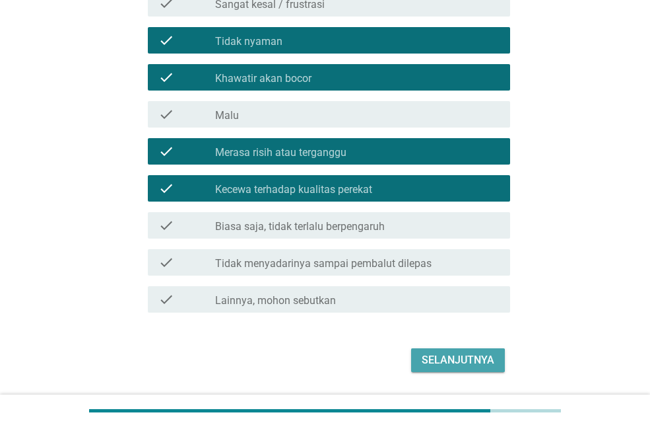
click at [464, 359] on div "Selanjutnya" at bounding box center [458, 360] width 73 height 16
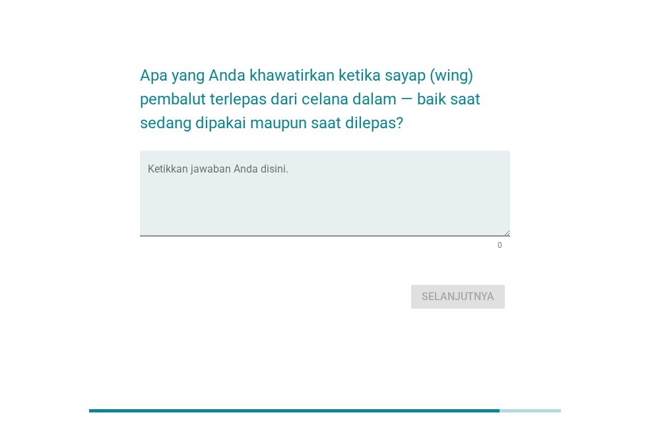
scroll to position [0, 0]
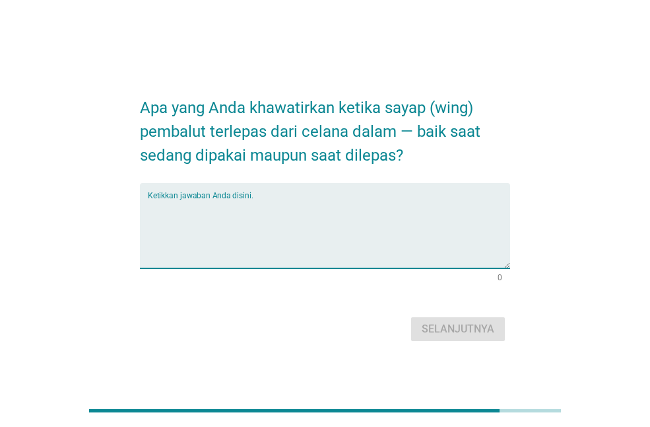
click at [281, 219] on textarea "Ketikkan jawaban Anda disini." at bounding box center [329, 233] width 363 height 69
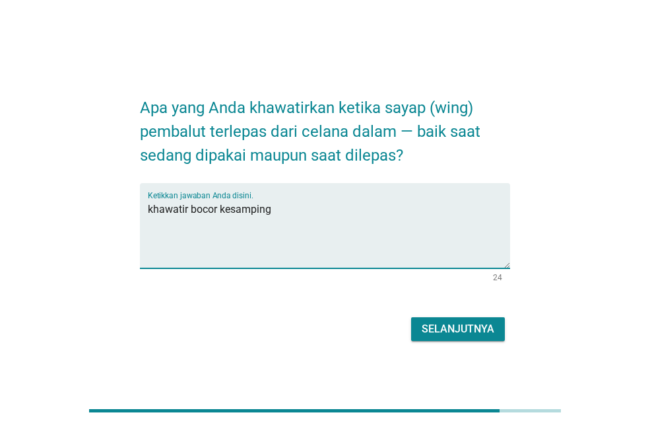
type textarea "khawatir bocor kesamping"
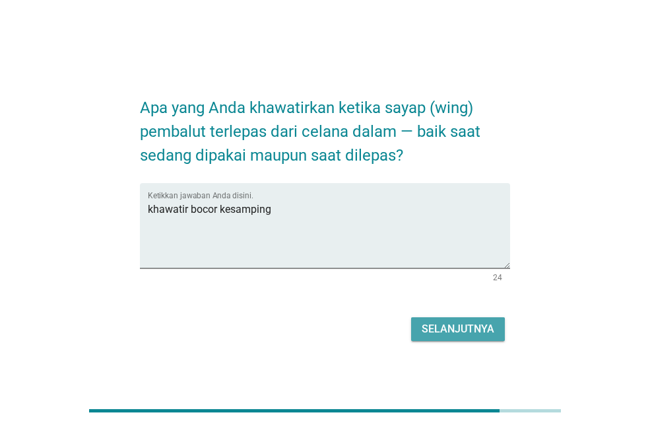
click at [435, 328] on div "Selanjutnya" at bounding box center [458, 329] width 73 height 16
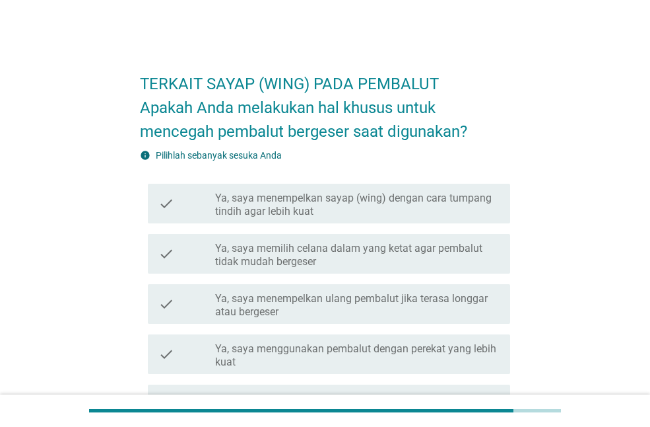
click at [566, 108] on div "TERKAIT SAYAP (WING) PADA PEMBALUT Apakah Anda melakukan hal khusus untuk mence…" at bounding box center [325, 310] width 587 height 524
click at [586, 75] on div "TERKAIT SAYAP (WING) PADA PEMBALUT Apakah Anda melakukan hal khusus untuk mence…" at bounding box center [325, 310] width 587 height 524
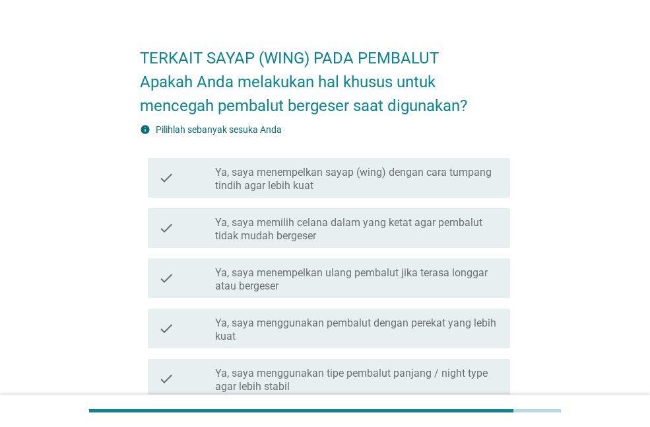
scroll to position [26, 0]
click at [576, 63] on div "TERKAIT SAYAP (WING) PADA PEMBALUT Apakah Anda melakukan hal khusus untuk mence…" at bounding box center [325, 284] width 587 height 524
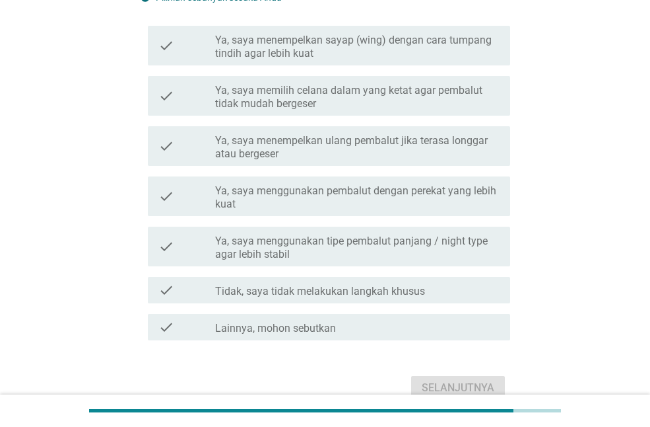
scroll to position [158, 0]
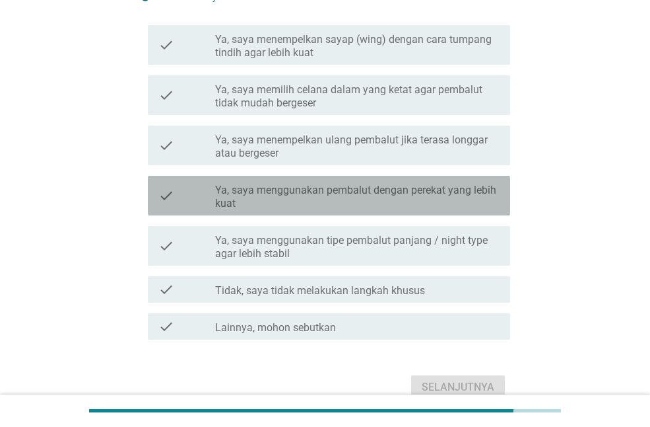
click at [294, 187] on label "Ya, saya menggunakan pembalut dengan perekat yang lebih kuat" at bounding box center [357, 197] width 285 height 26
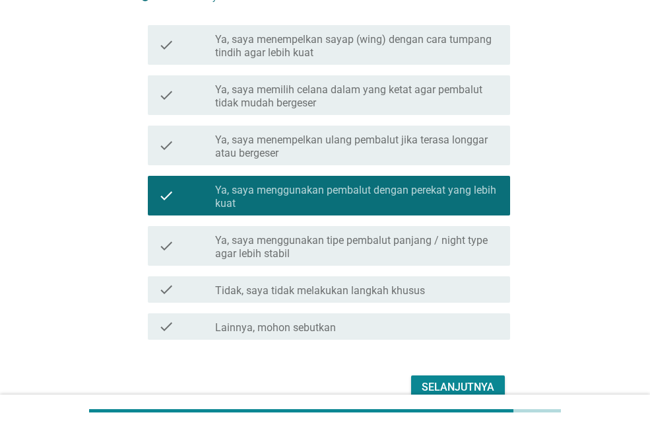
click at [475, 383] on div "Selanjutnya" at bounding box center [458, 387] width 73 height 16
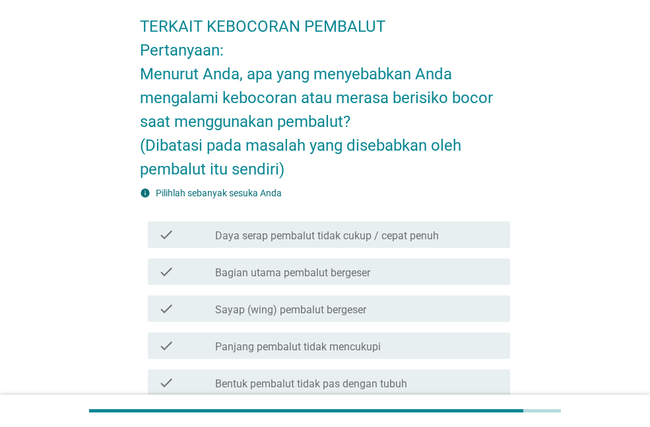
scroll to position [60, 0]
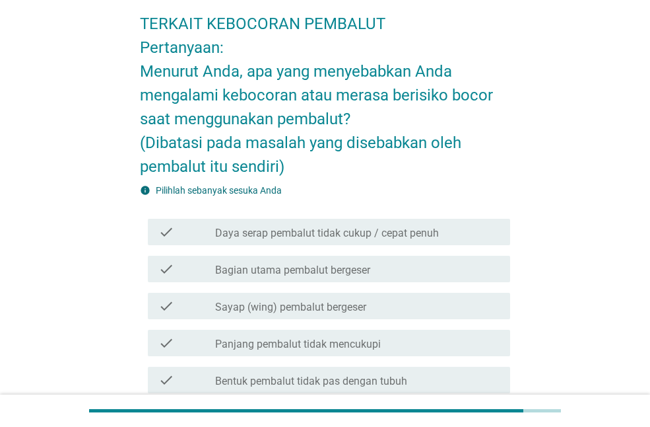
click at [625, 141] on div "TERKAIT KEBOCORAN PEMBALUT Pertanyaan: Menurut Anda, apa yang menyebabkan Anda …" at bounding box center [325, 282] width 619 height 621
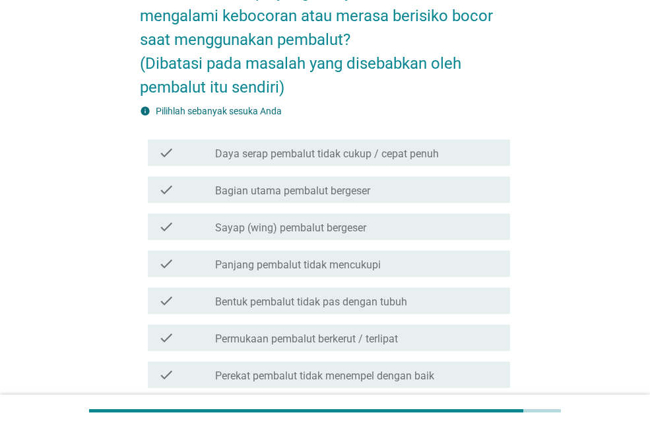
scroll to position [166, 0]
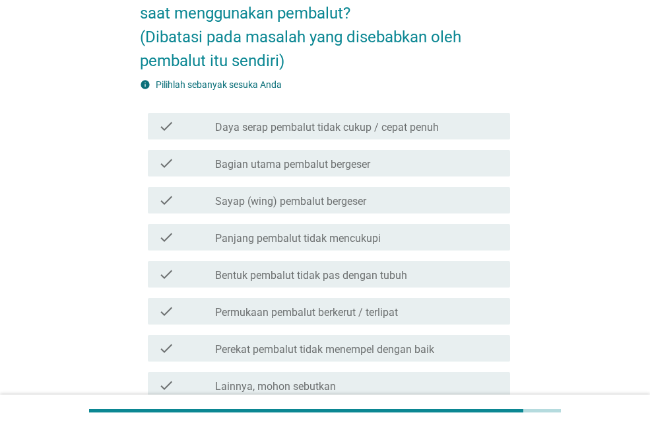
click at [341, 128] on label "Daya serap pembalut tidak cukup / cepat penuh" at bounding box center [327, 127] width 224 height 13
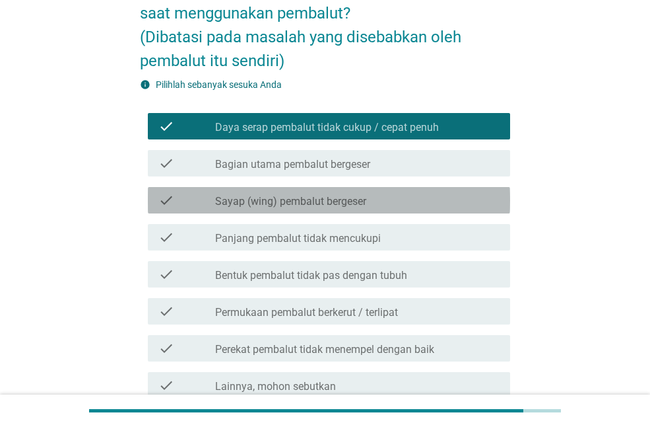
click at [304, 206] on label "Sayap (wing) pembalut bergeser" at bounding box center [290, 201] width 151 height 13
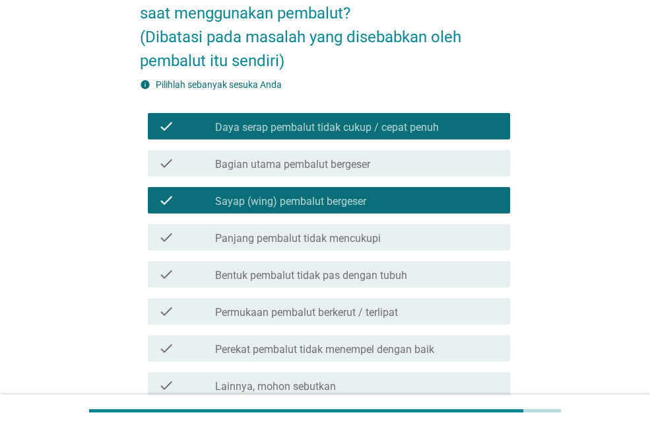
click at [67, 303] on div "TERKAIT KEBOCORAN PEMBALUT Pertanyaan: Menurut Anda, apa yang menyebabkan Anda …" at bounding box center [325, 177] width 587 height 590
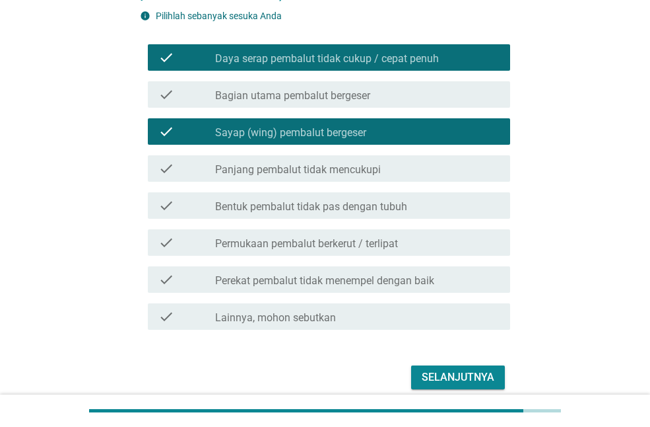
scroll to position [245, 0]
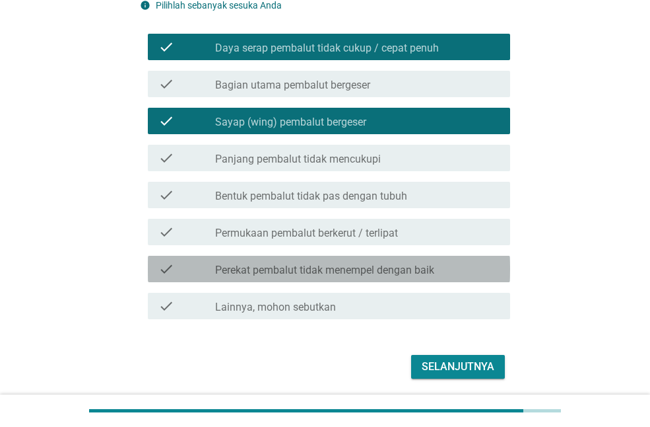
click at [253, 268] on label "Perekat pembalut tidak menempel dengan baik" at bounding box center [324, 269] width 219 height 13
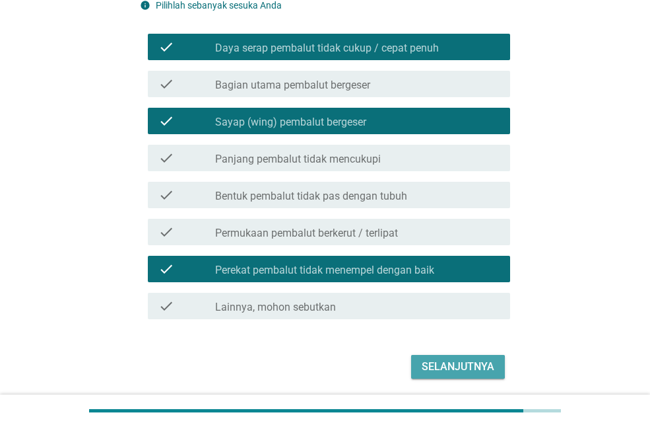
click at [477, 366] on div "Selanjutnya" at bounding box center [458, 367] width 73 height 16
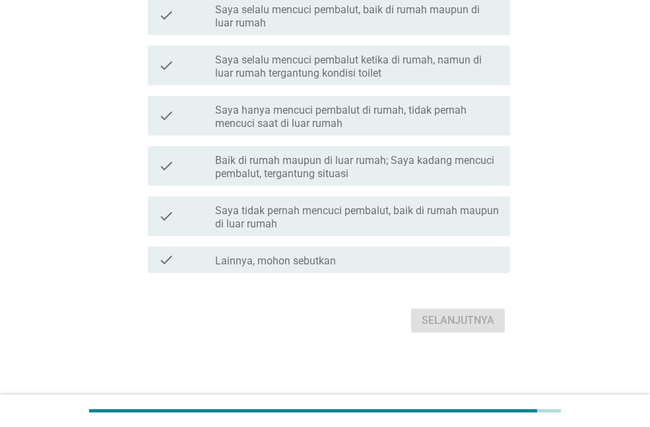
scroll to position [0, 0]
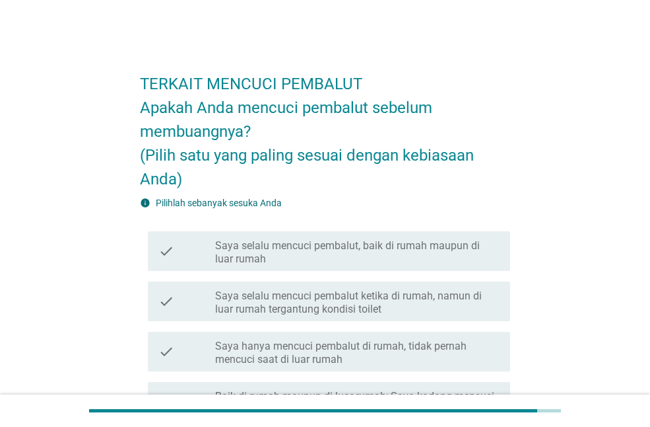
click at [503, 75] on h2 "TERKAIT MENCUCI PEMBALUT Apakah Anda mencuci pembalut sebelum membuangnya? (Pil…" at bounding box center [325, 125] width 370 height 132
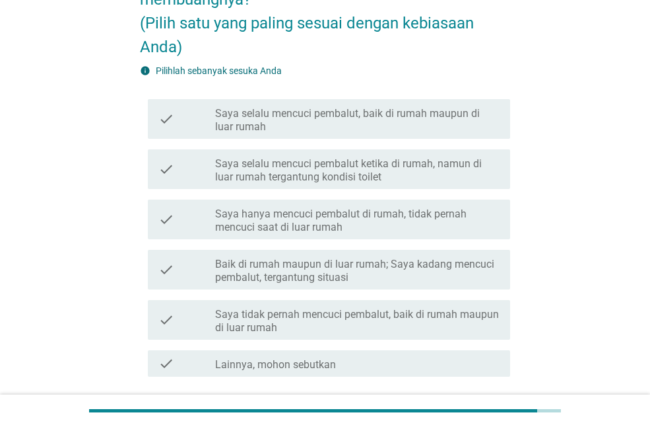
scroll to position [158, 0]
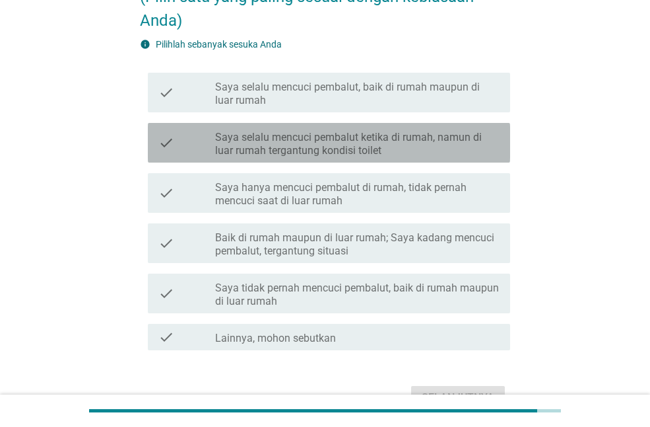
click at [415, 149] on label "Saya selalu mencuci pembalut ketika di rumah, namun di luar rumah tergantung ko…" at bounding box center [357, 144] width 285 height 26
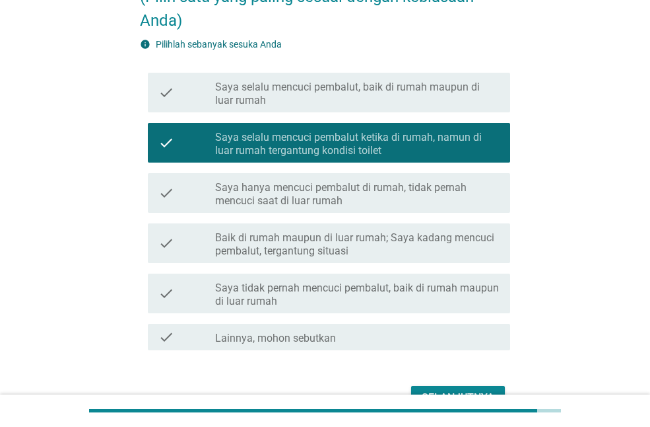
click at [645, 209] on div "TERKAIT MENCUCI PEMBALUT Apakah Anda mencuci pembalut sebelum membuangnya? (Pil…" at bounding box center [325, 157] width 650 height 630
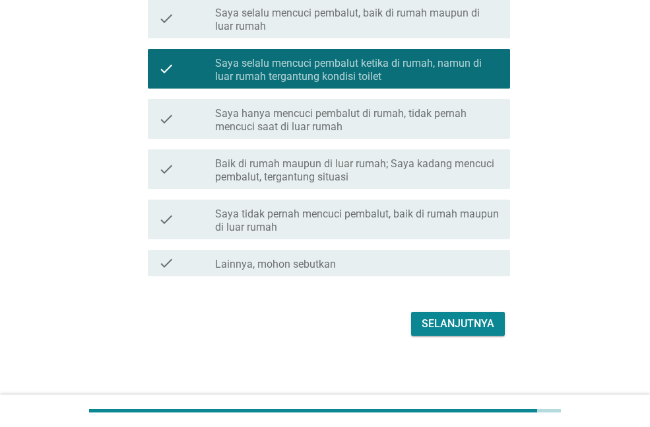
scroll to position [236, 0]
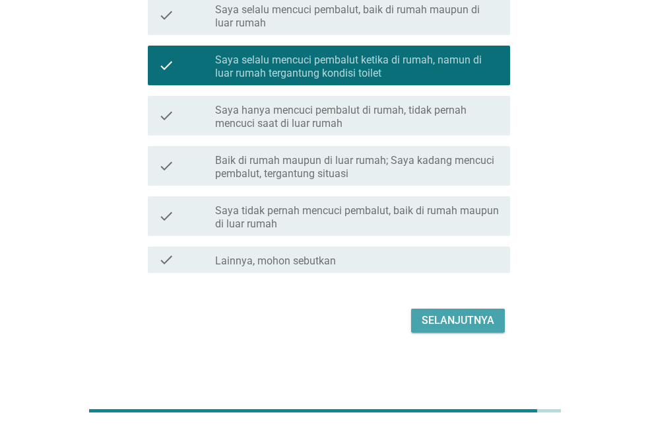
click at [460, 318] on div "Selanjutnya" at bounding box center [458, 320] width 73 height 16
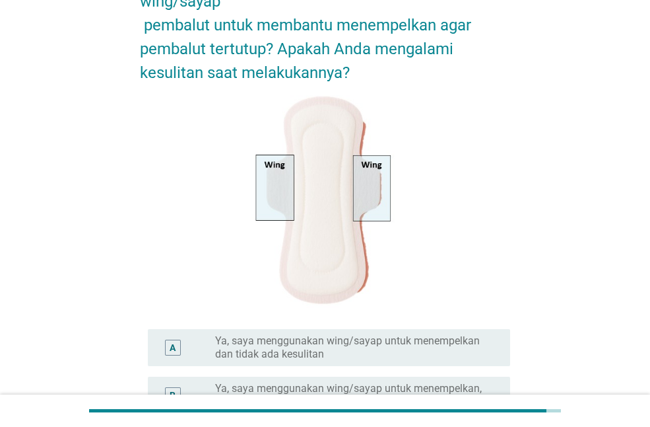
scroll to position [181, 0]
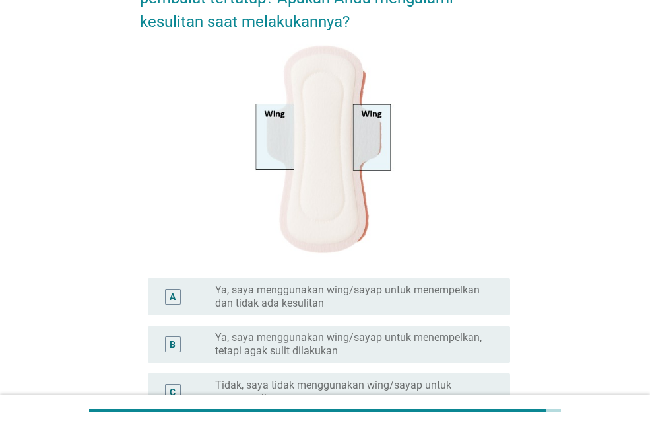
click at [481, 141] on div at bounding box center [325, 150] width 370 height 213
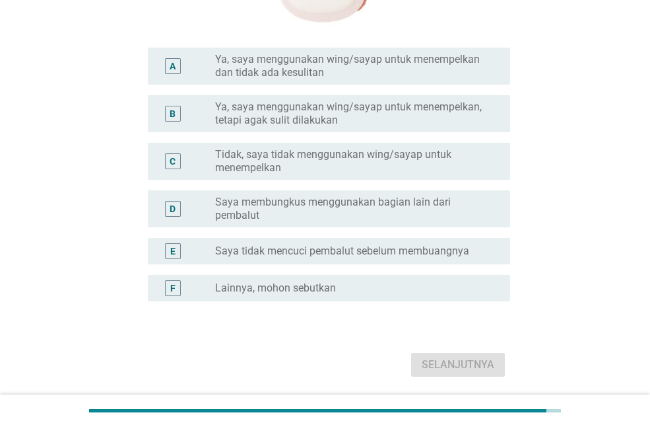
scroll to position [423, 0]
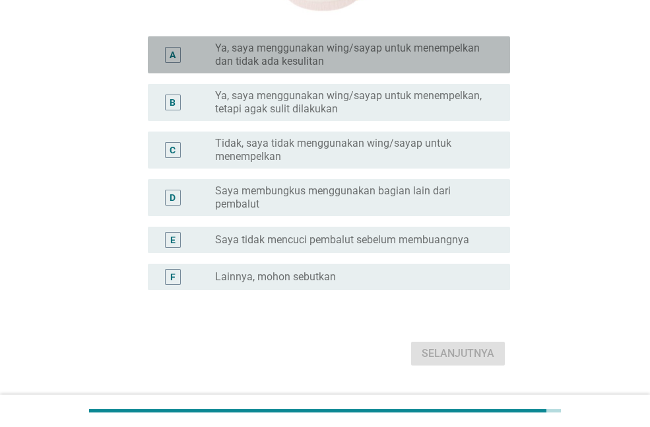
click at [360, 57] on label "Ya, saya menggunakan wing/sayap untuk menempelkan dan tidak ada kesulitan" at bounding box center [352, 55] width 274 height 26
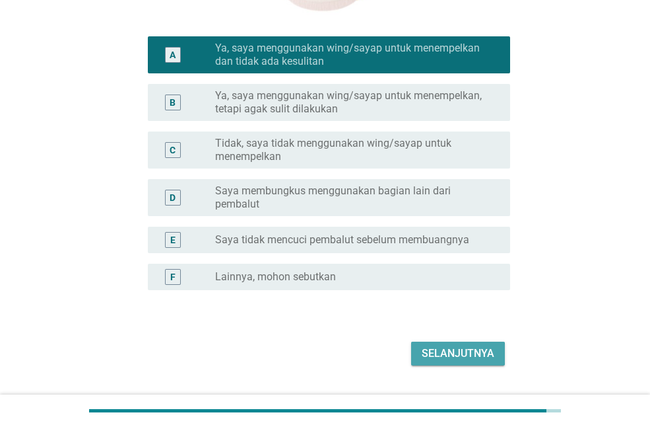
click at [442, 352] on div "Selanjutnya" at bounding box center [458, 353] width 73 height 16
